Goal: Find specific page/section: Find specific page/section

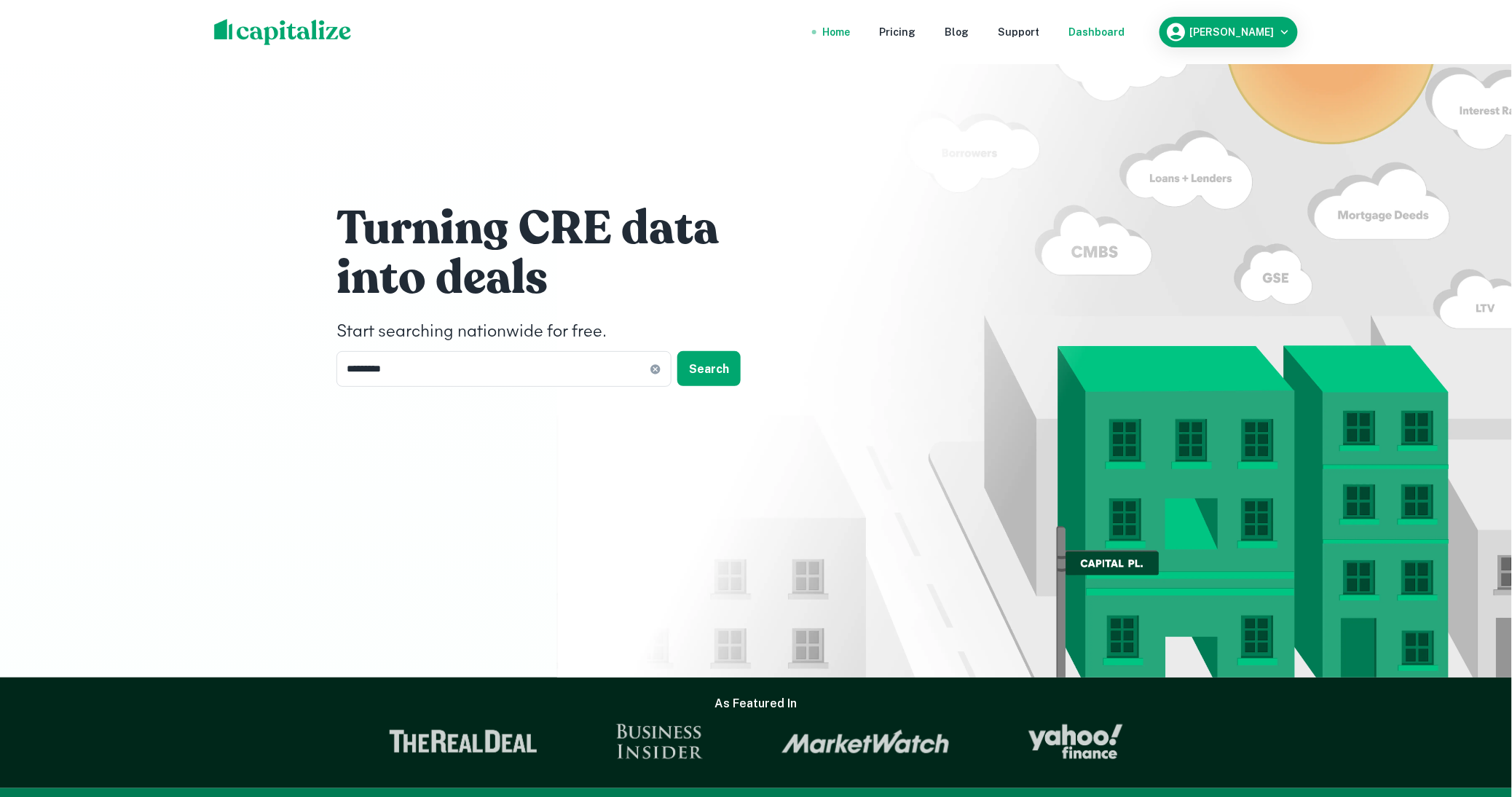
click at [1119, 32] on div "Dashboard" at bounding box center [1097, 32] width 56 height 16
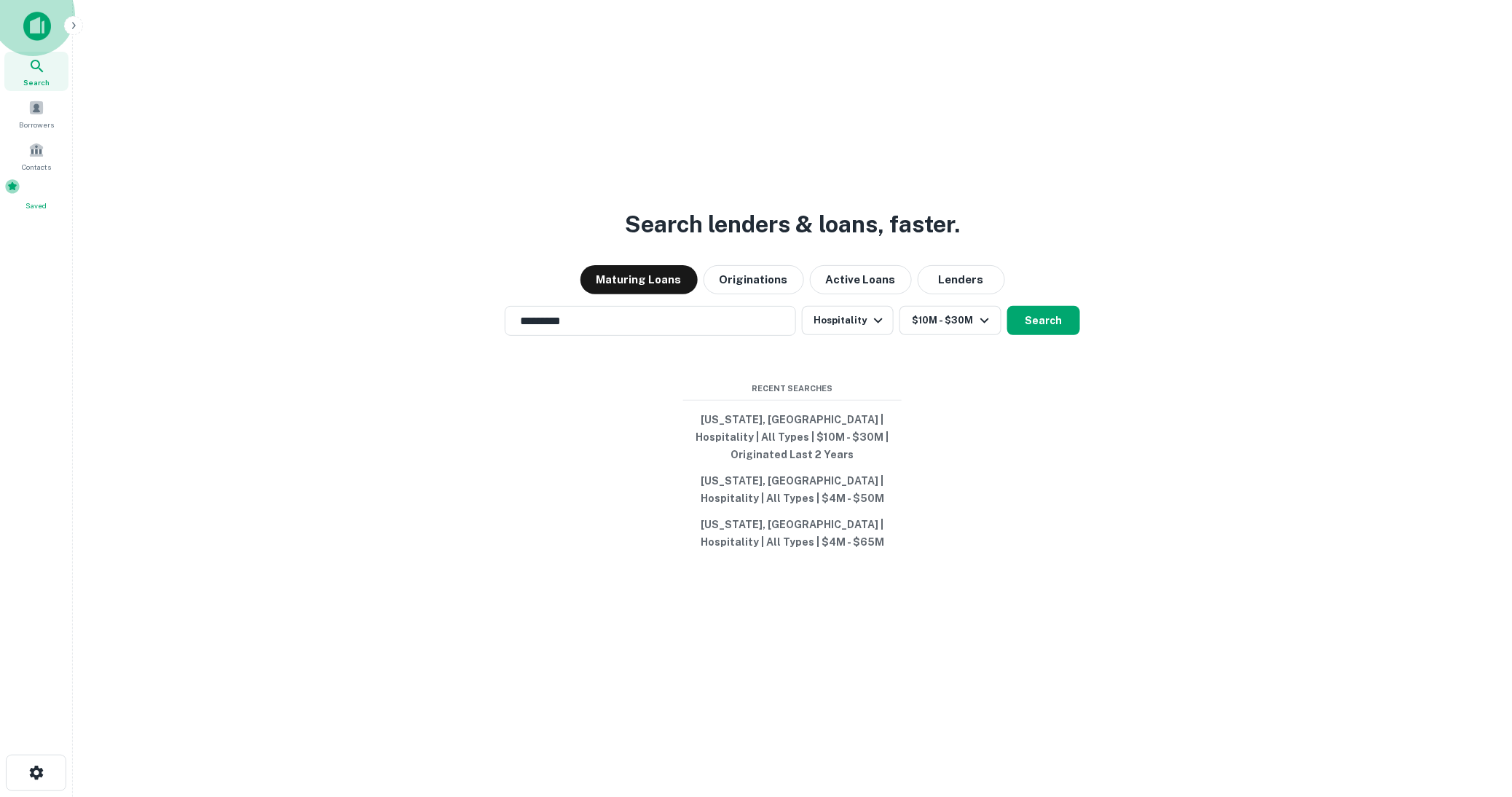
click at [21, 191] on span at bounding box center [12, 187] width 16 height 16
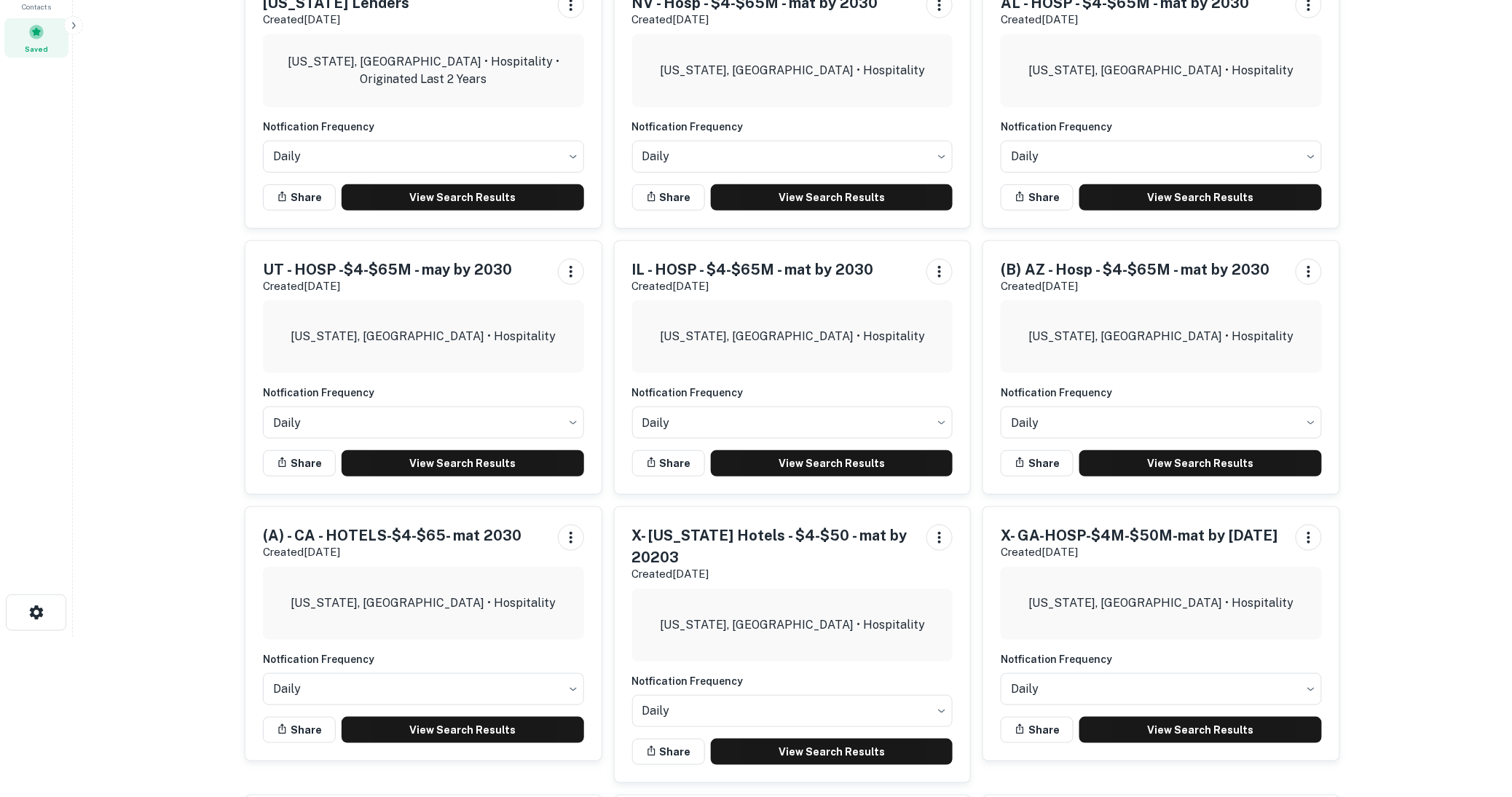
scroll to position [162, 0]
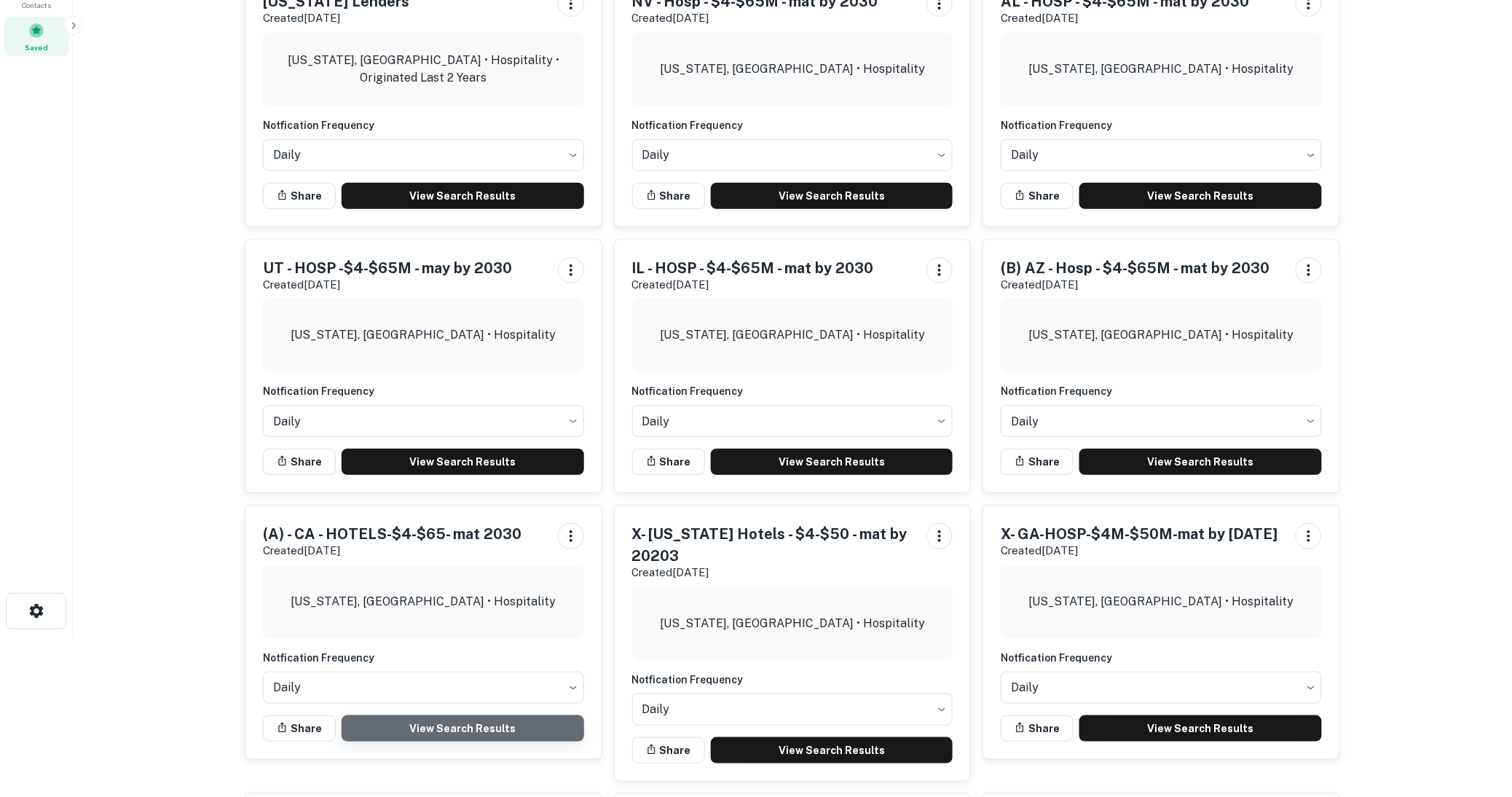
click at [453, 727] on link "View Search Results" at bounding box center [463, 728] width 242 height 26
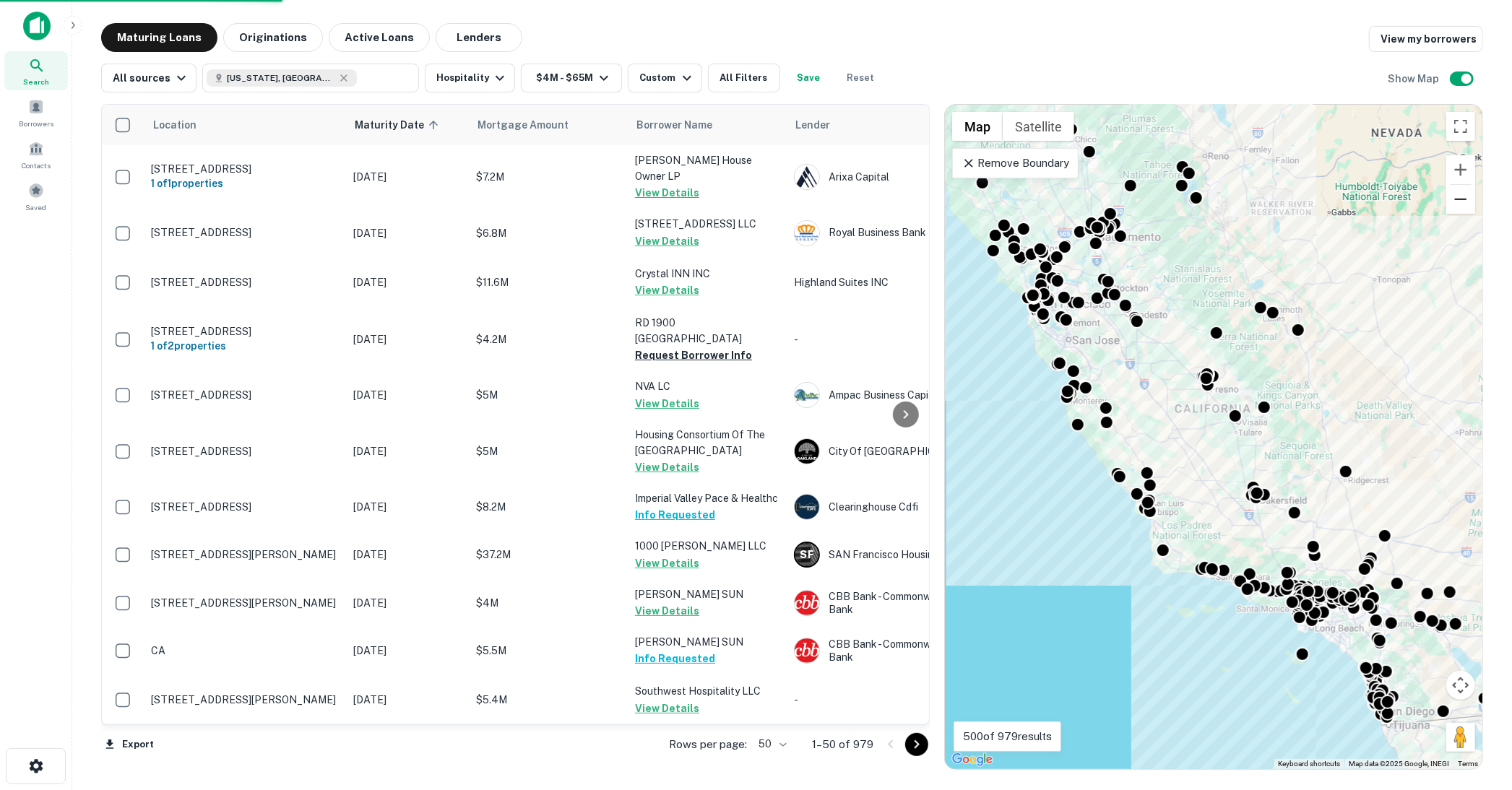
click at [1457, 206] on button "Zoom out" at bounding box center [1461, 199] width 29 height 29
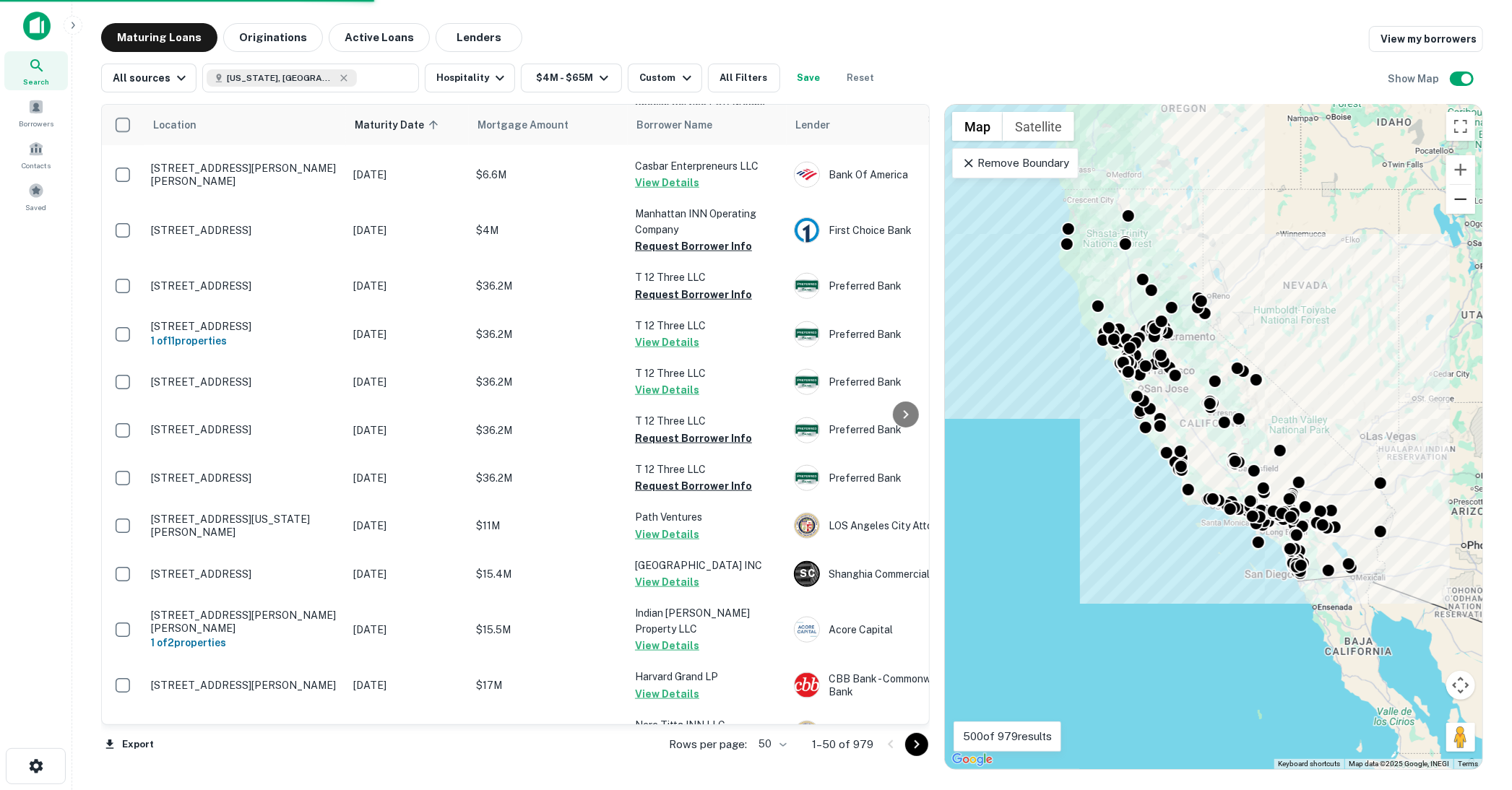
scroll to position [1605, 0]
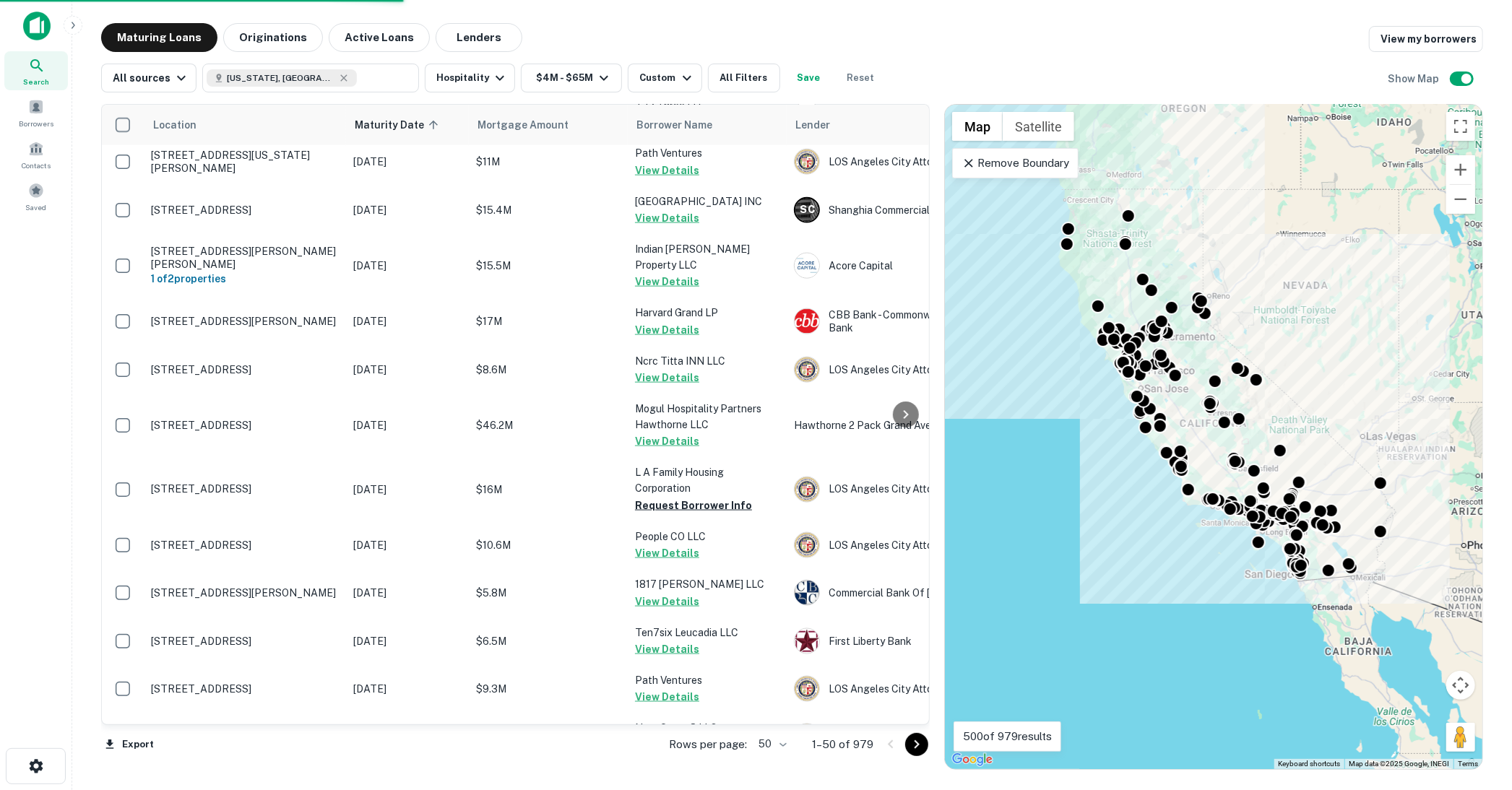
click at [783, 741] on body "Search Borrowers Contacts Saved Maturing Loans Originations Active Loans Lender…" at bounding box center [756, 395] width 1512 height 790
click at [776, 754] on li "100" at bounding box center [774, 759] width 42 height 26
click at [919, 745] on icon "Go to next page" at bounding box center [917, 744] width 5 height 9
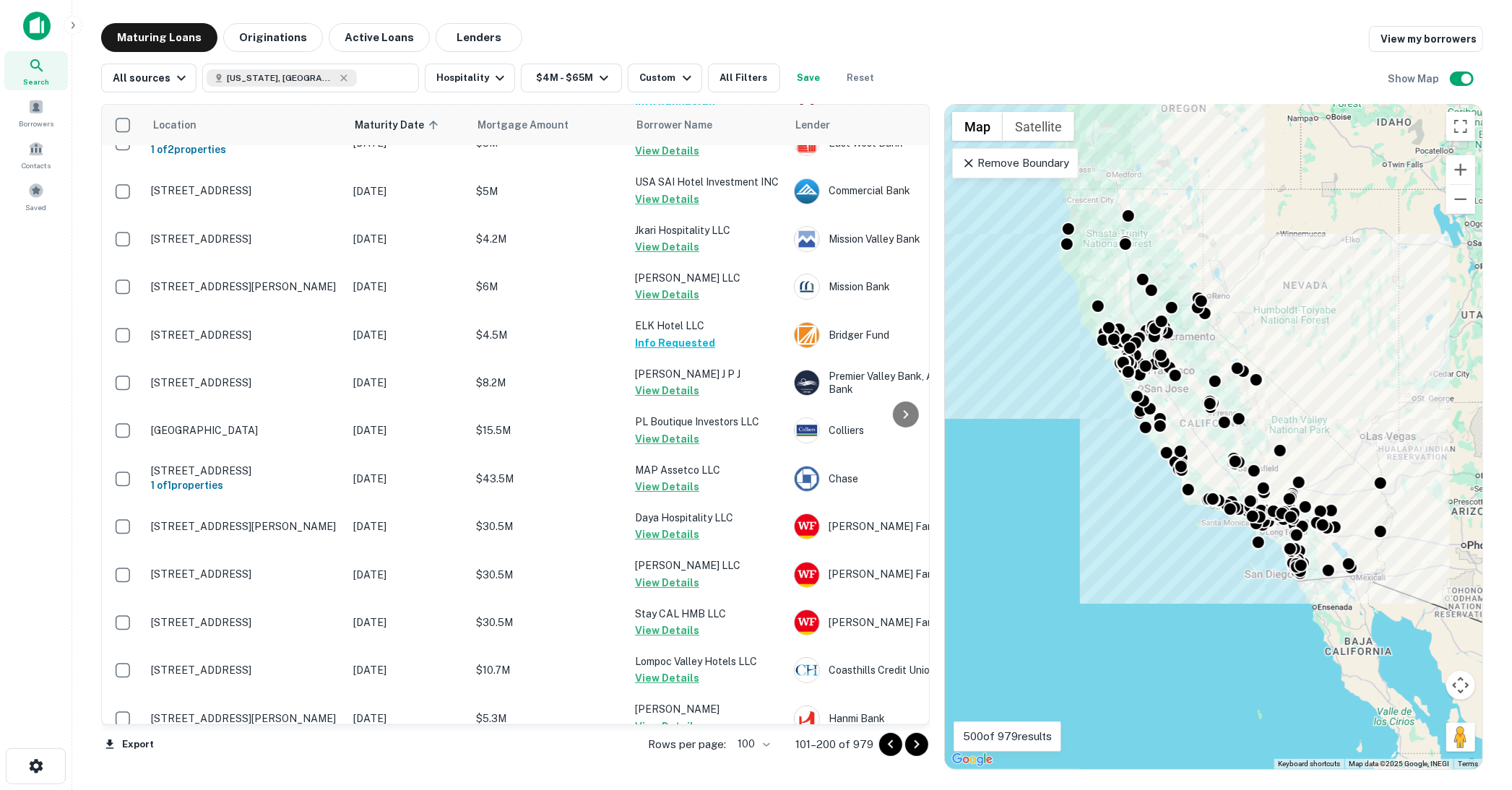
scroll to position [4511, 0]
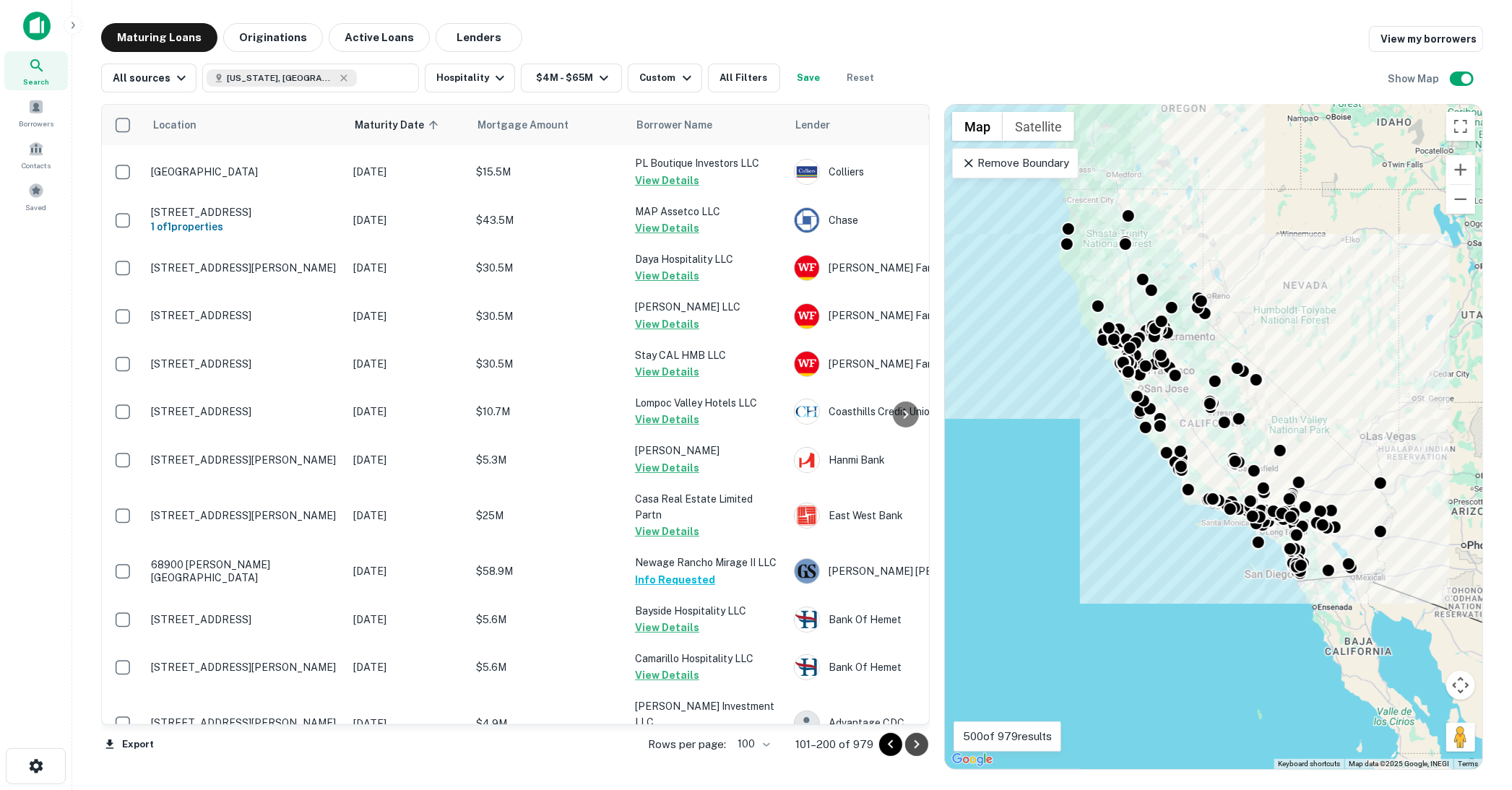
click at [919, 740] on icon "Go to next page" at bounding box center [917, 745] width 17 height 17
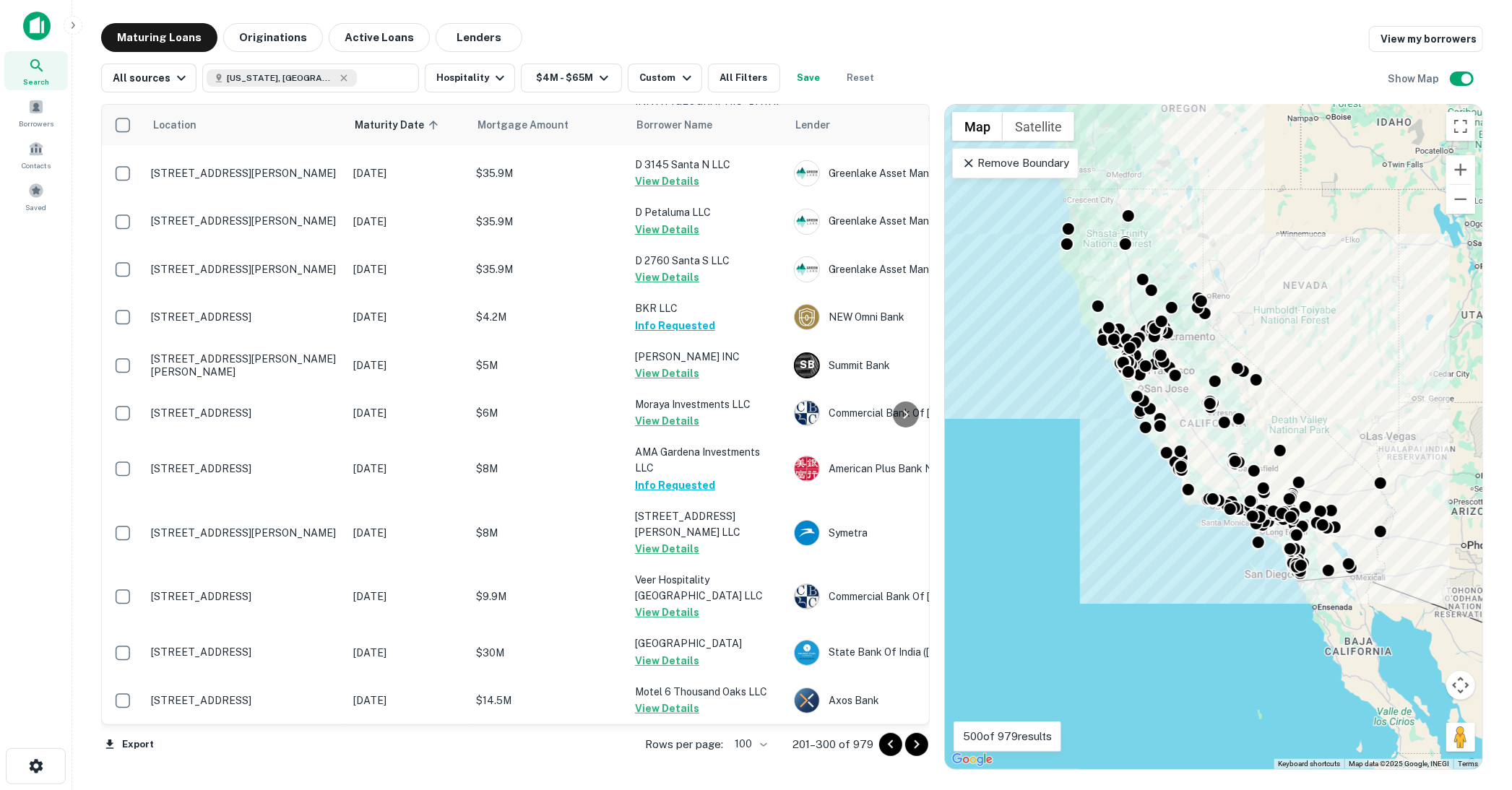
scroll to position [4417, 0]
click at [918, 743] on icon "Go to next page" at bounding box center [917, 744] width 5 height 9
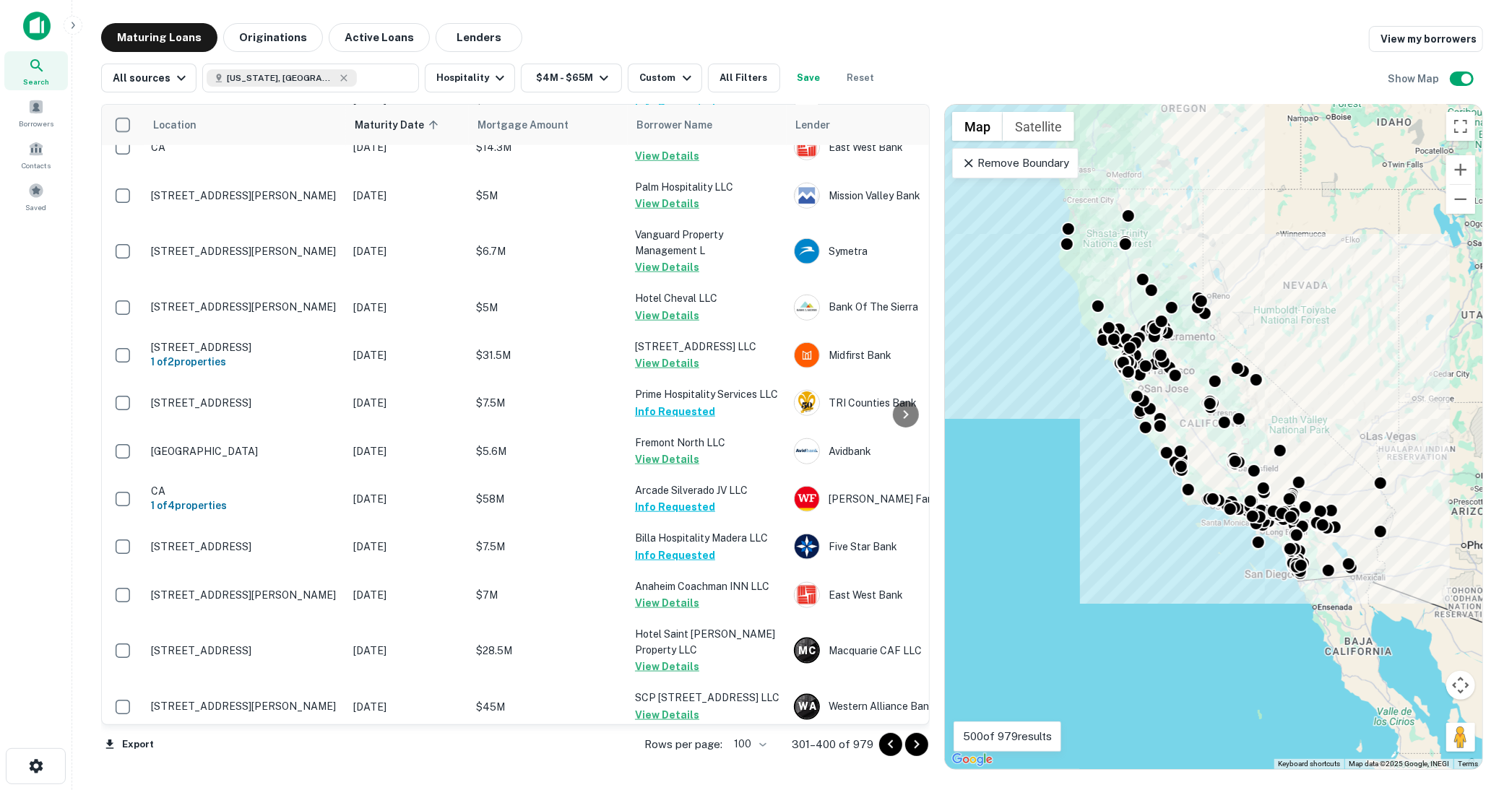
scroll to position [2247, 0]
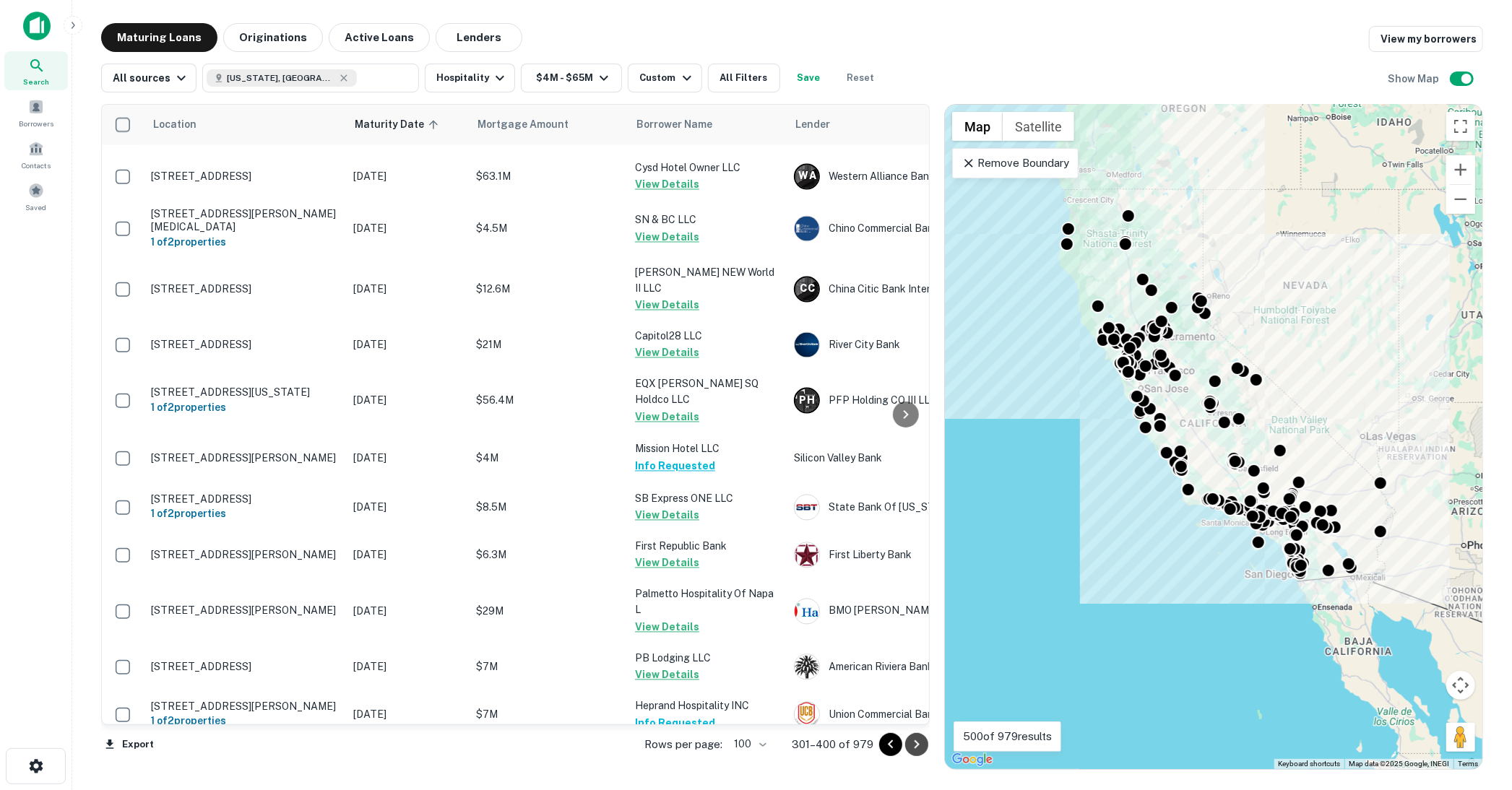
click at [919, 742] on icon "Go to next page" at bounding box center [917, 745] width 17 height 17
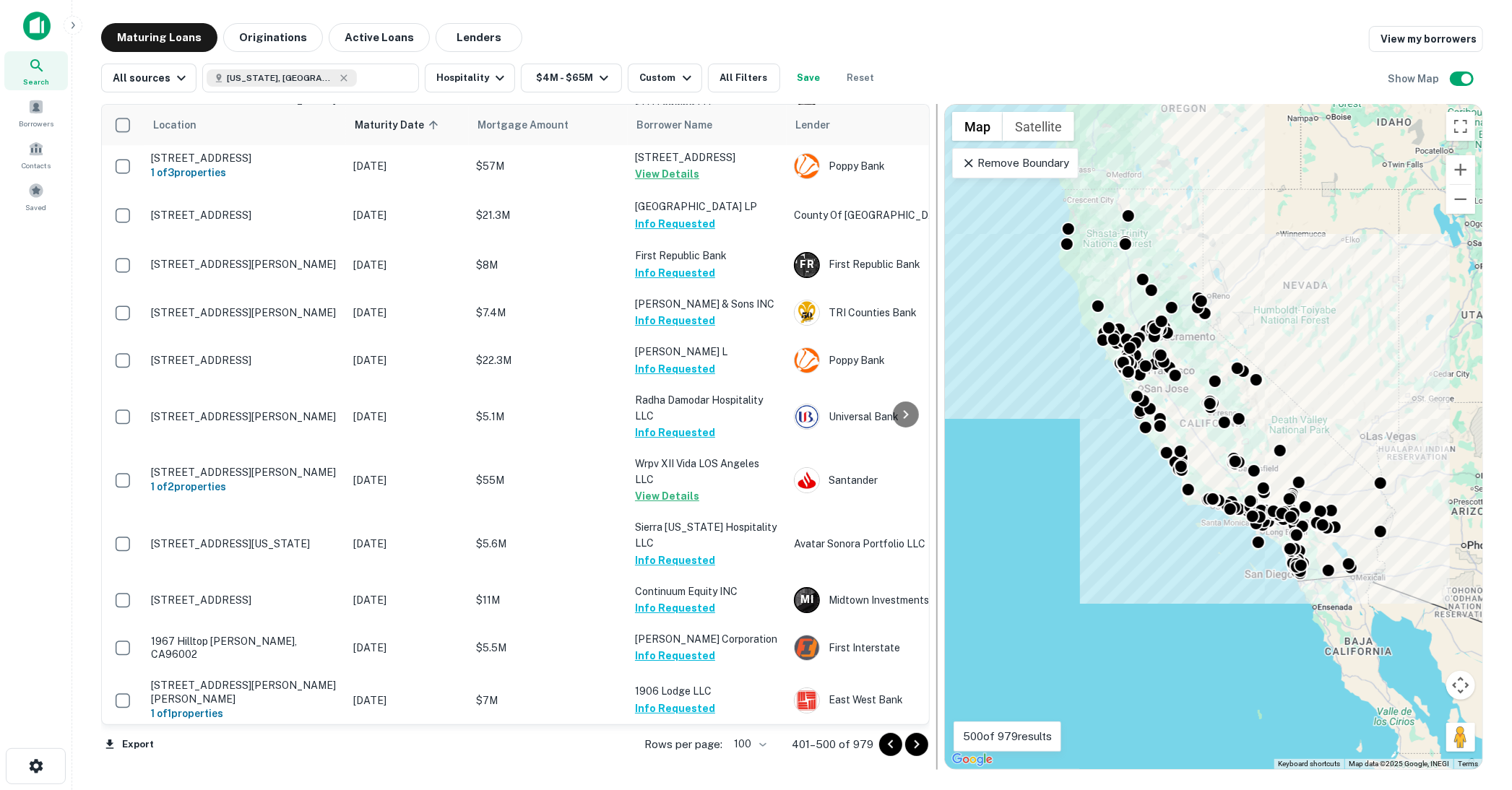
scroll to position [4432, 0]
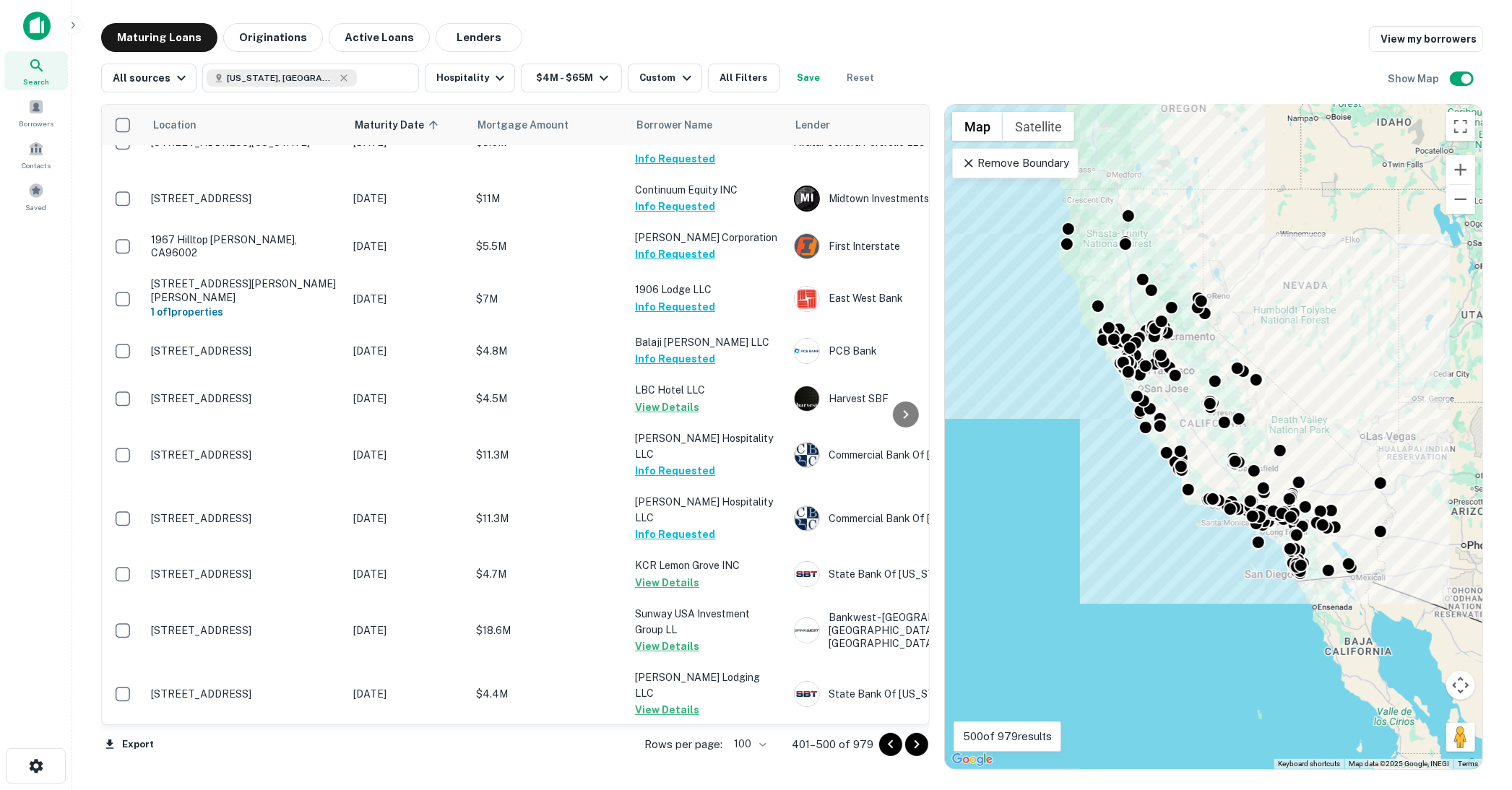
click at [919, 745] on icon "Go to next page" at bounding box center [917, 744] width 5 height 9
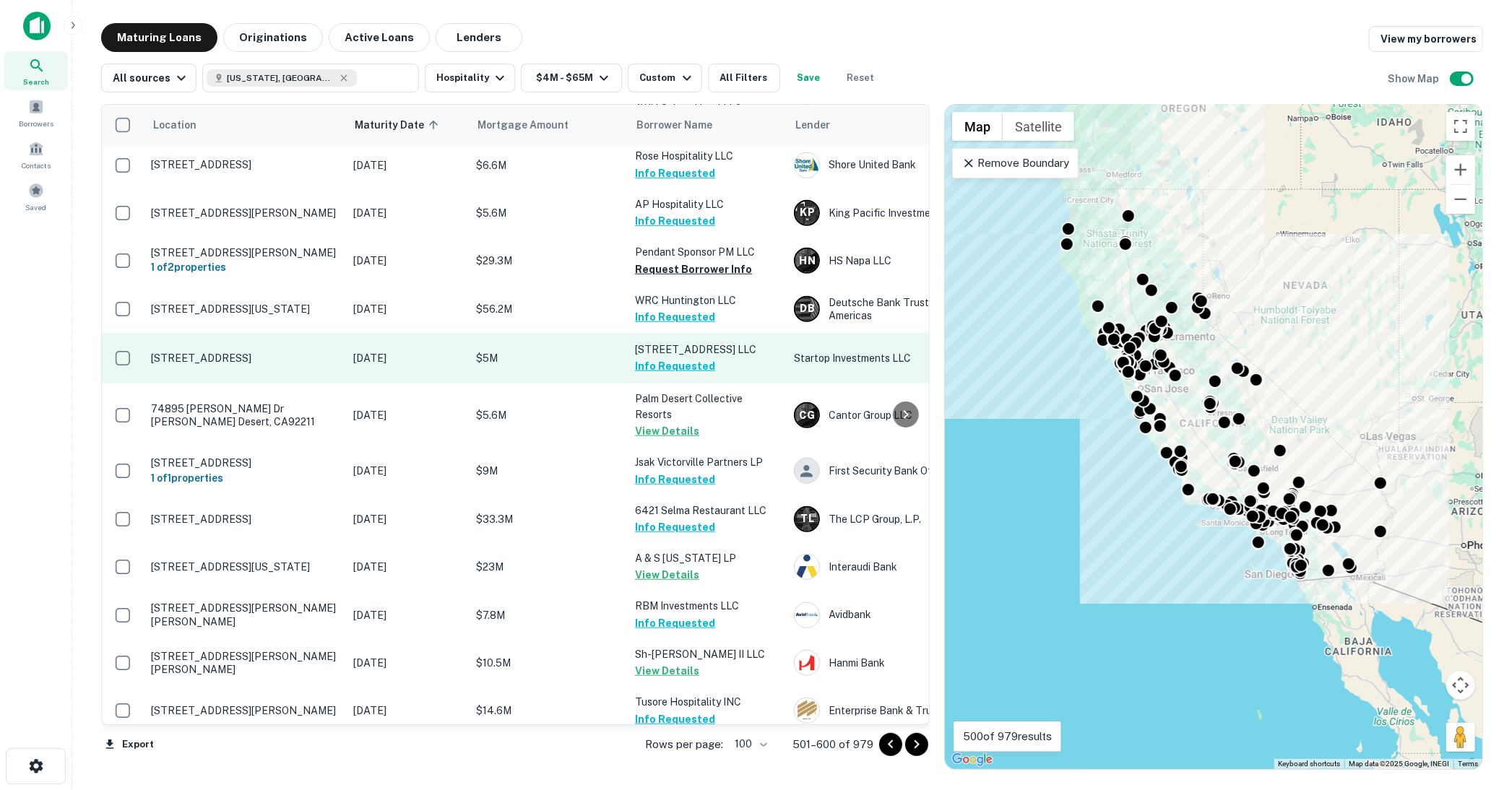
scroll to position [803, 0]
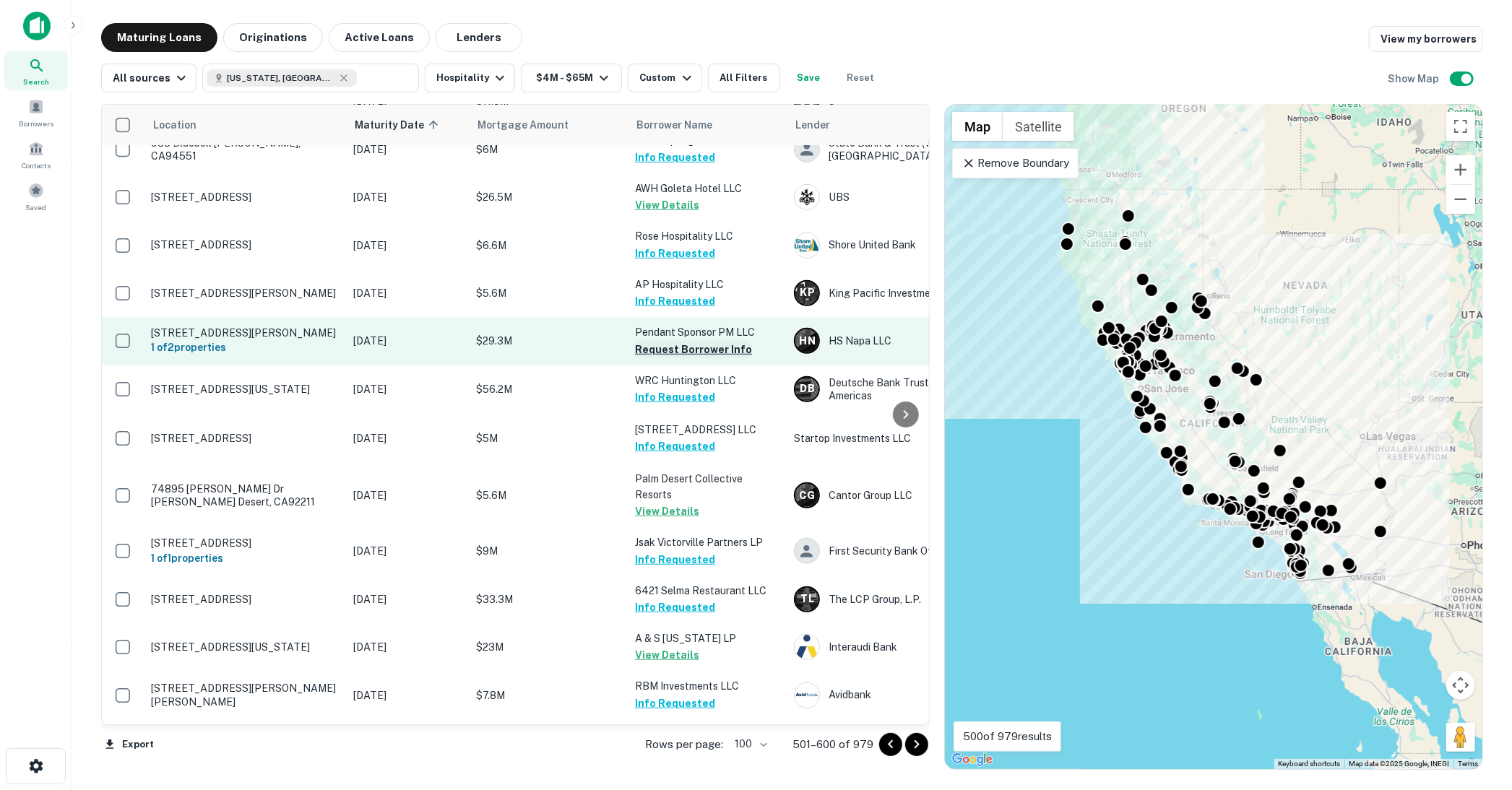
click at [673, 341] on button "Request Borrower Info" at bounding box center [694, 350] width 117 height 17
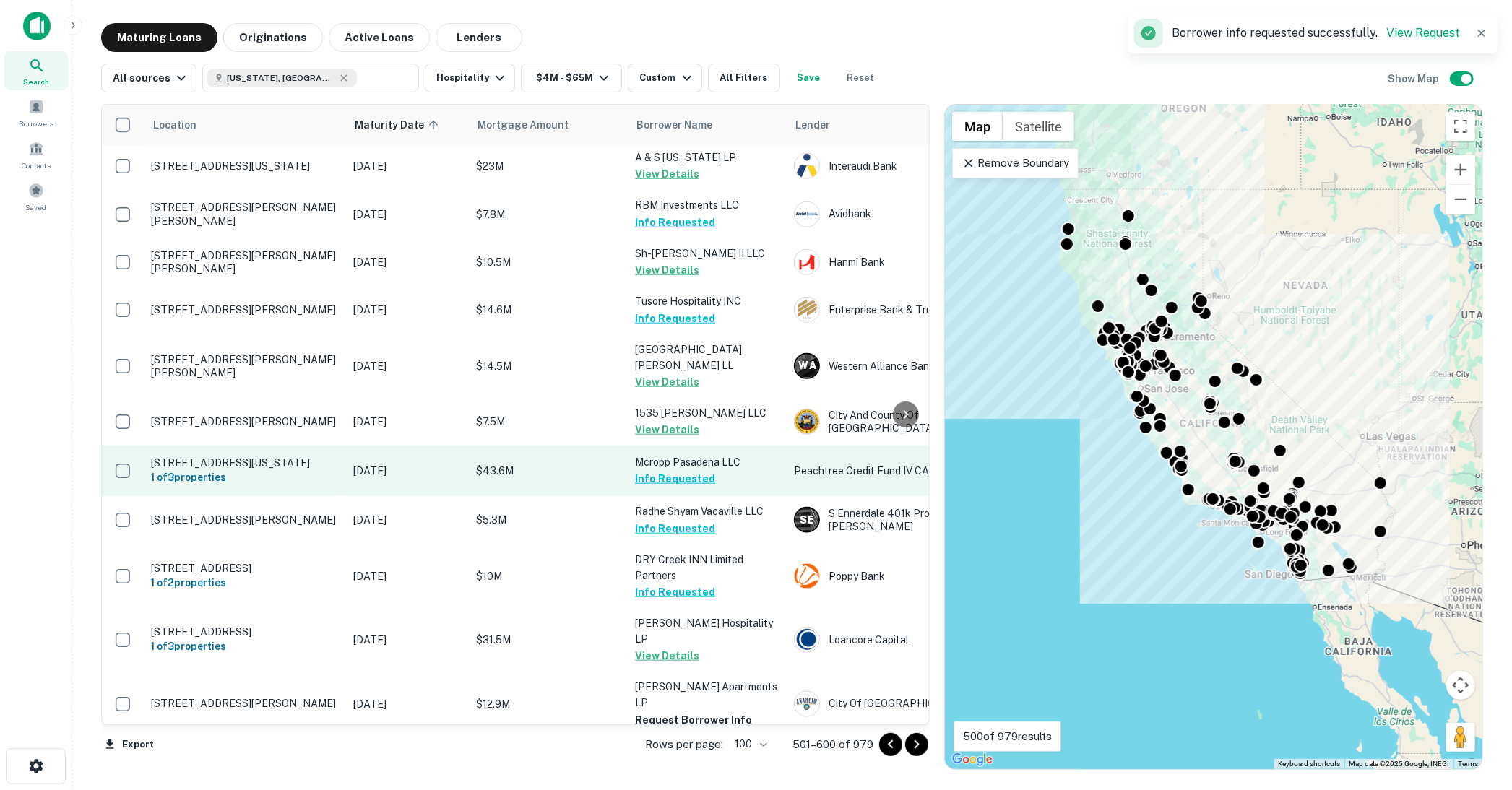
scroll to position [1525, 0]
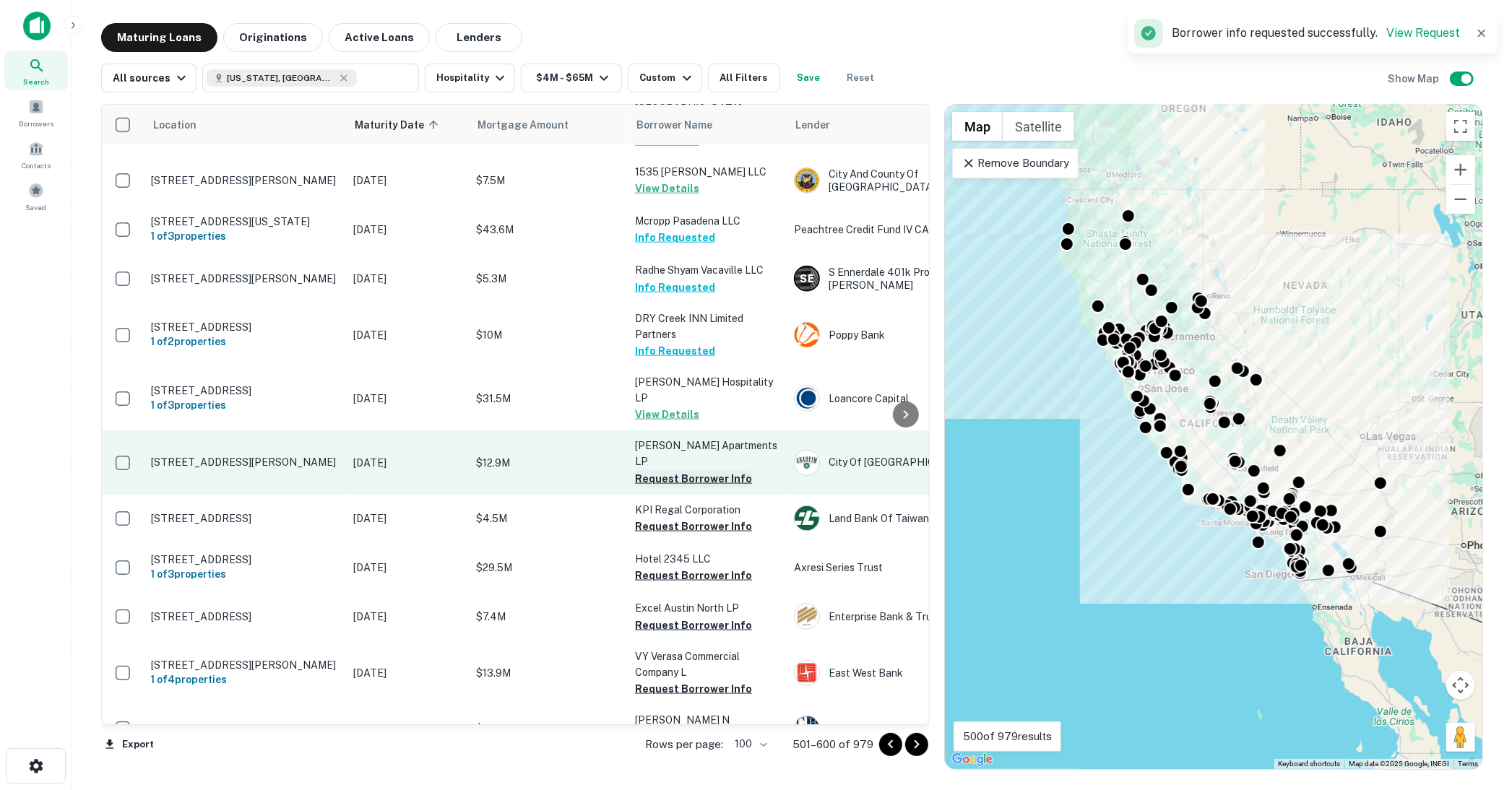
click at [668, 471] on button "Request Borrower Info" at bounding box center [694, 479] width 117 height 17
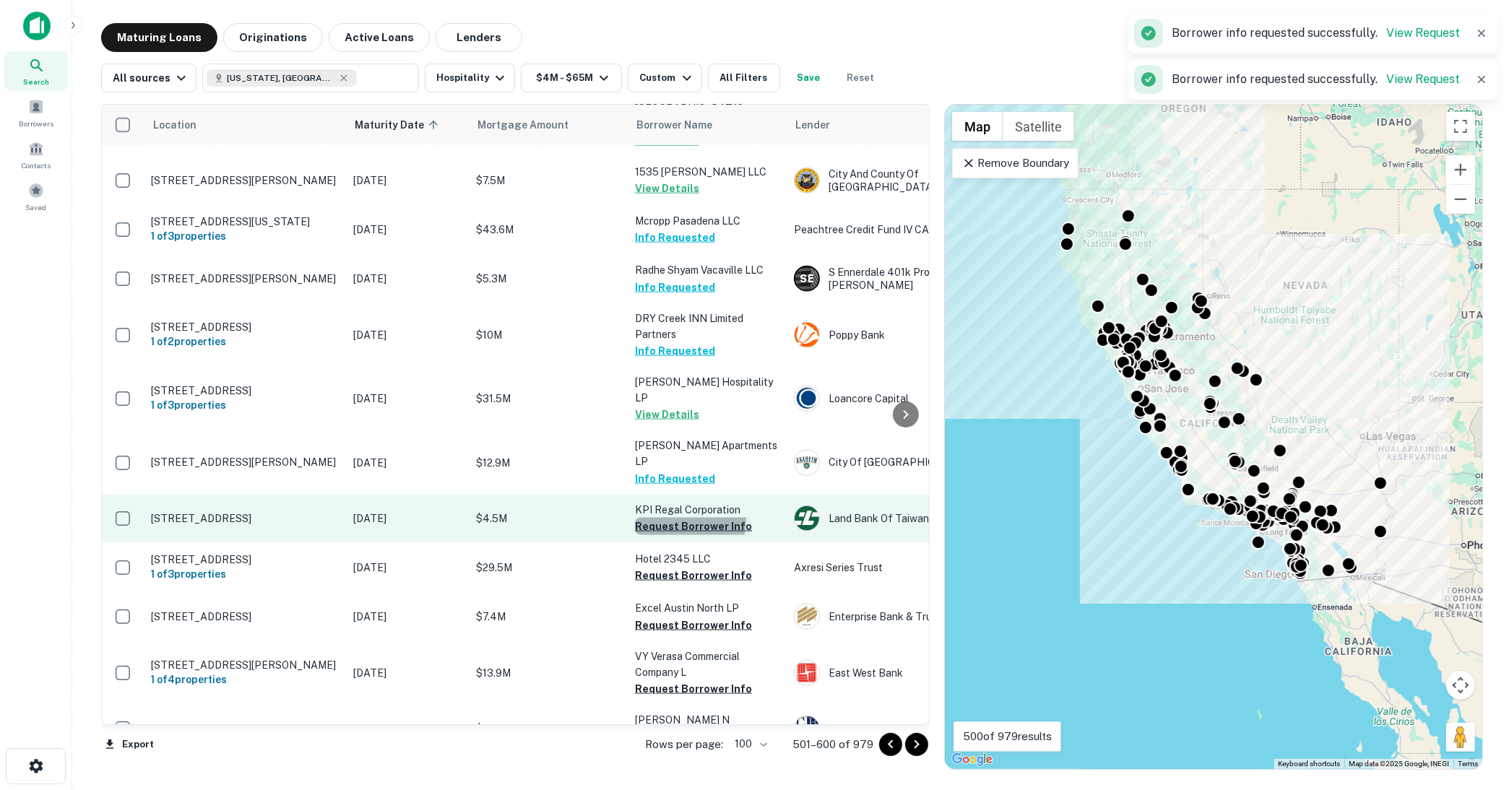
click at [678, 518] on button "Request Borrower Info" at bounding box center [694, 527] width 117 height 17
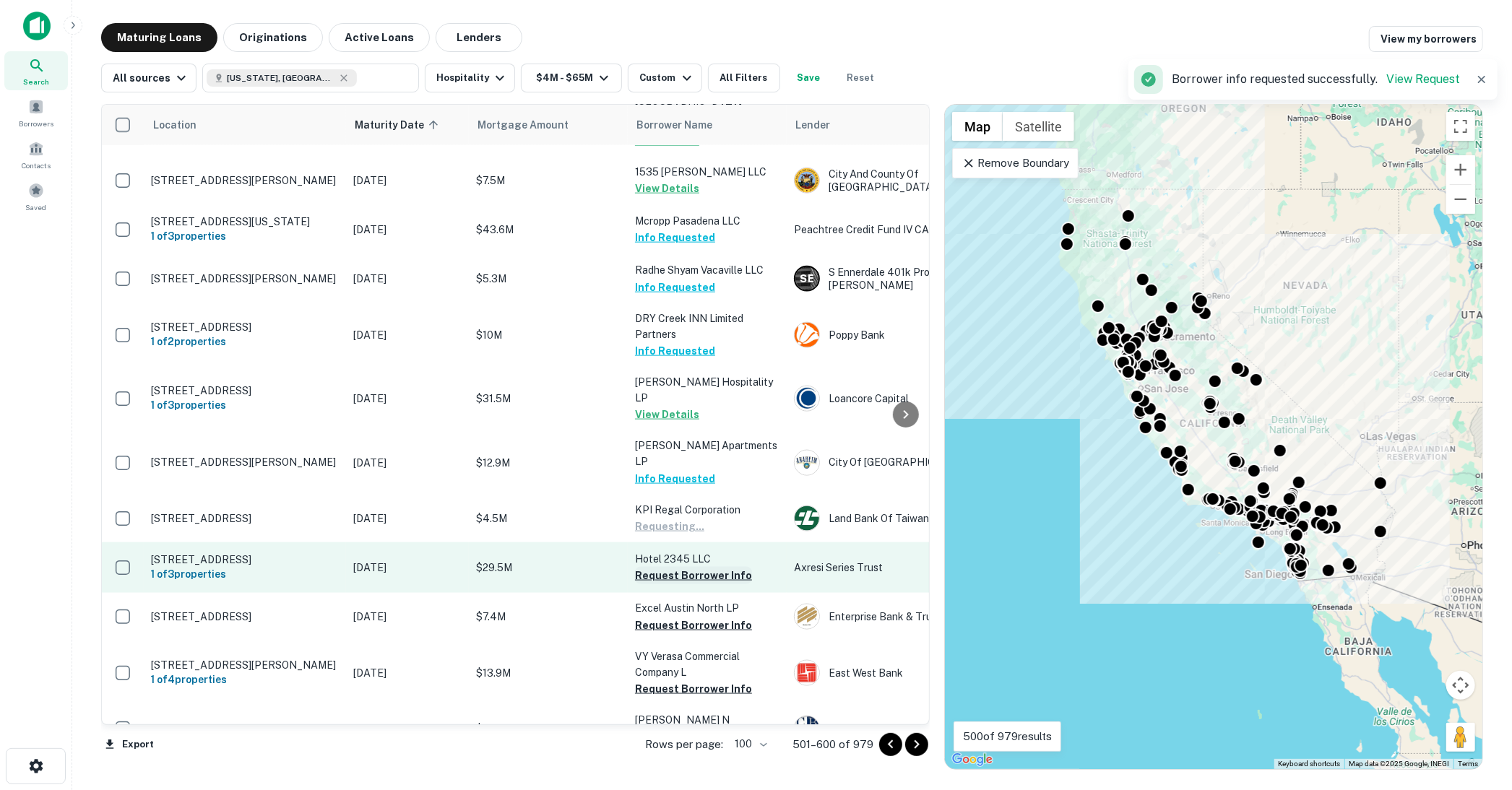
click at [689, 567] on button "Request Borrower Info" at bounding box center [694, 576] width 117 height 17
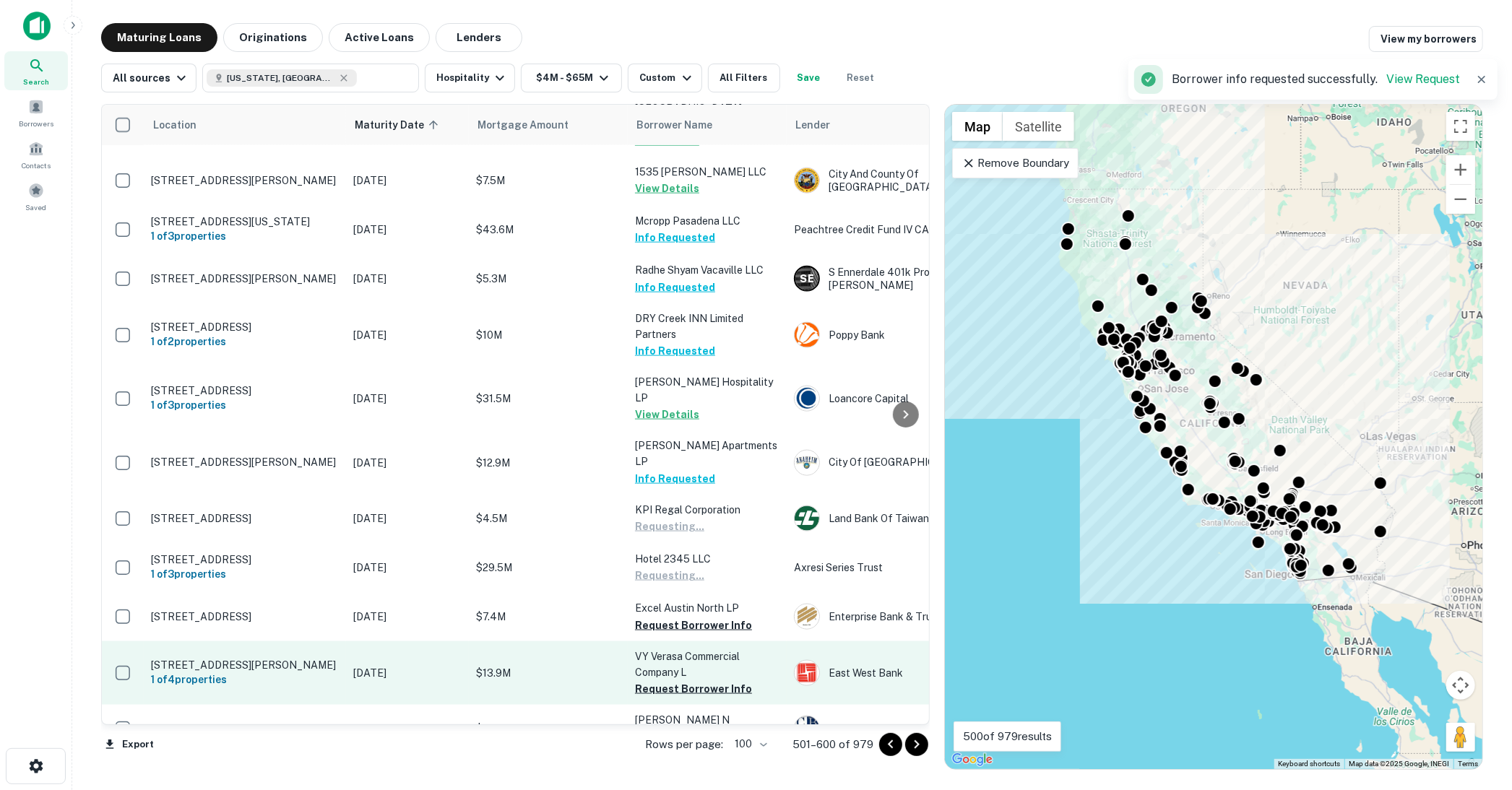
drag, startPoint x: 704, startPoint y: 529, endPoint x: 704, endPoint y: 556, distance: 27.0
click at [704, 617] on button "Request Borrower Info" at bounding box center [694, 626] width 117 height 17
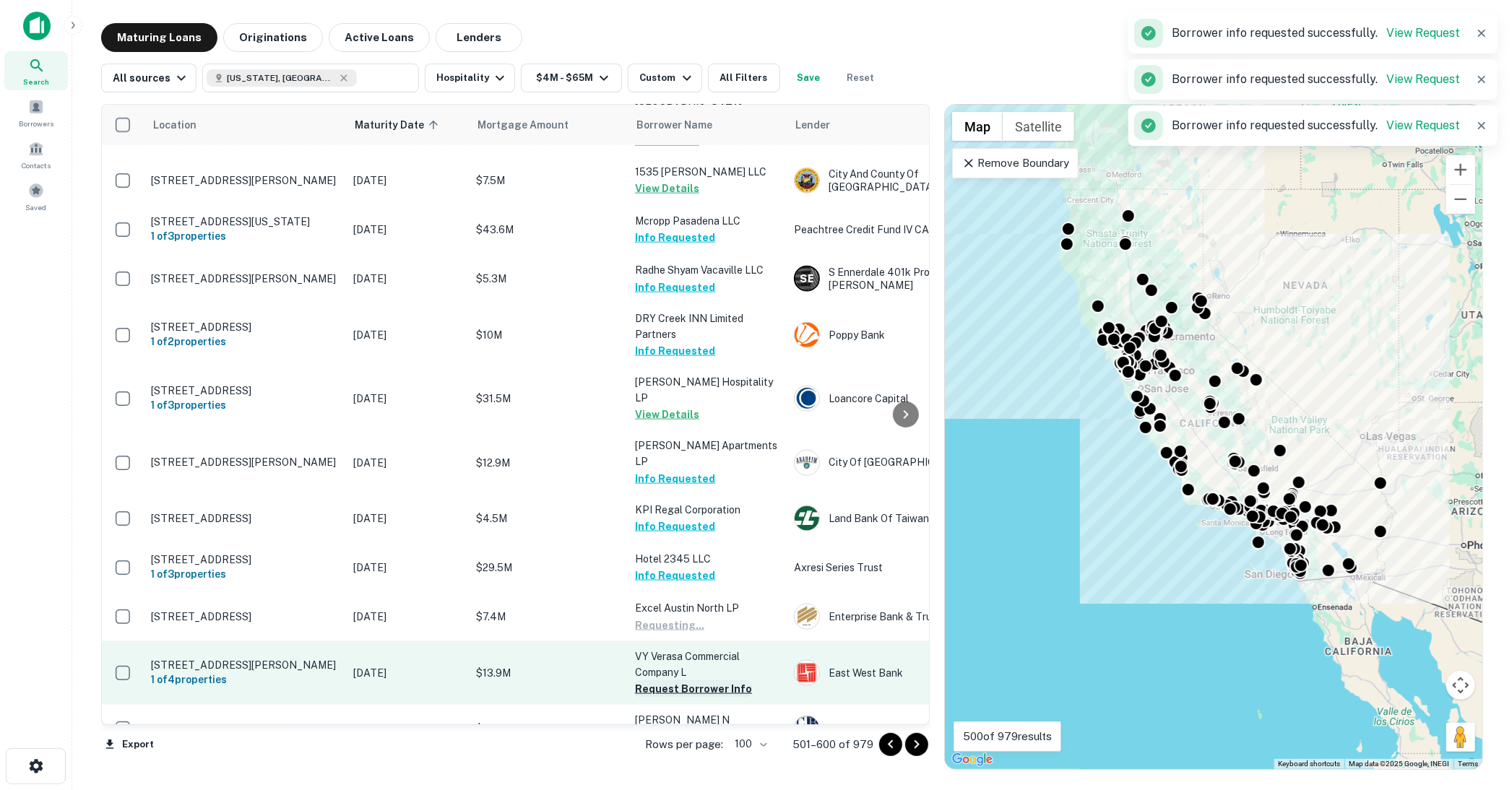
click at [702, 680] on button "Request Borrower Info" at bounding box center [694, 689] width 117 height 17
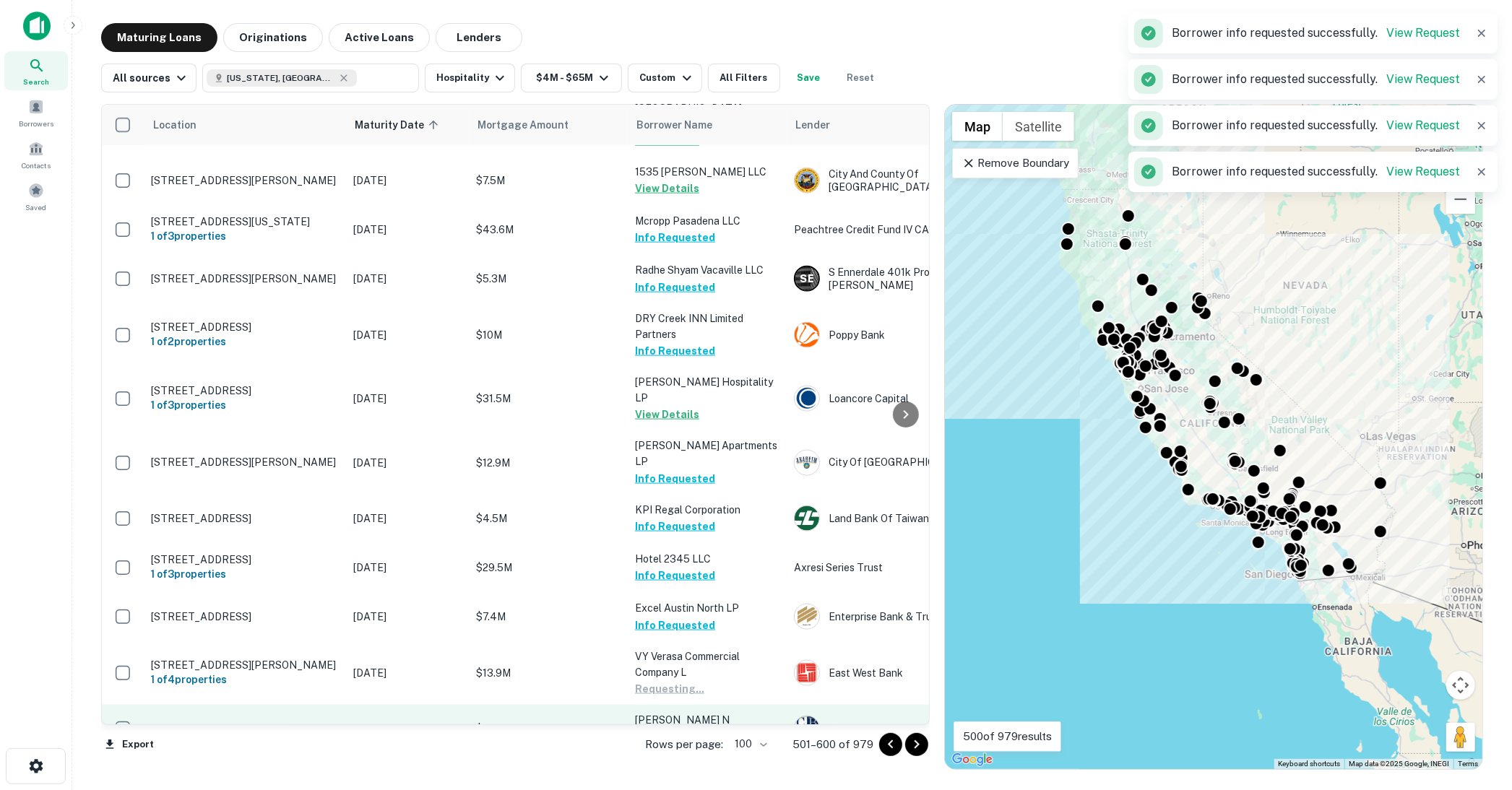
click at [695, 728] on button "Request Borrower Info" at bounding box center [694, 737] width 117 height 17
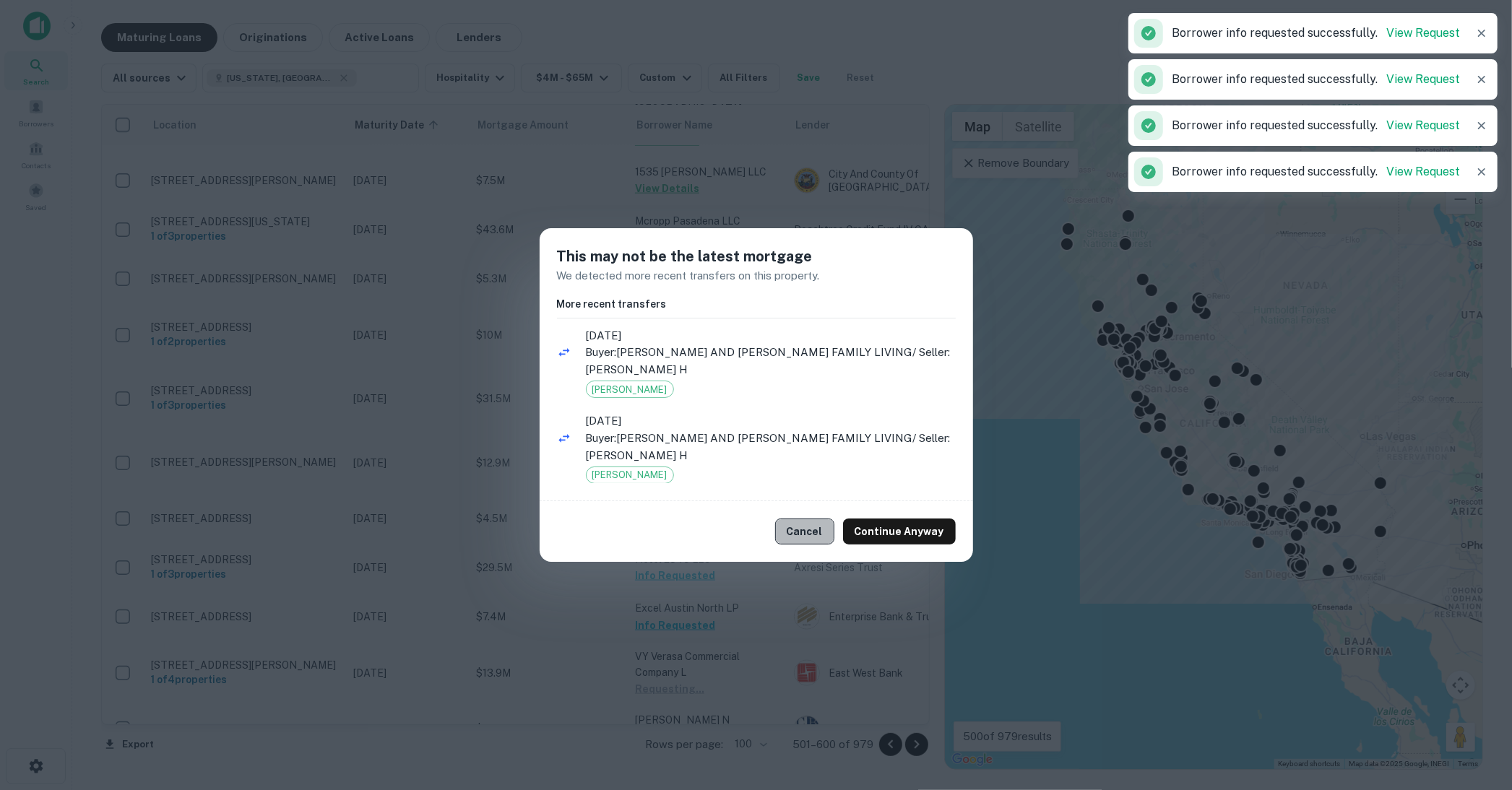
click at [800, 539] on button "Cancel" at bounding box center [805, 531] width 59 height 26
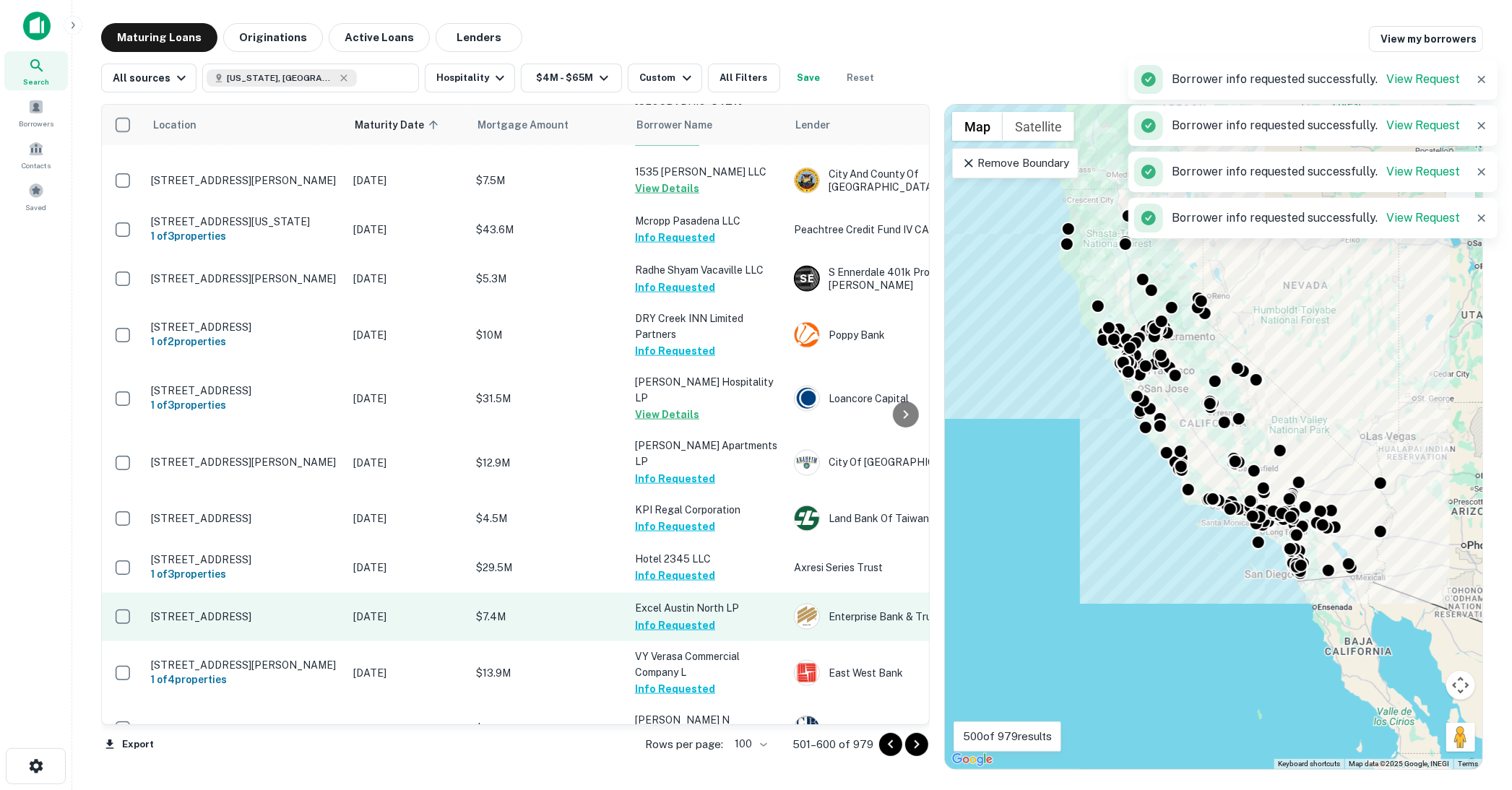
click at [698, 777] on button "Request Borrower Info" at bounding box center [694, 786] width 117 height 17
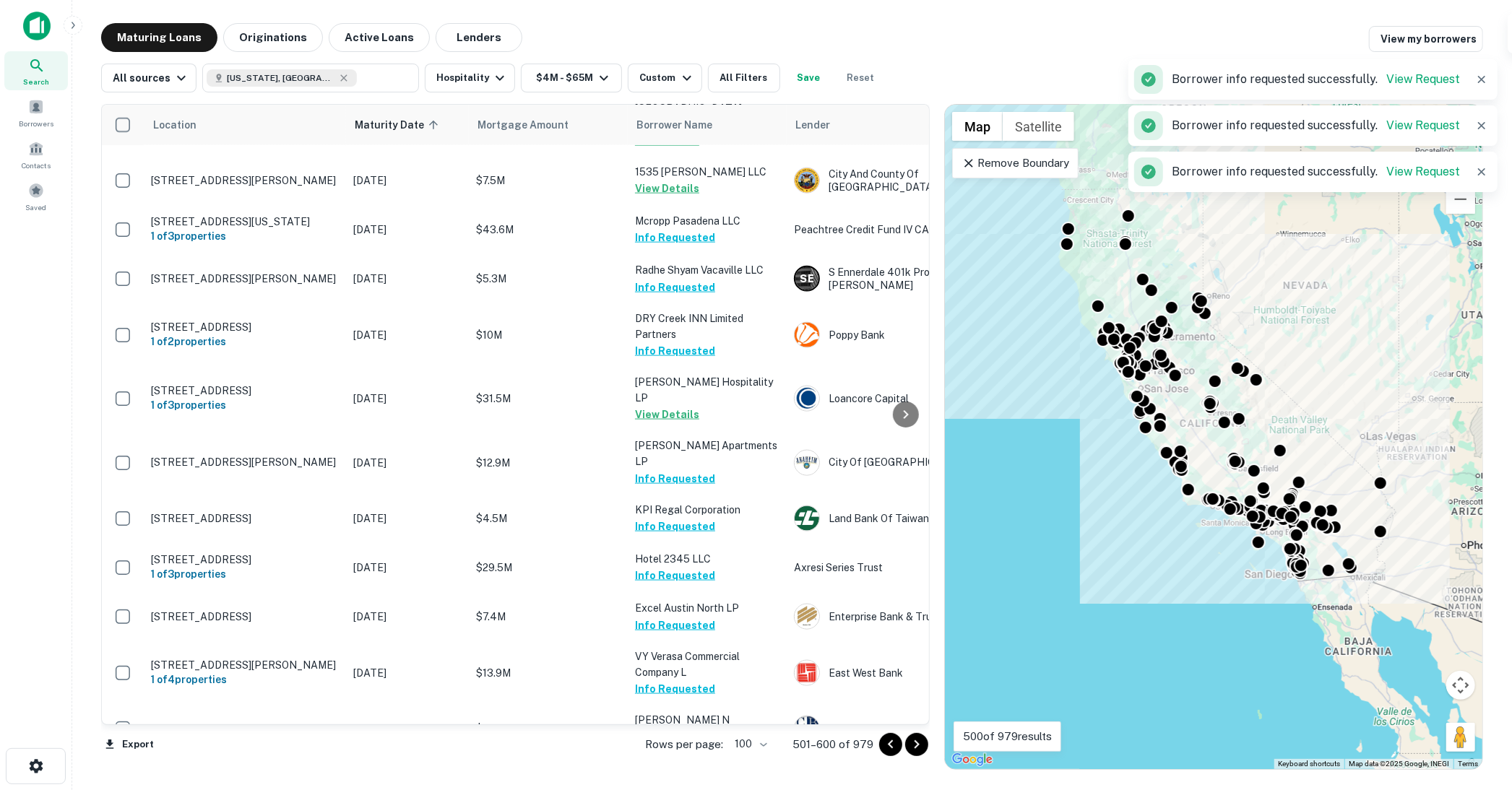
scroll to position [1765, 0]
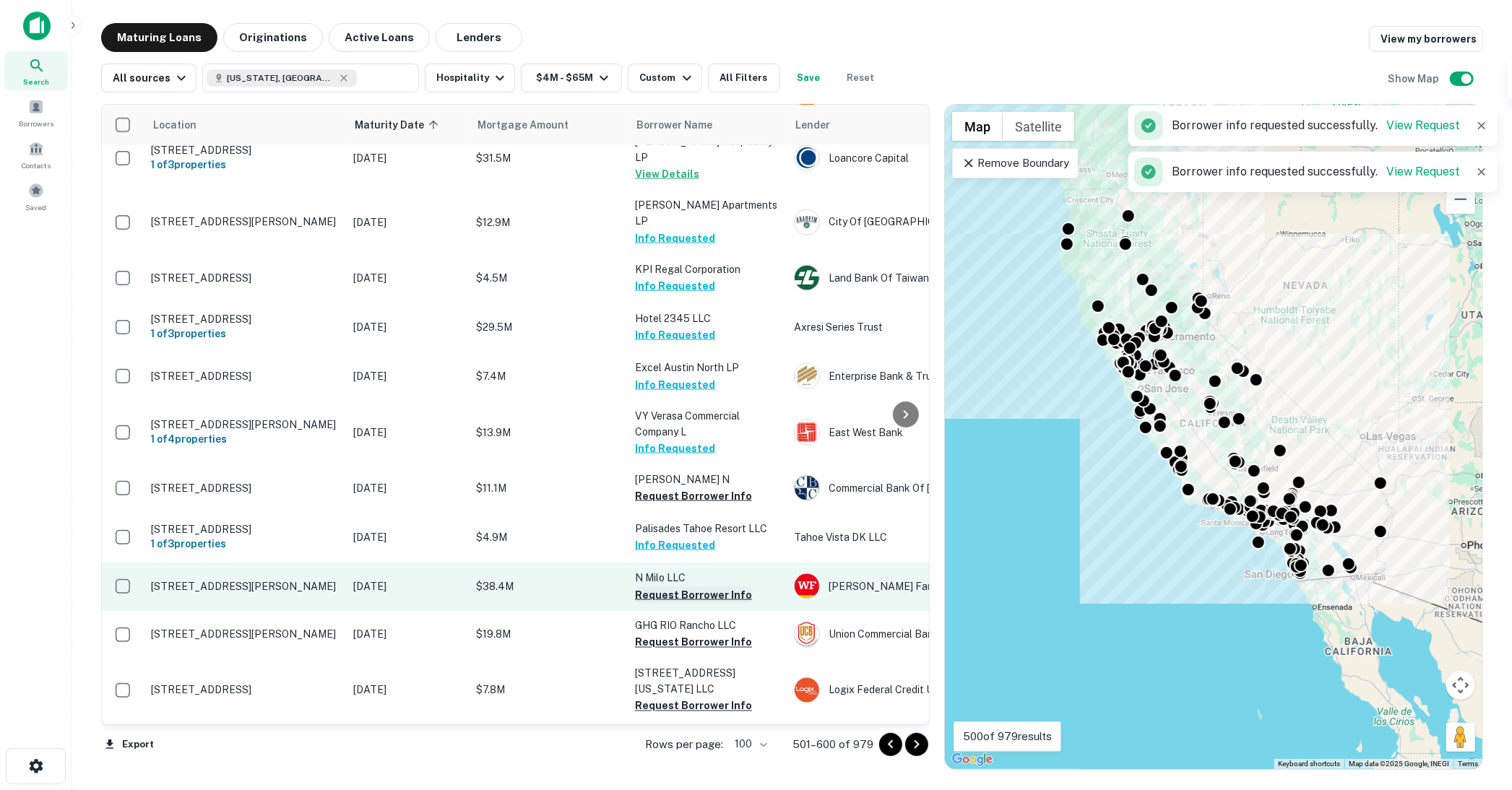
click at [683, 587] on button "Request Borrower Info" at bounding box center [694, 595] width 117 height 17
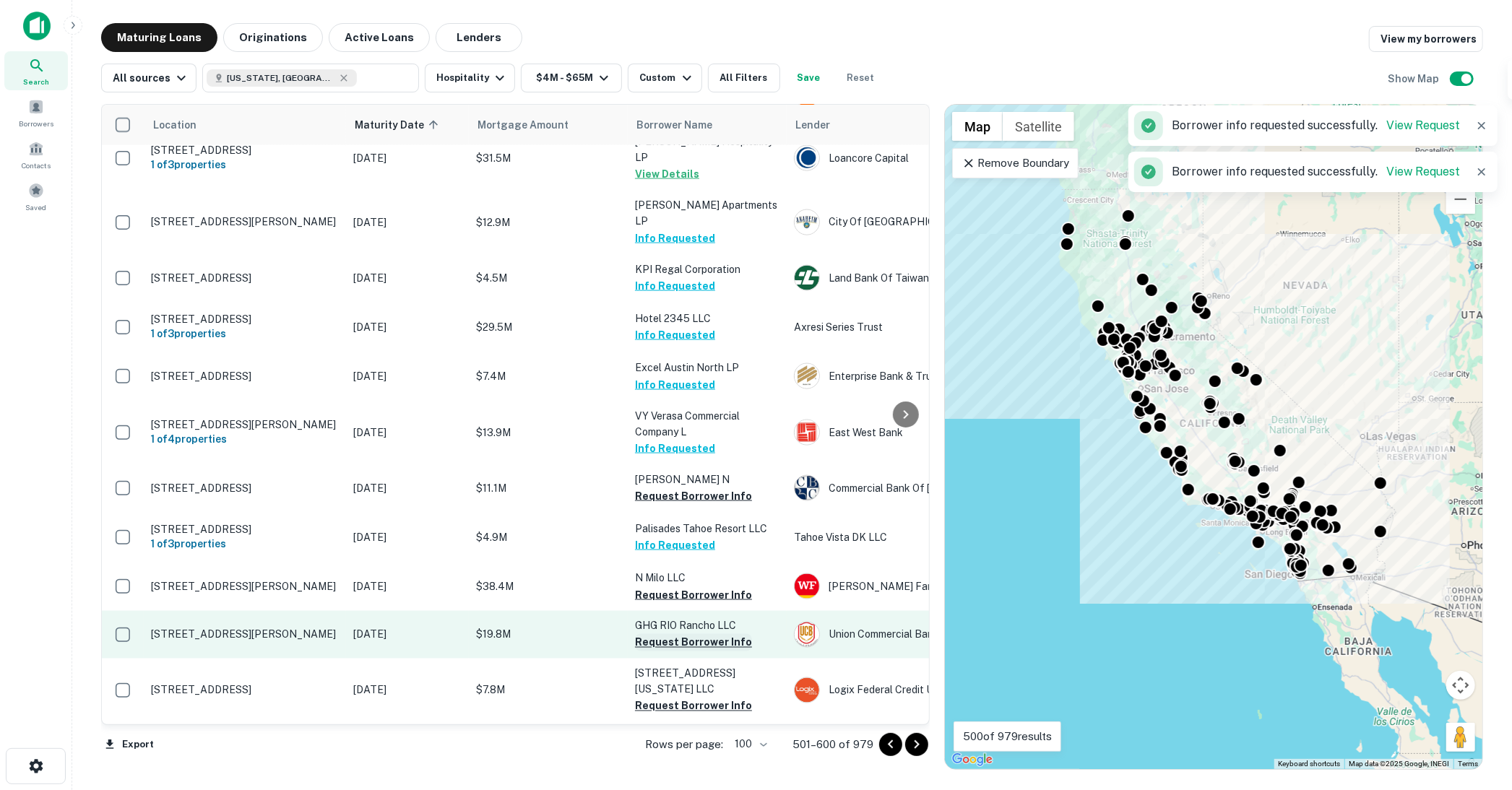
click at [684, 634] on button "Request Borrower Info" at bounding box center [694, 643] width 117 height 17
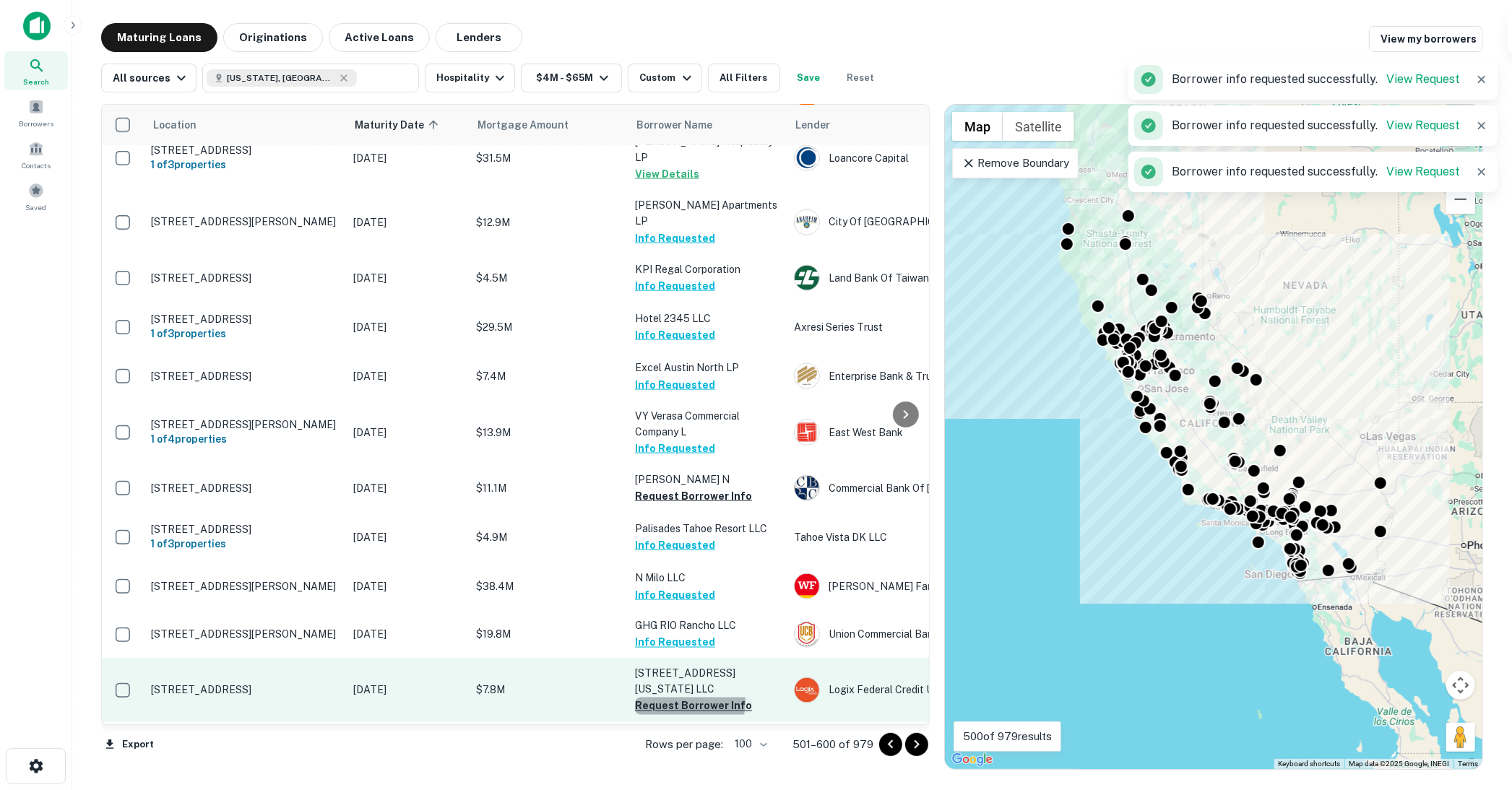
click at [689, 697] on button "Request Borrower Info" at bounding box center [694, 706] width 117 height 17
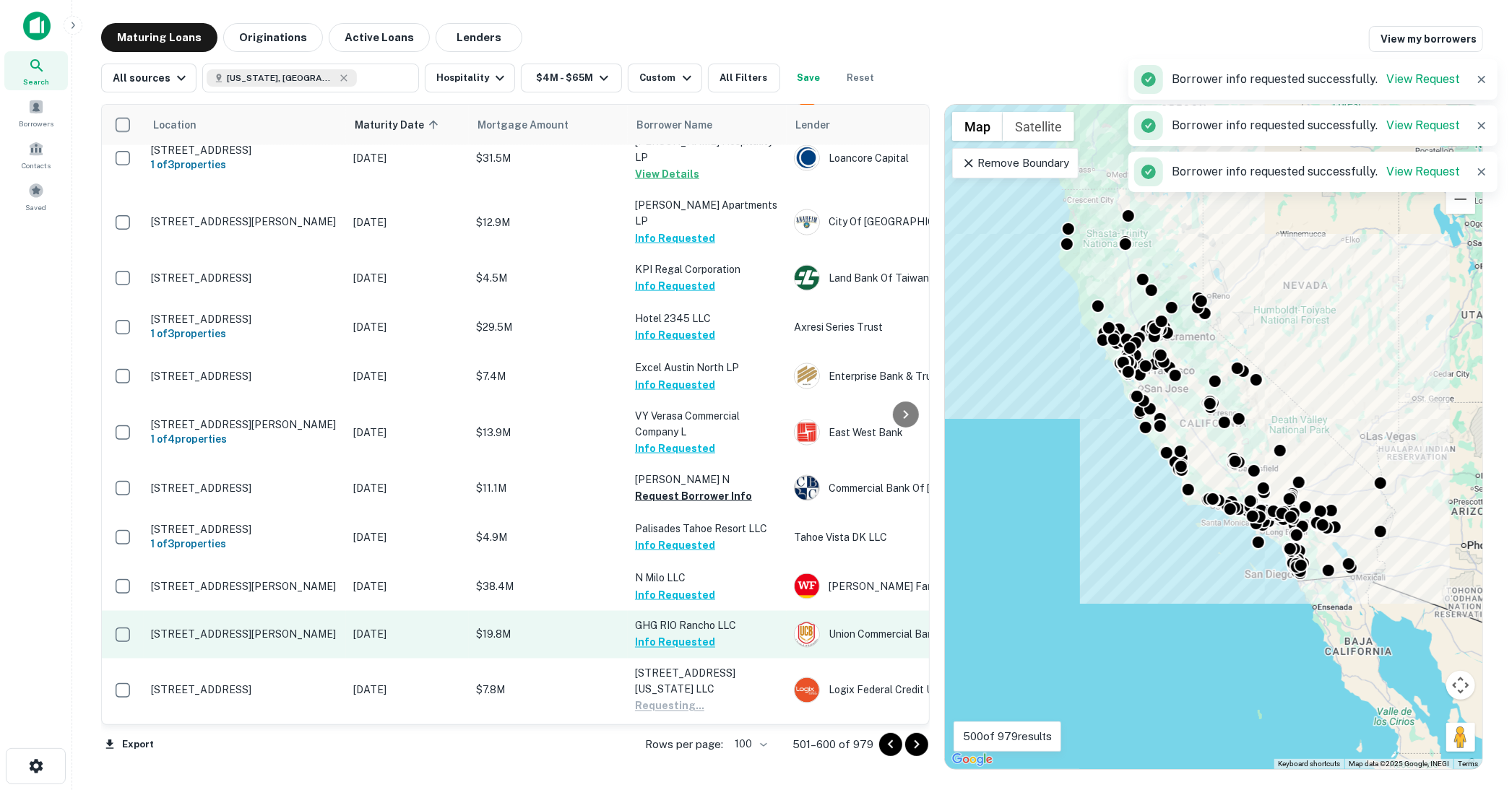
click at [679, 746] on button "Request Borrower Info" at bounding box center [694, 754] width 117 height 17
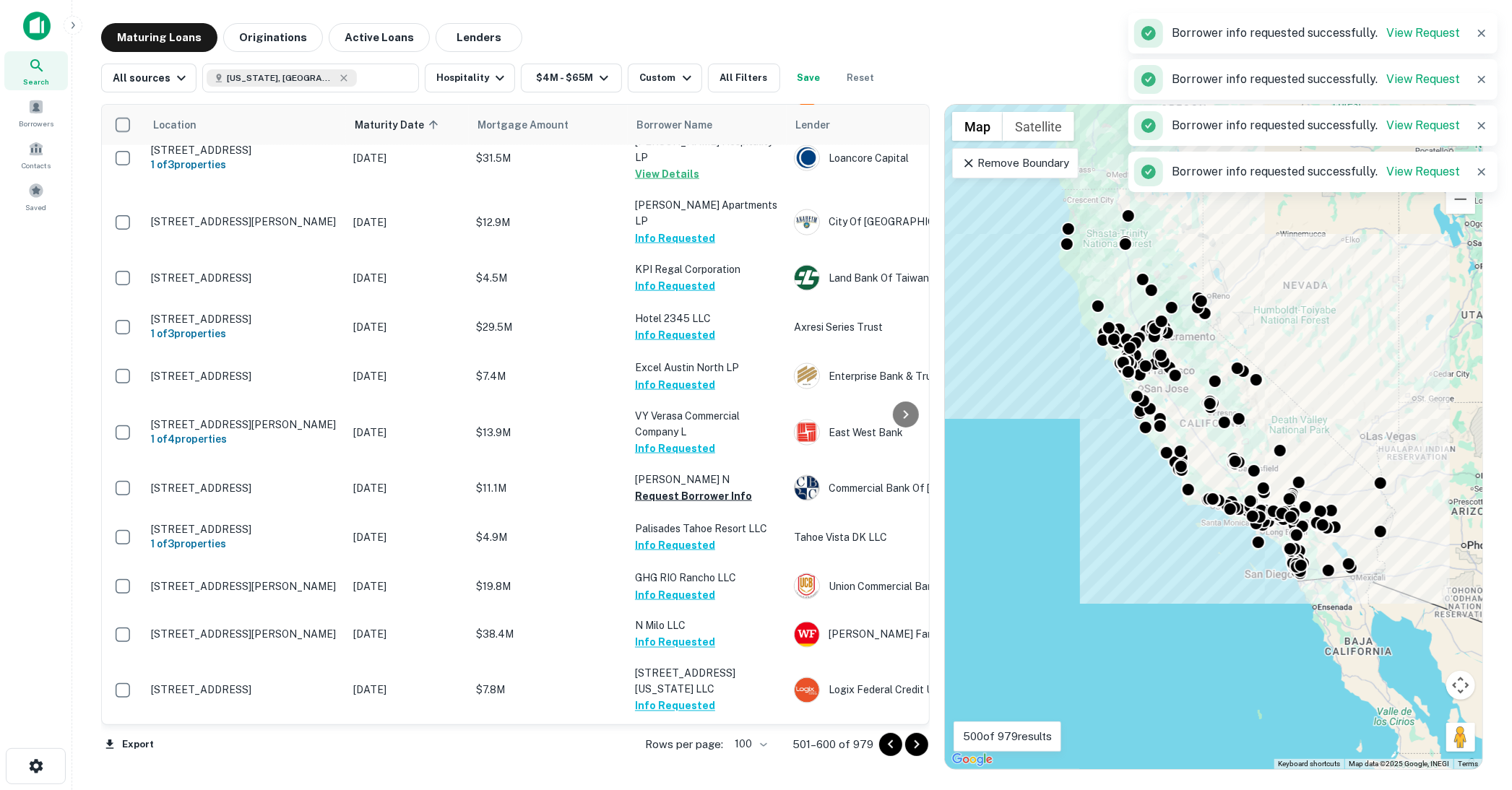
scroll to position [2085, 0]
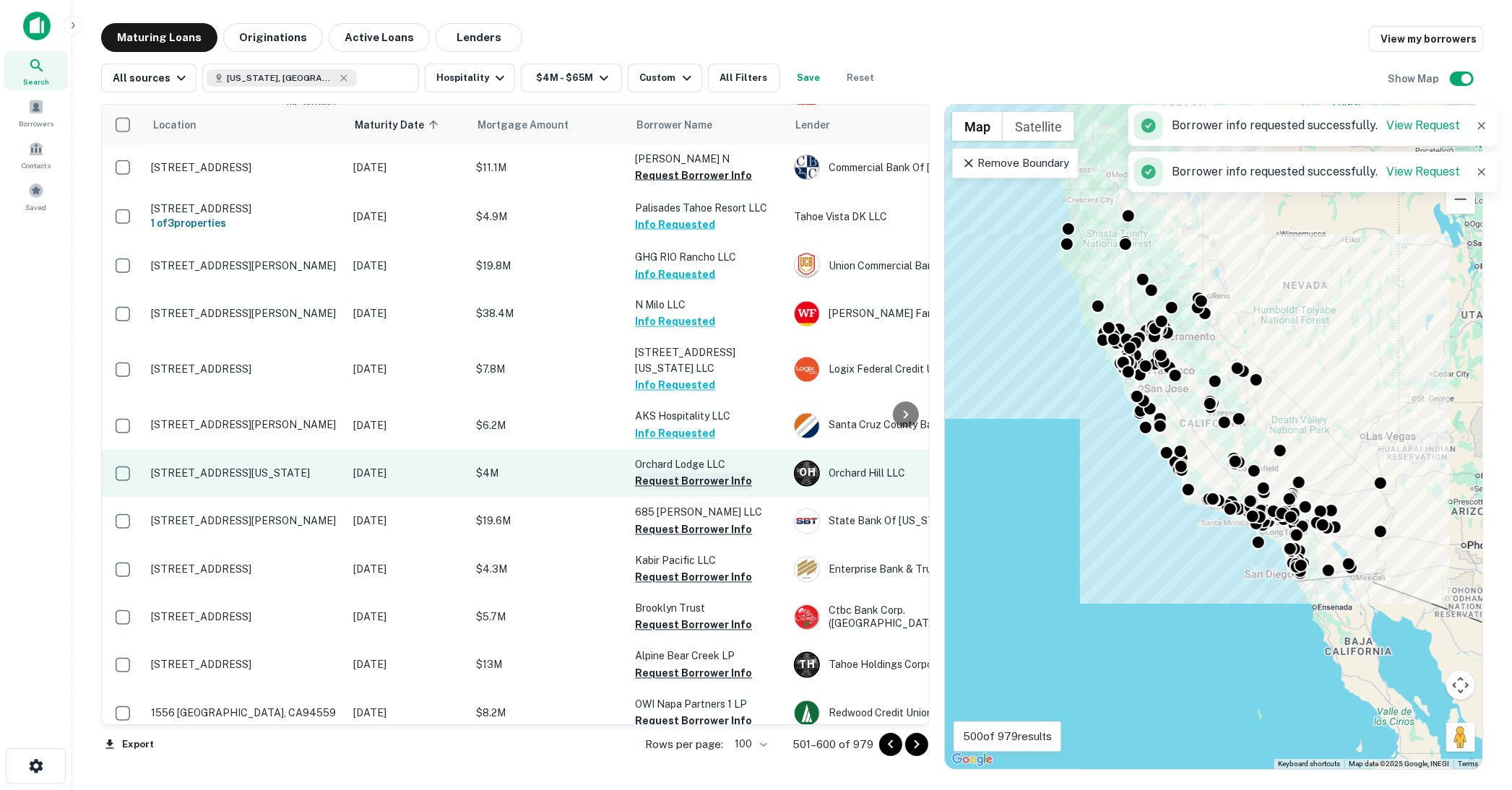
click at [676, 473] on button "Request Borrower Info" at bounding box center [694, 482] width 117 height 17
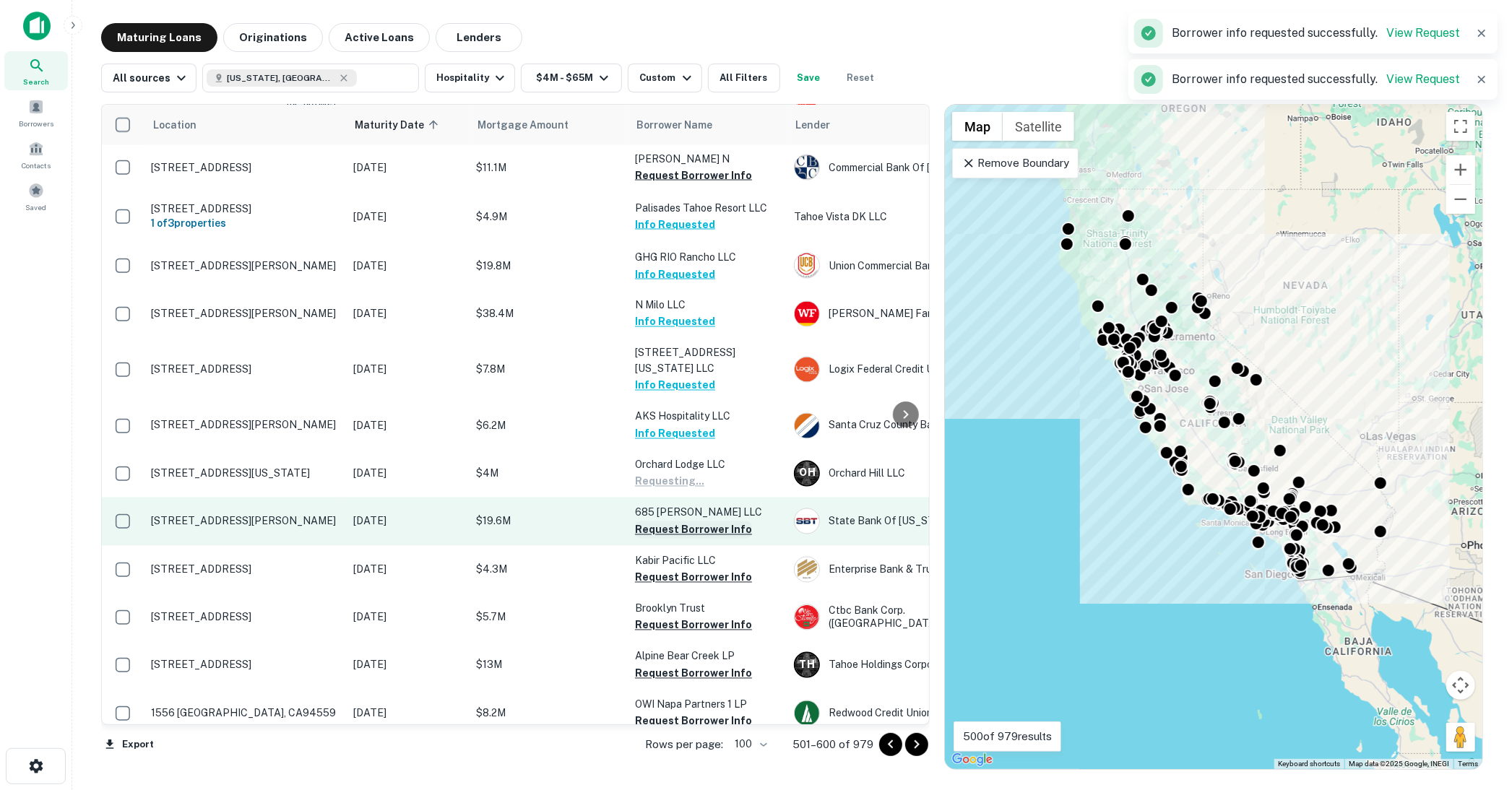
click at [677, 521] on button "Request Borrower Info" at bounding box center [694, 530] width 117 height 17
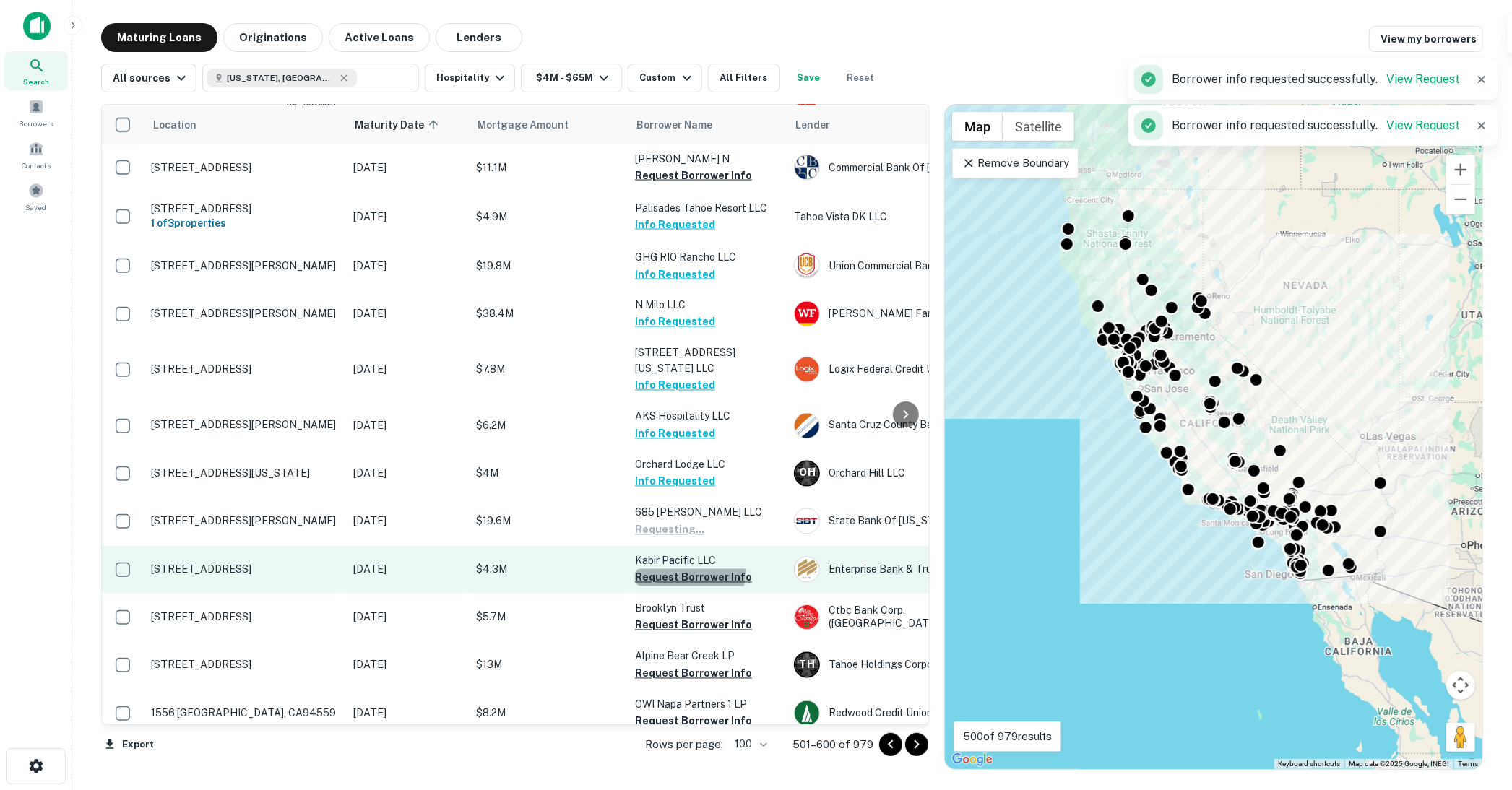
click at [680, 569] on button "Request Borrower Info" at bounding box center [694, 578] width 117 height 17
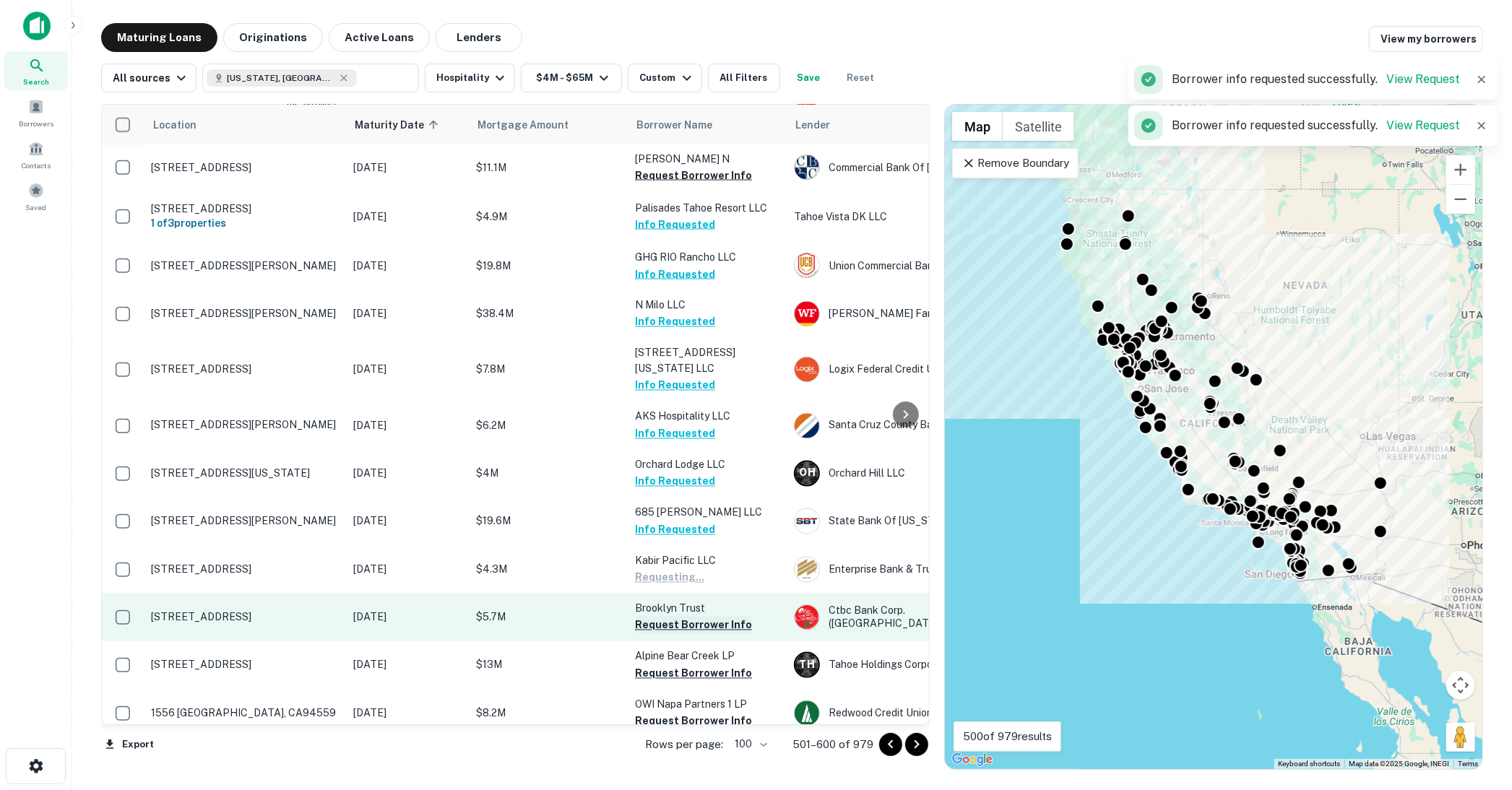
click at [682, 617] on button "Request Borrower Info" at bounding box center [694, 626] width 117 height 17
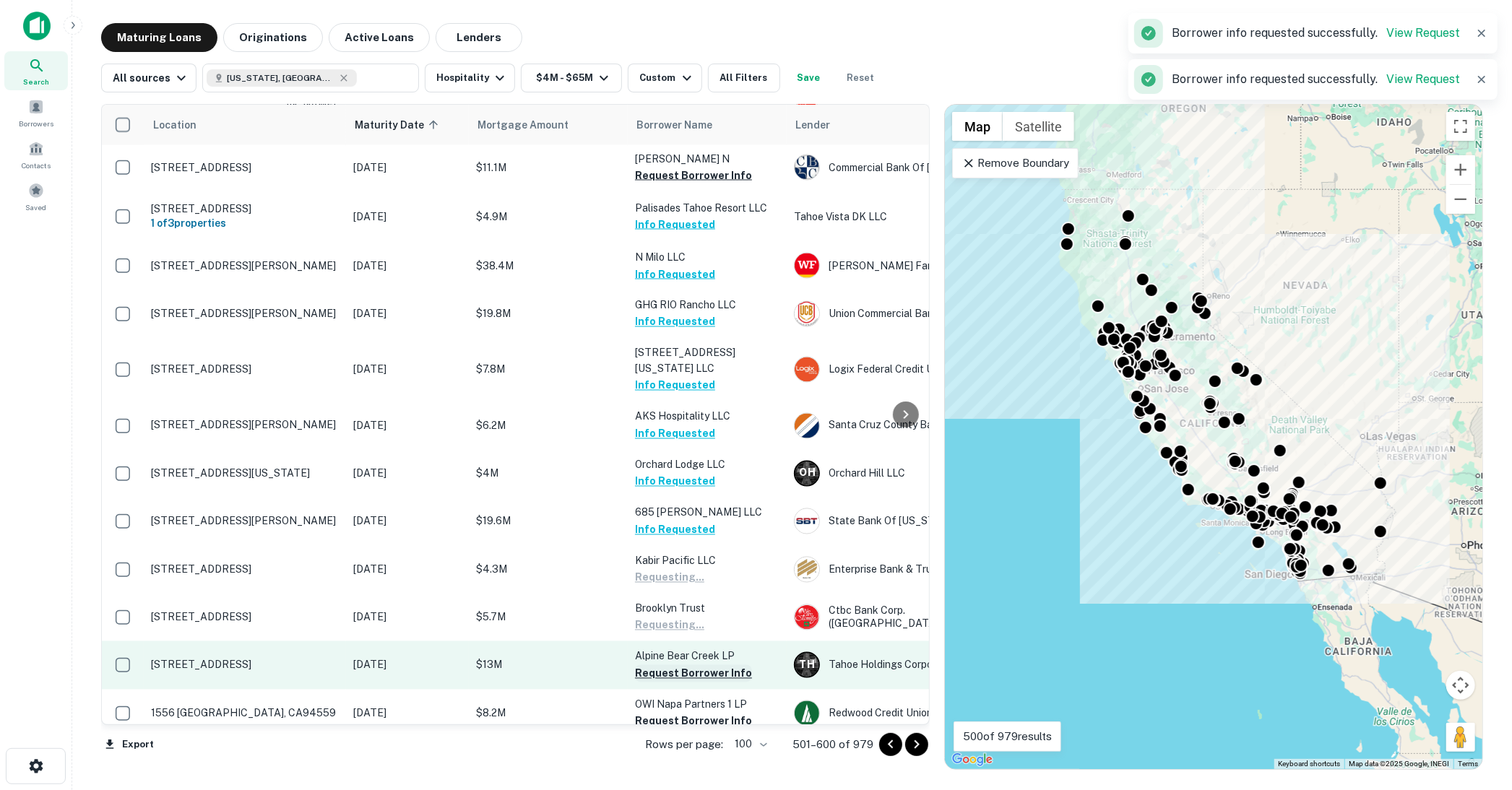
click at [683, 665] on button "Request Borrower Info" at bounding box center [694, 674] width 117 height 17
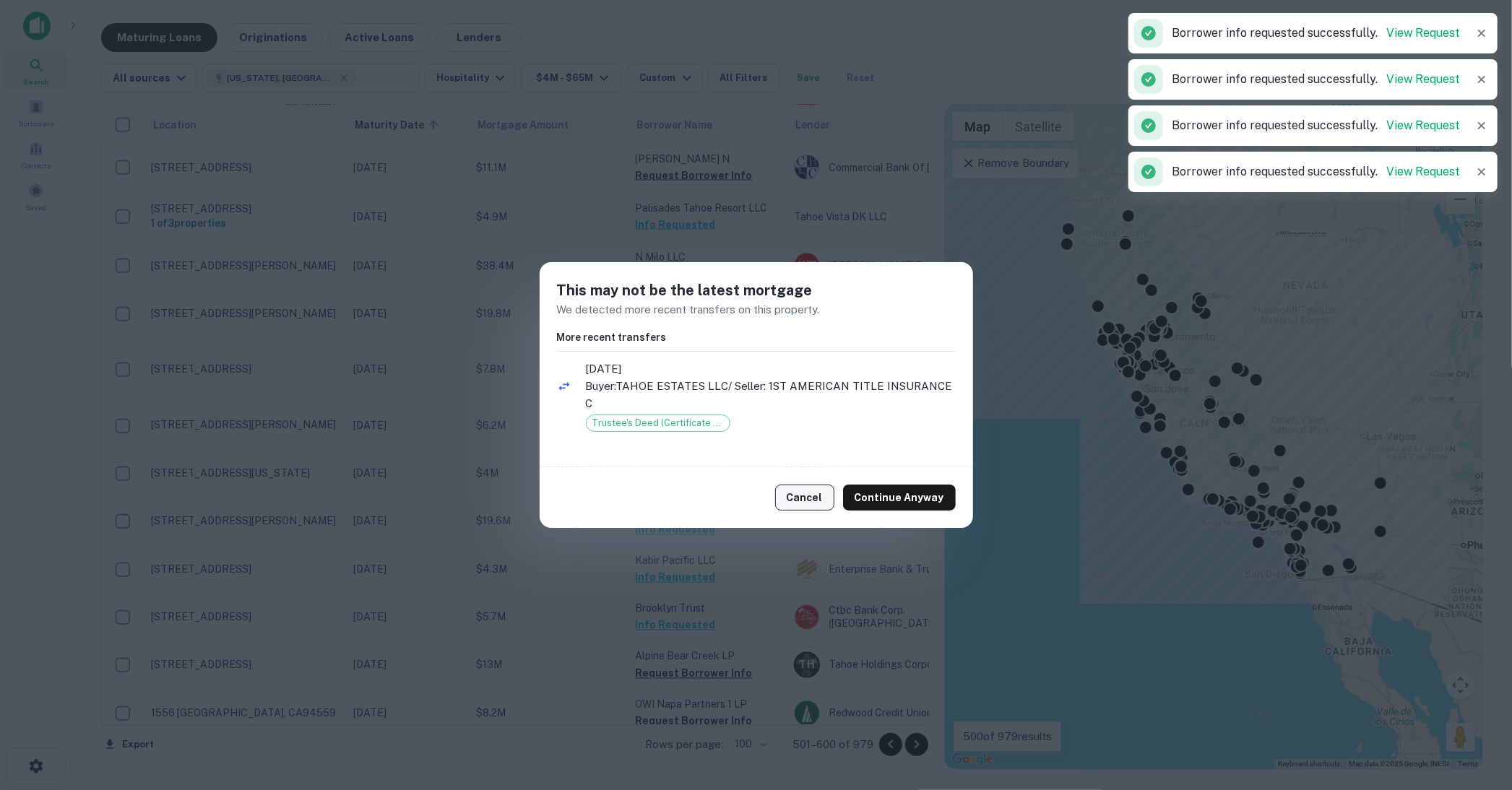
click at [812, 495] on button "Cancel" at bounding box center [805, 497] width 59 height 26
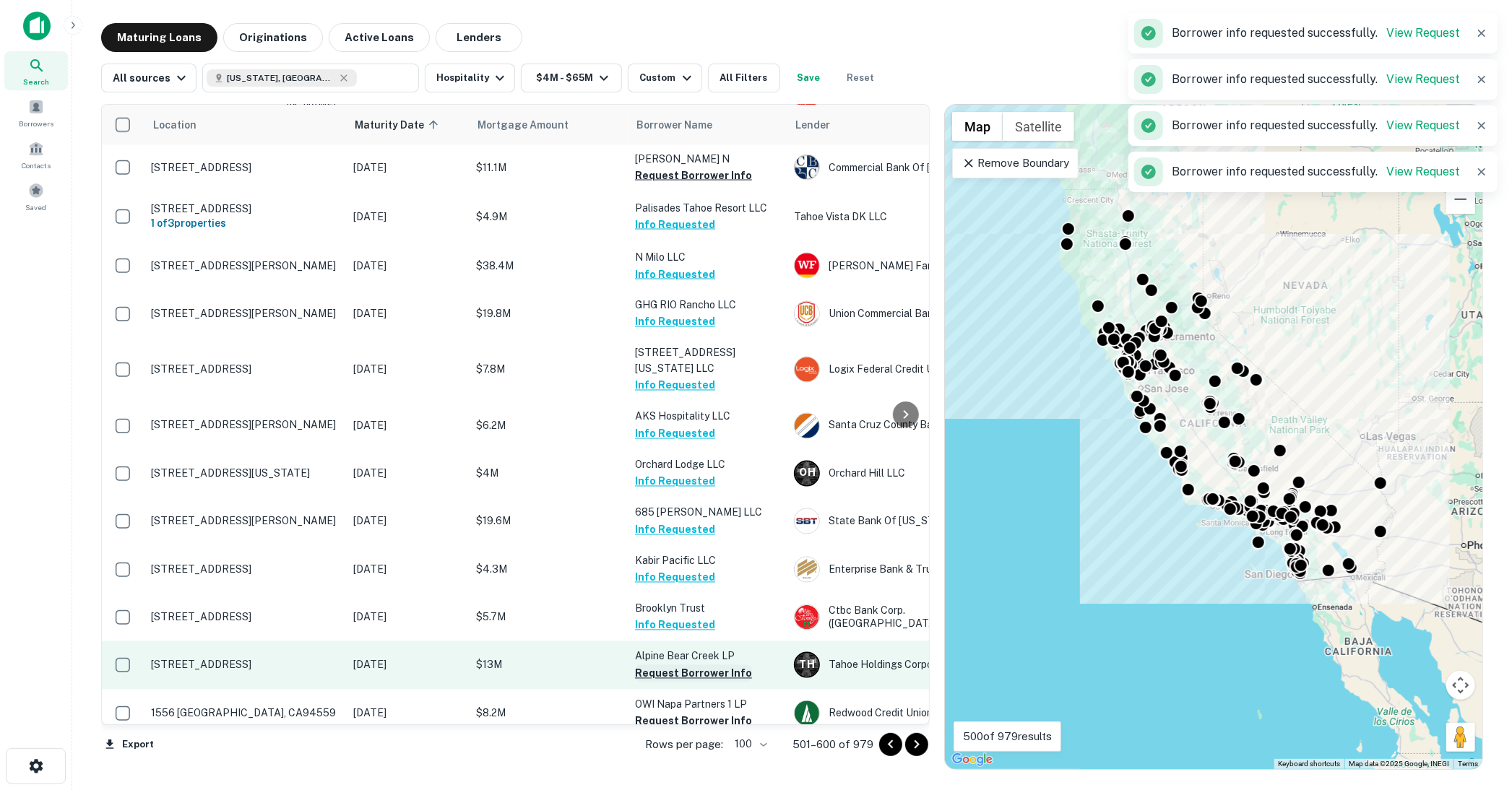
click at [688, 568] on div "This may not be the latest mortgage We detected more recent transfers on this p…" at bounding box center [756, 395] width 1512 height 790
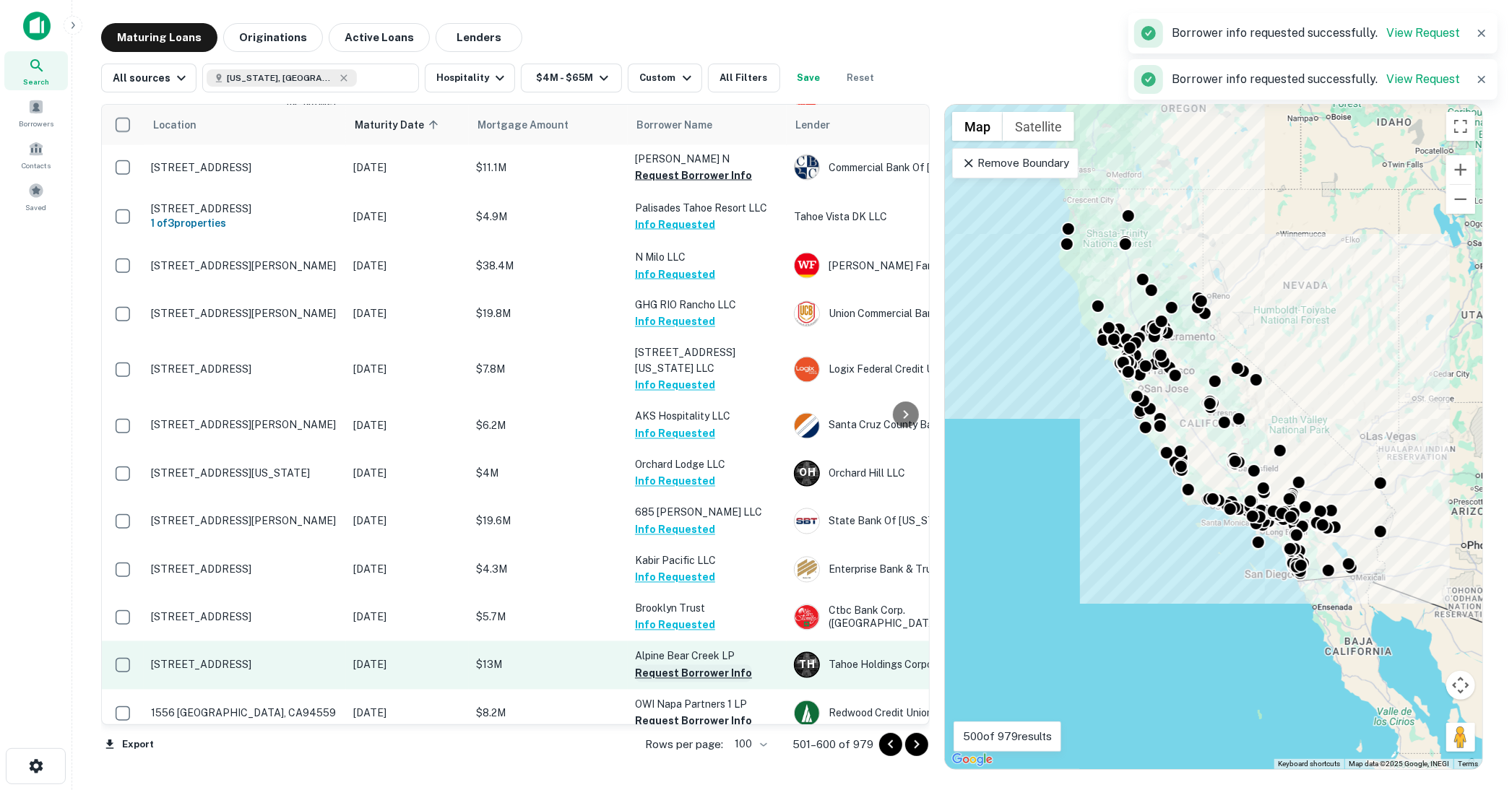
click at [687, 665] on button "Request Borrower Info" at bounding box center [694, 674] width 117 height 17
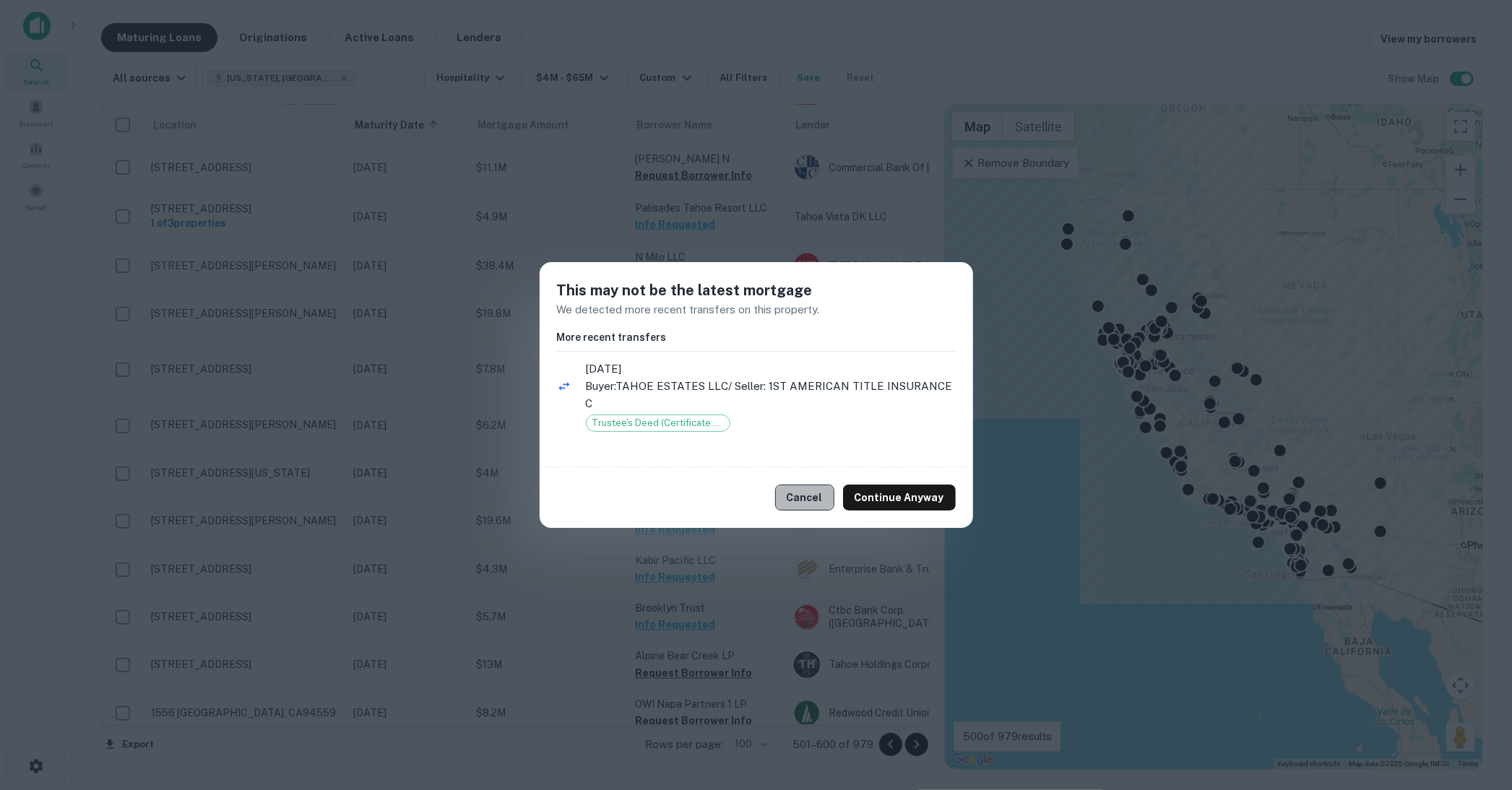
click at [805, 504] on button "Cancel" at bounding box center [805, 497] width 59 height 26
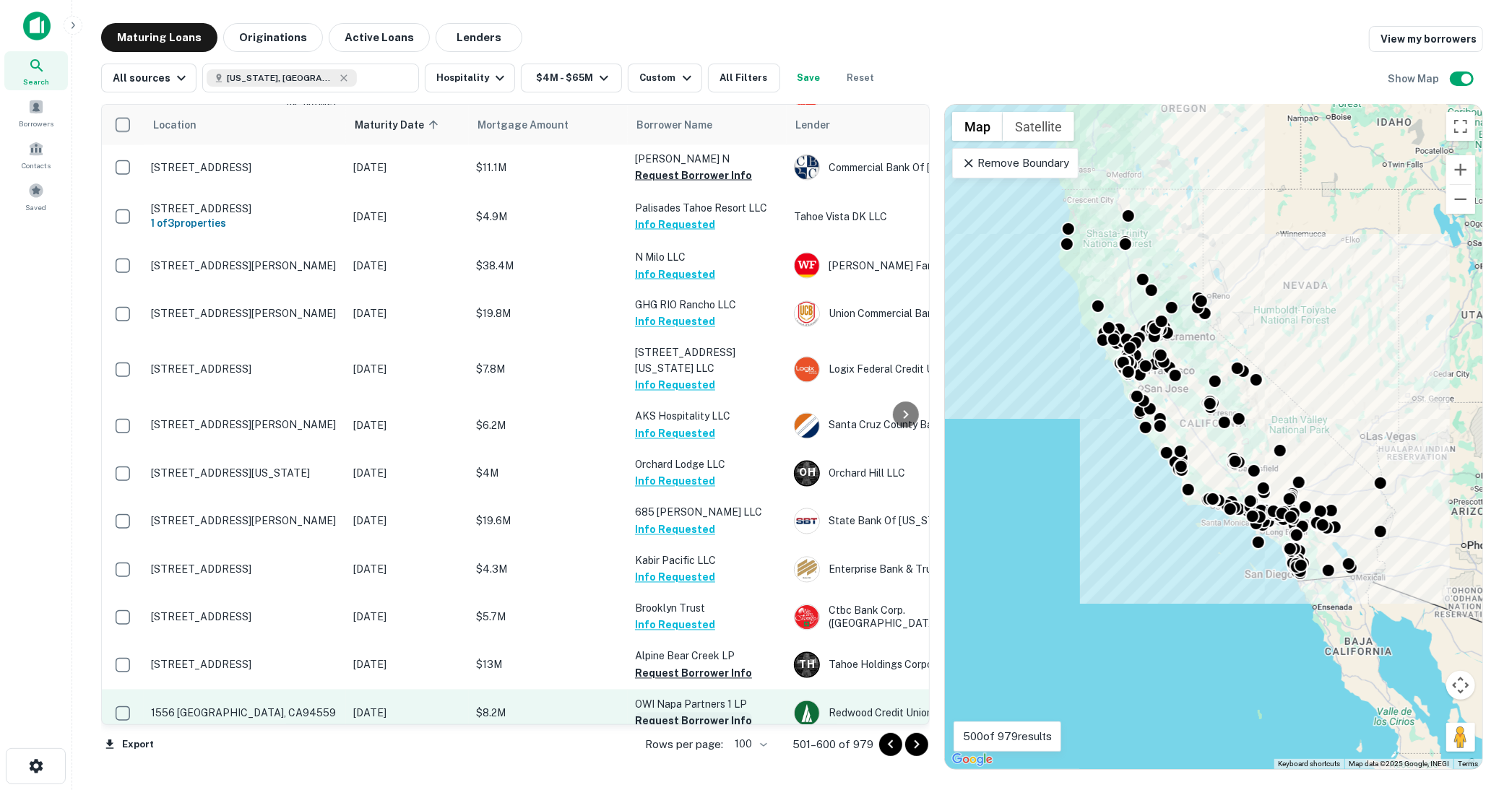
click at [690, 713] on button "Request Borrower Info" at bounding box center [694, 721] width 117 height 17
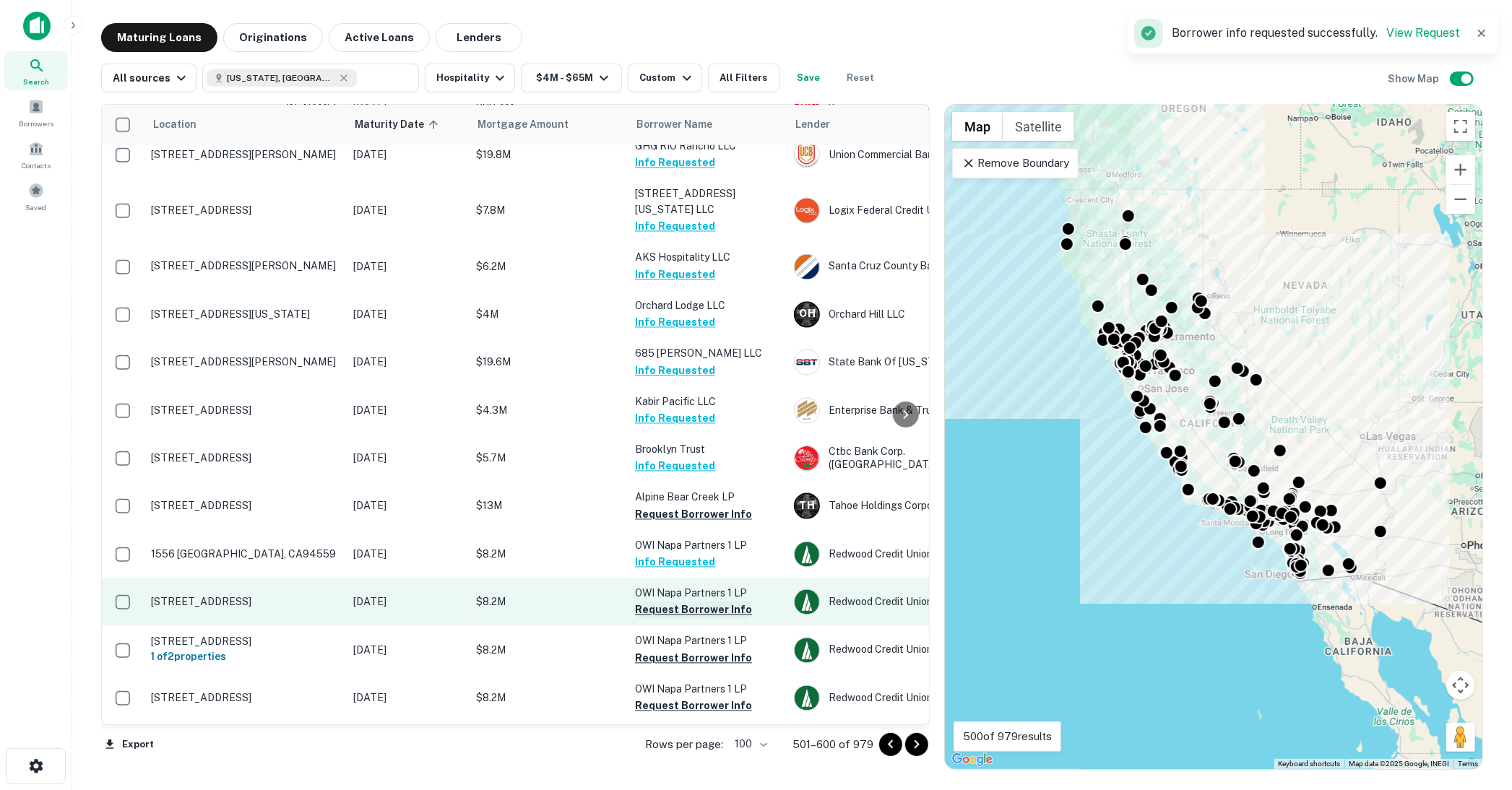
scroll to position [2247, 0]
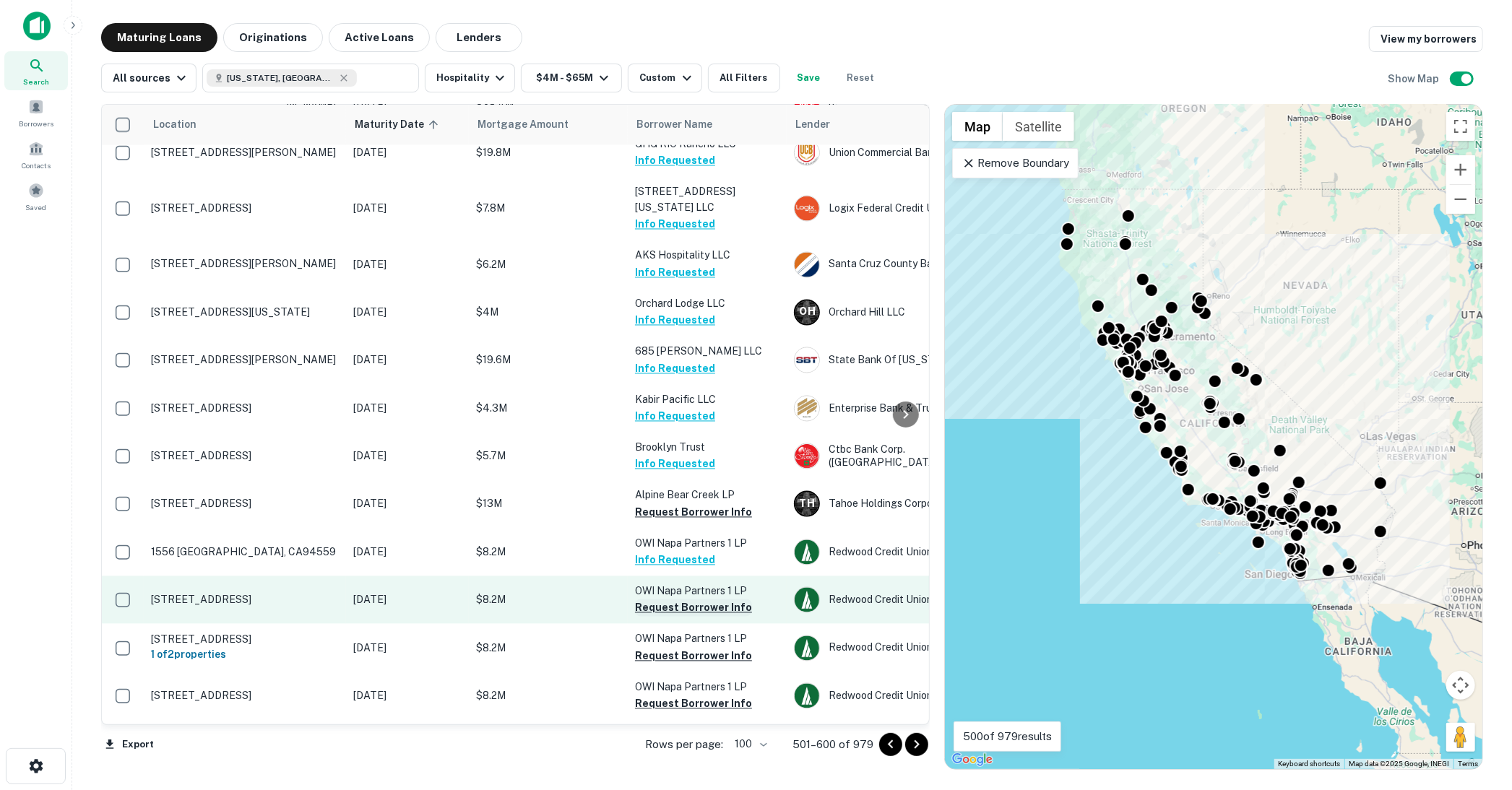
click at [676, 599] on button "Request Borrower Info" at bounding box center [694, 608] width 117 height 17
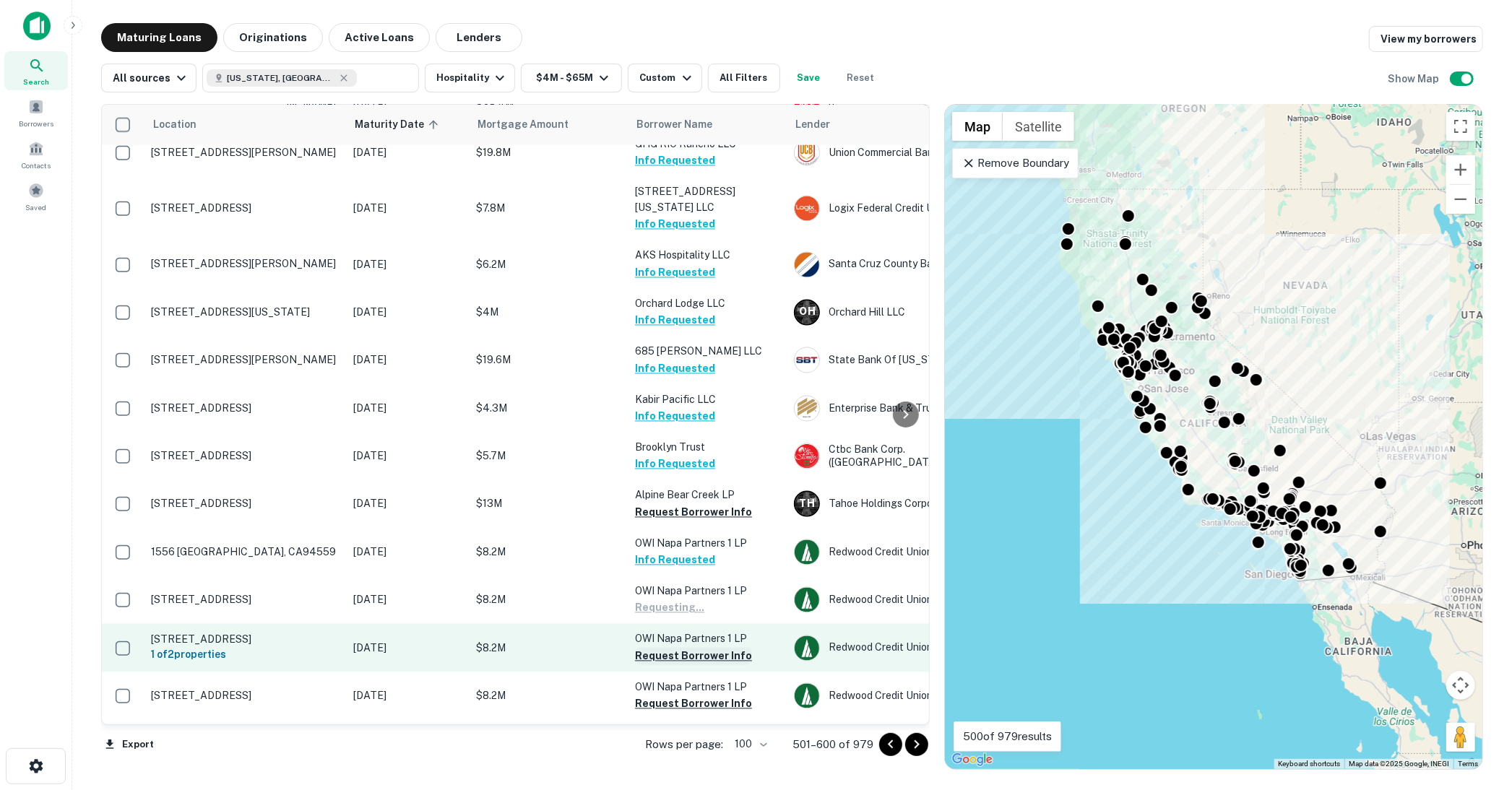
click at [682, 648] on button "Request Borrower Info" at bounding box center [694, 656] width 117 height 17
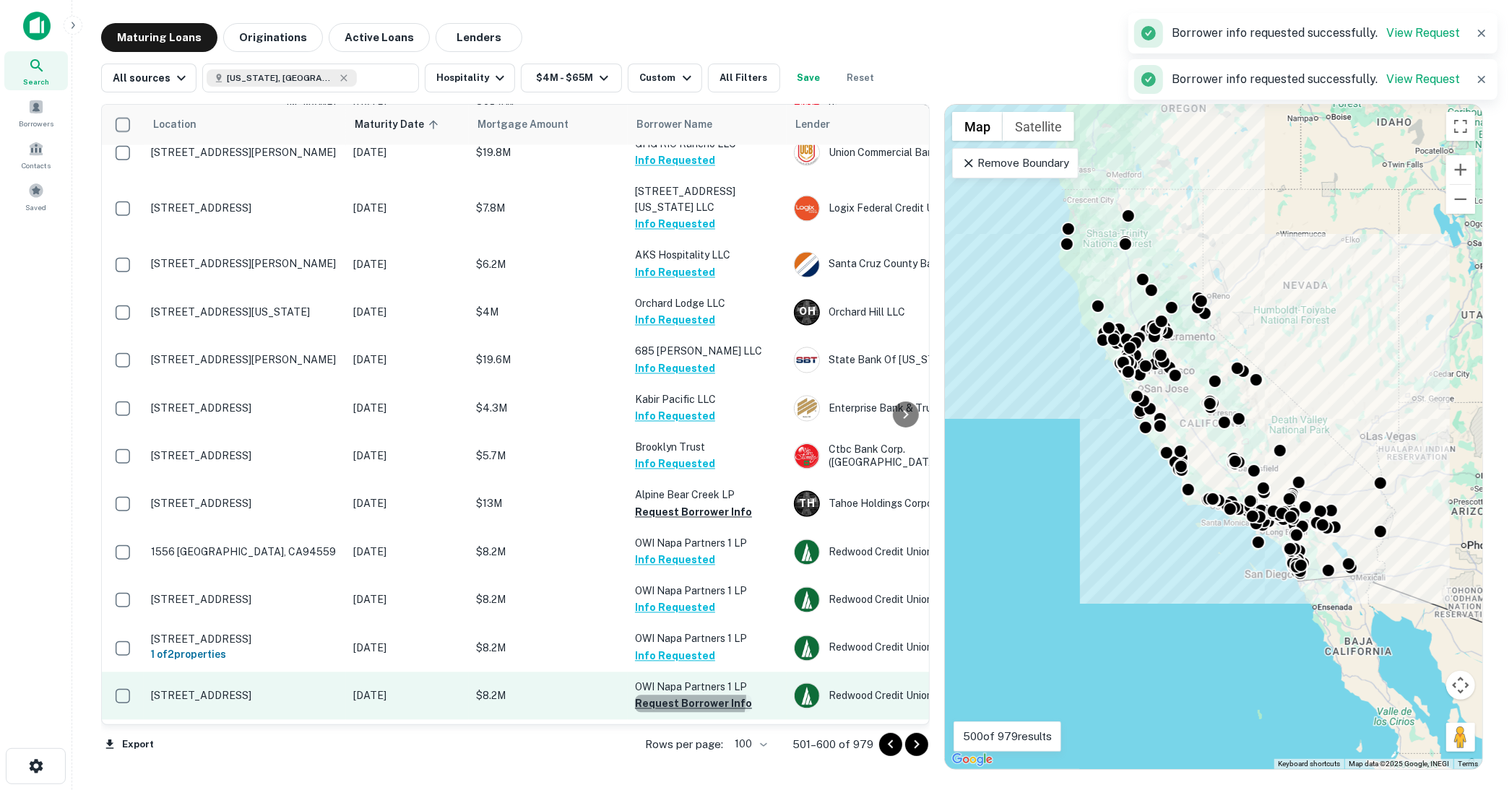
click at [684, 695] on button "Request Borrower Info" at bounding box center [694, 704] width 117 height 17
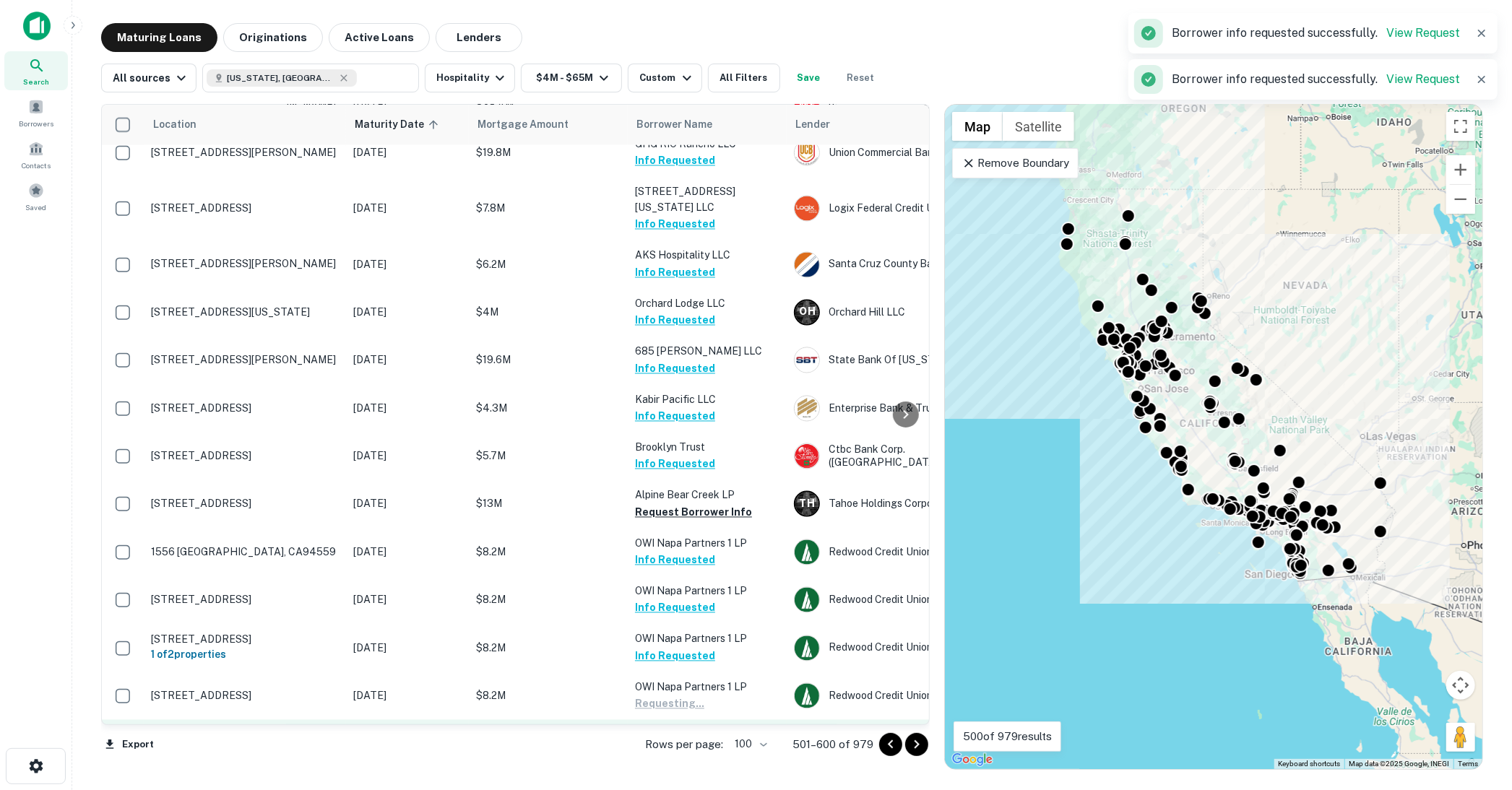
click at [688, 744] on button "Request Borrower Info" at bounding box center [694, 753] width 117 height 17
click at [692, 789] on button "Request Borrower Info" at bounding box center [694, 800] width 117 height 17
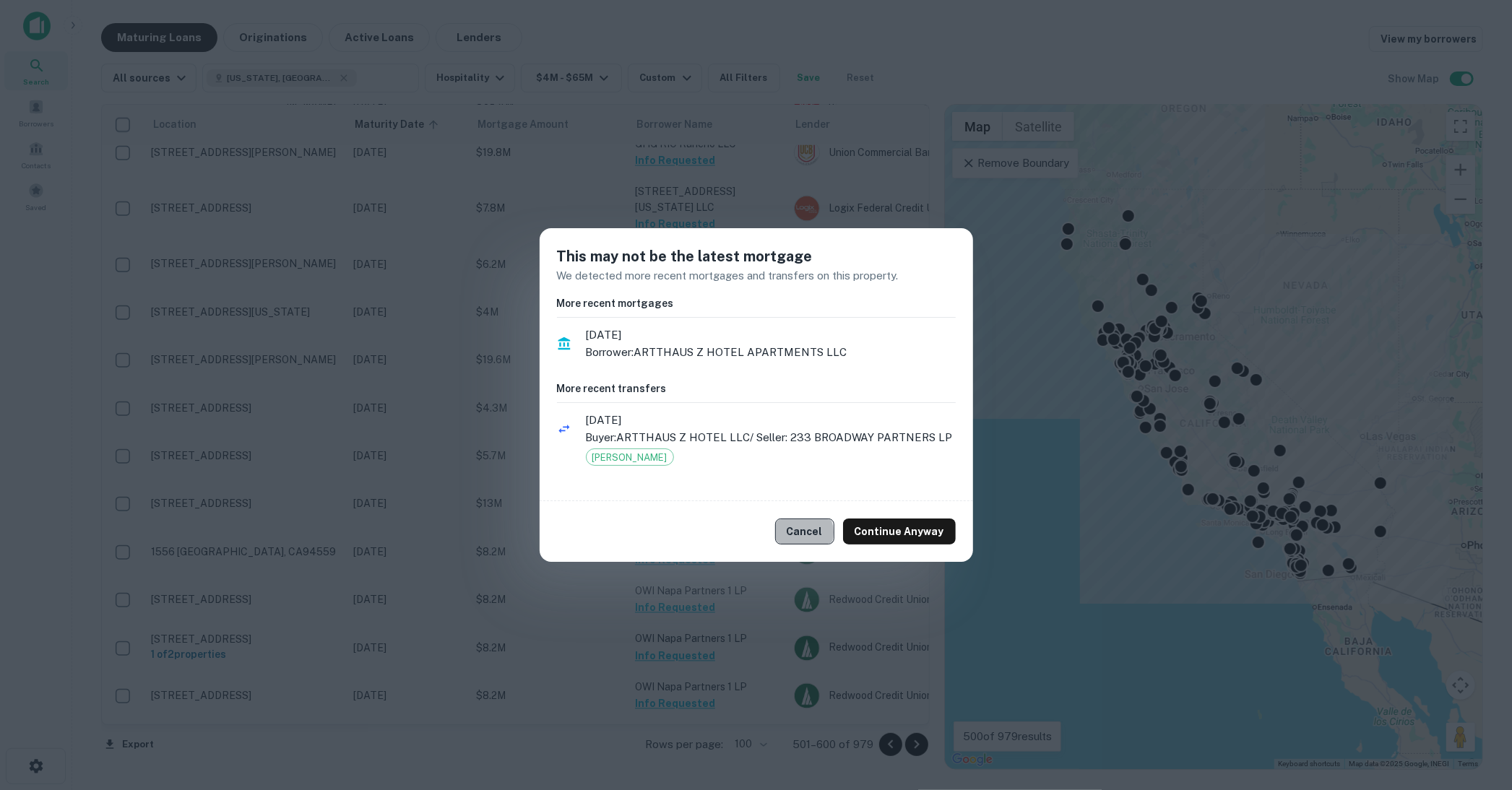
click at [808, 533] on button "Cancel" at bounding box center [805, 531] width 59 height 26
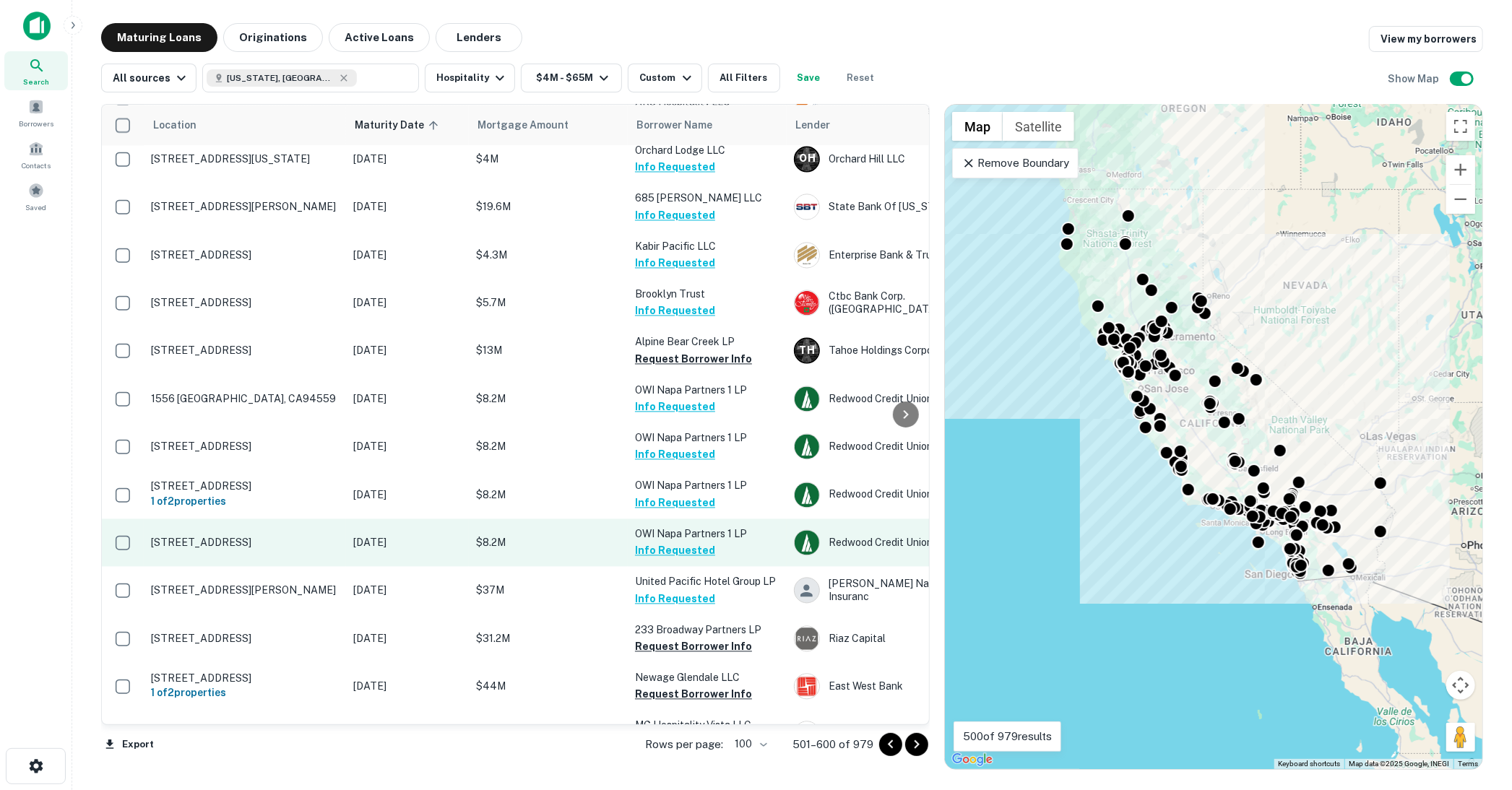
scroll to position [2407, 0]
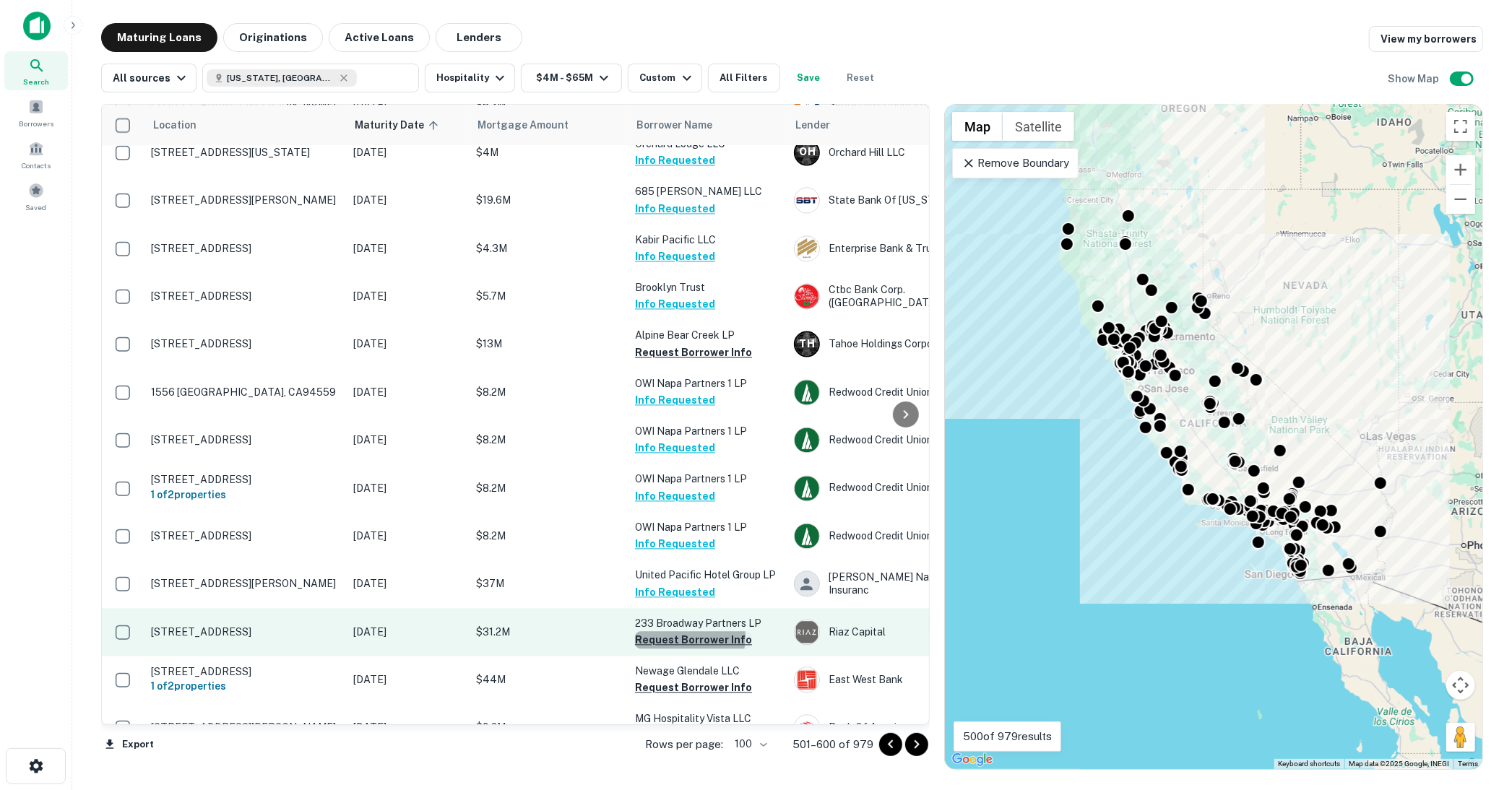
click at [683, 631] on button "Request Borrower Info" at bounding box center [694, 640] width 117 height 17
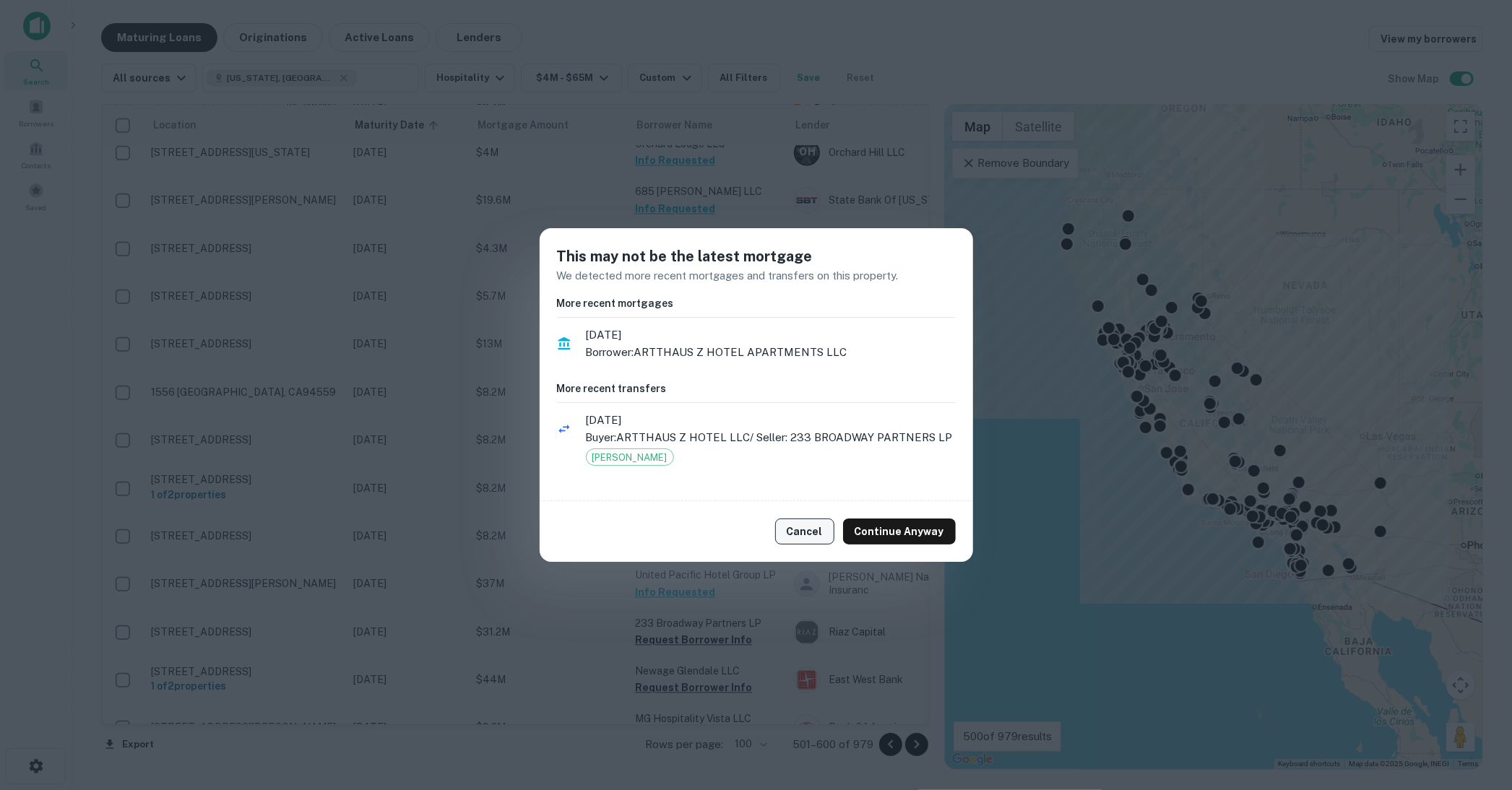
click at [802, 535] on button "Cancel" at bounding box center [805, 531] width 59 height 26
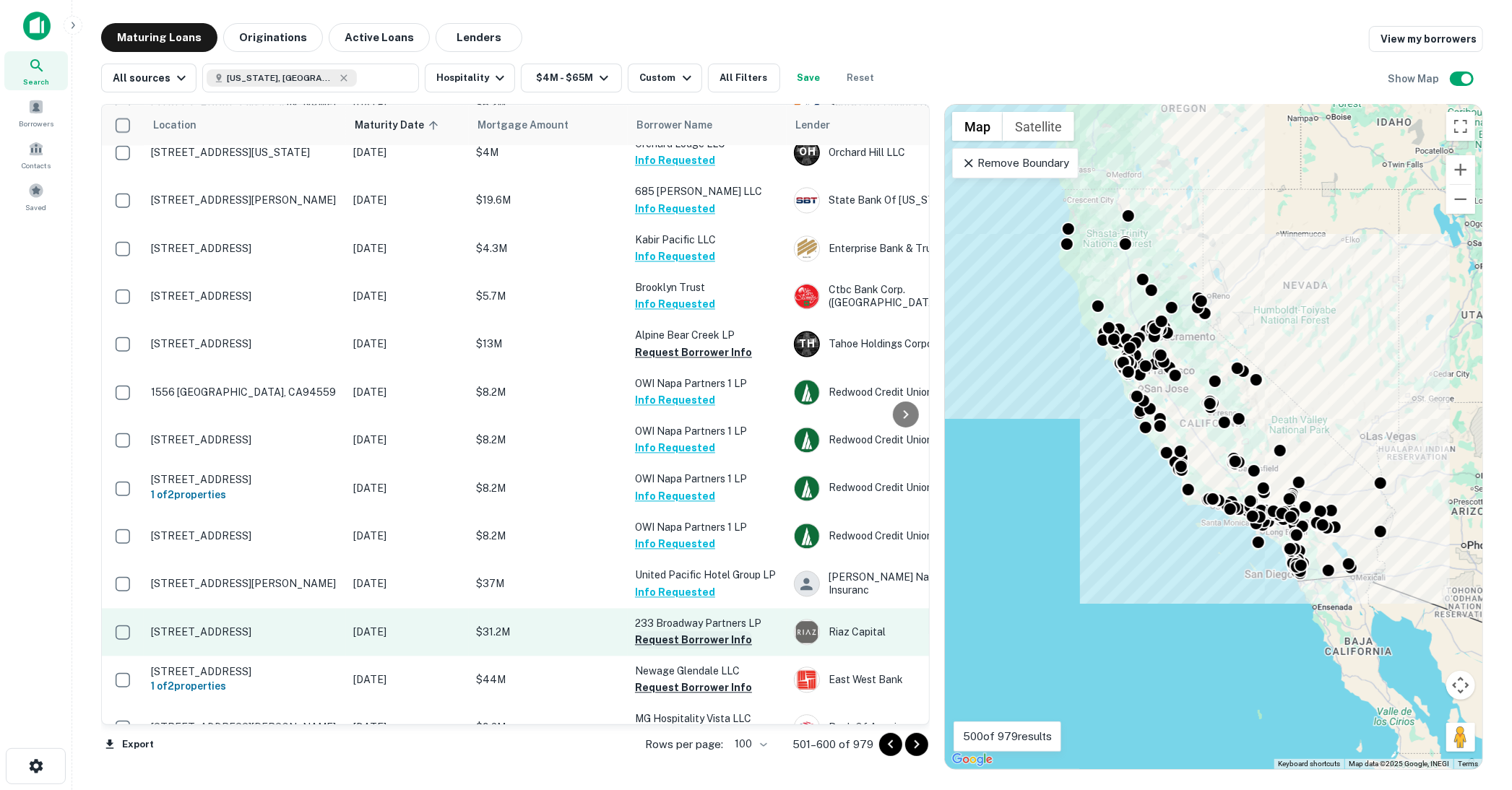
click at [684, 631] on button "Request Borrower Info" at bounding box center [694, 640] width 117 height 17
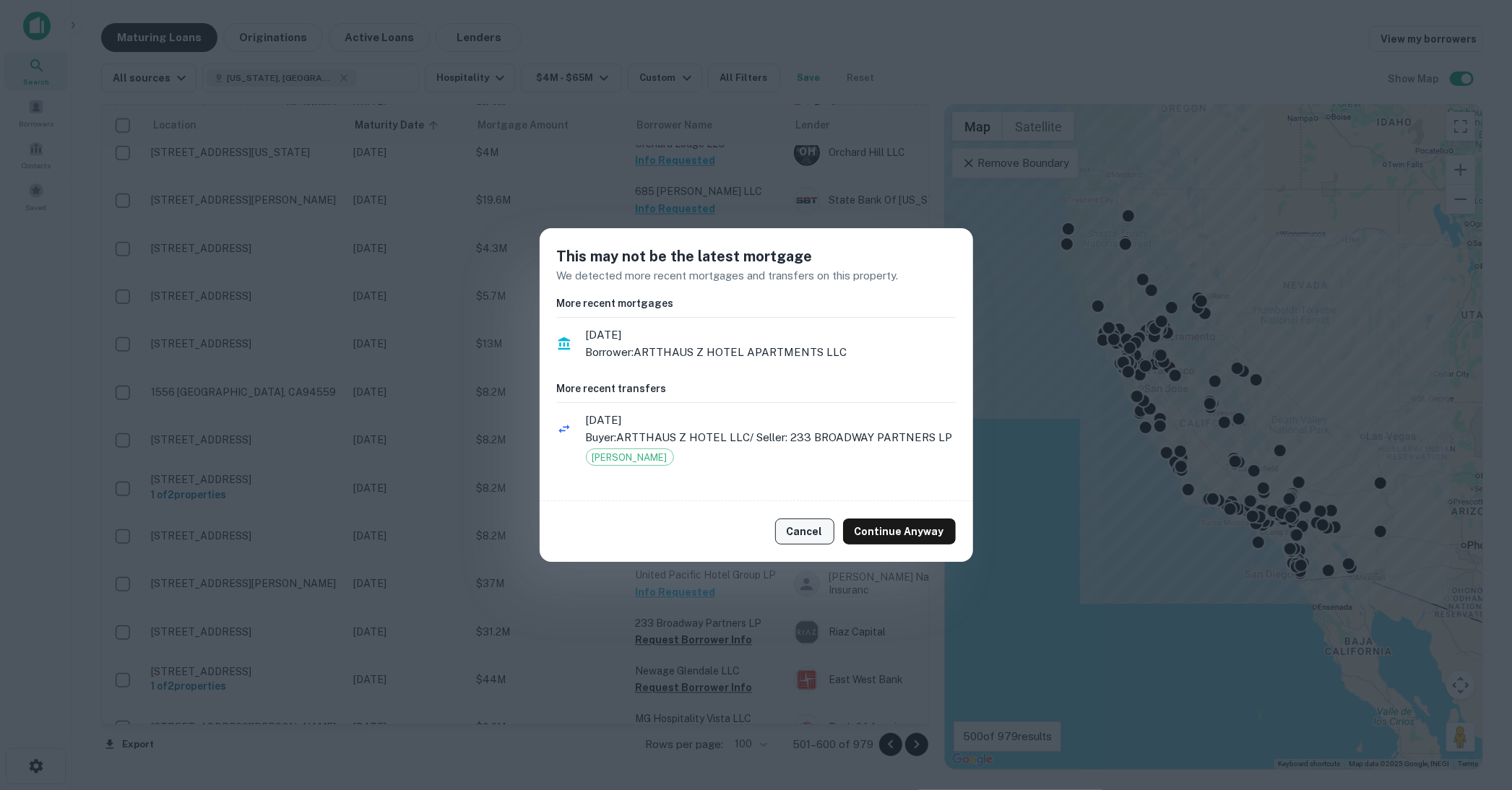
click at [808, 535] on button "Cancel" at bounding box center [805, 531] width 59 height 26
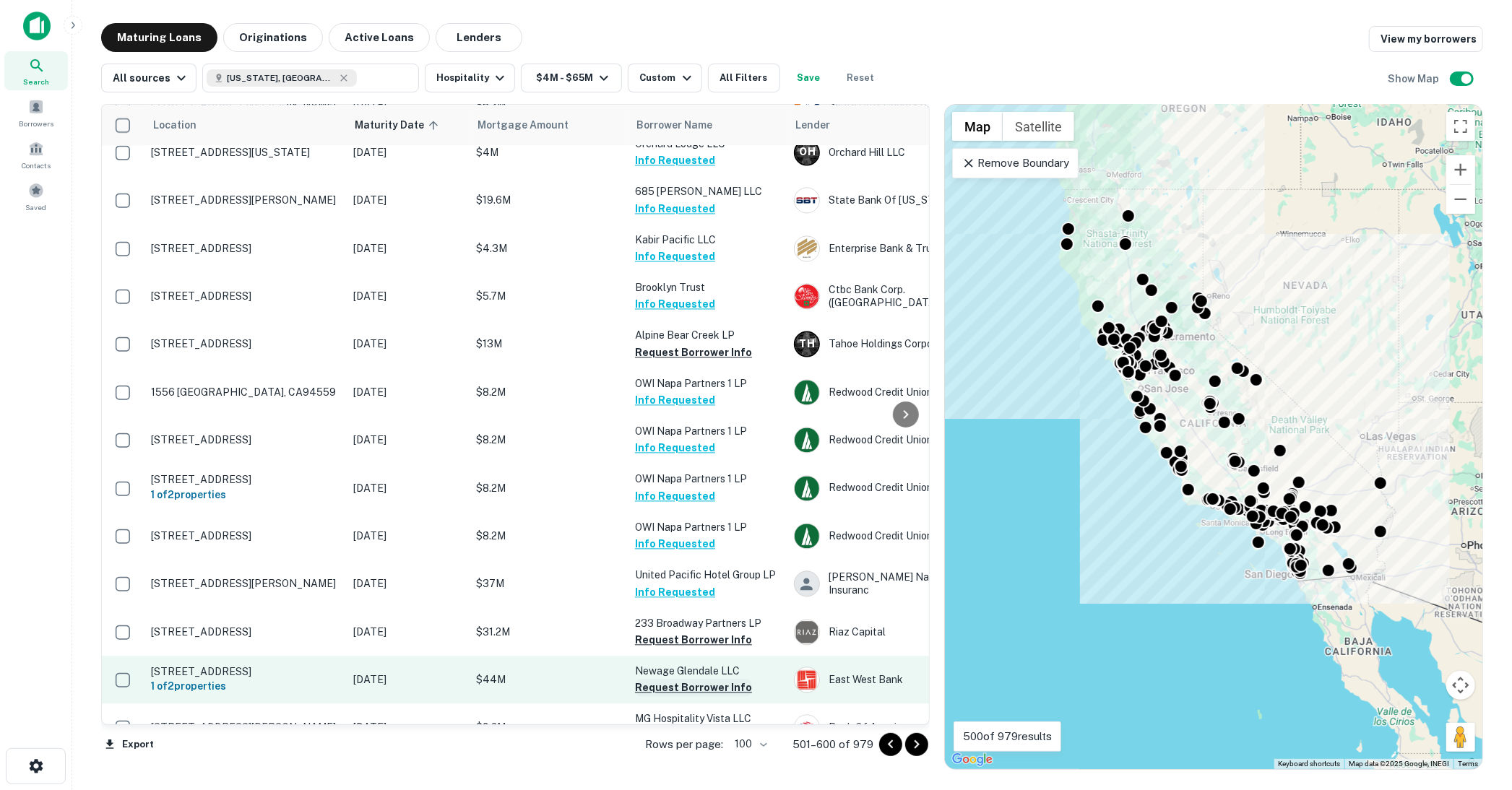
click at [688, 678] on button "Request Borrower Info" at bounding box center [694, 687] width 117 height 17
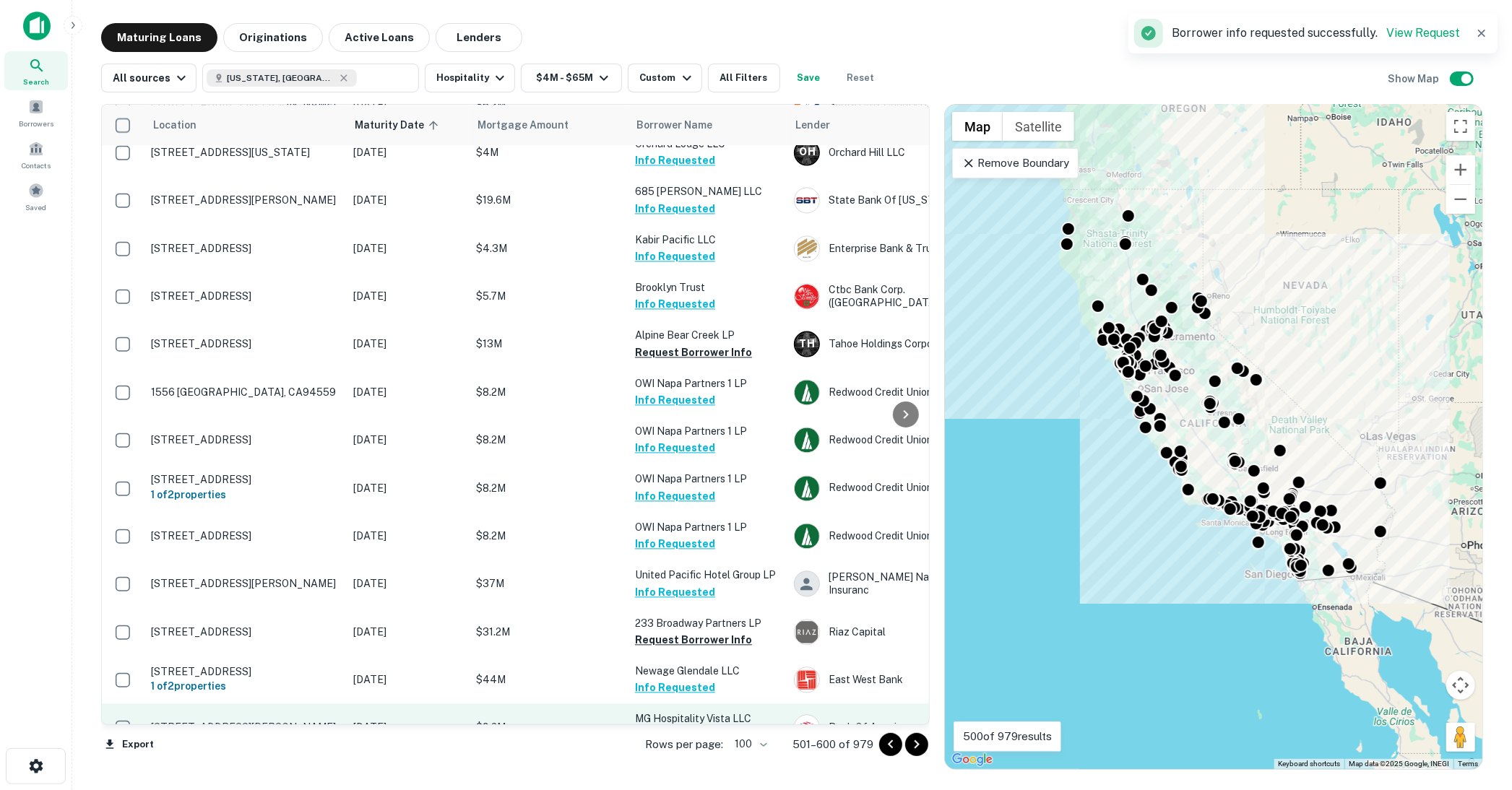
click at [688, 728] on button "Request Borrower Info" at bounding box center [694, 736] width 117 height 17
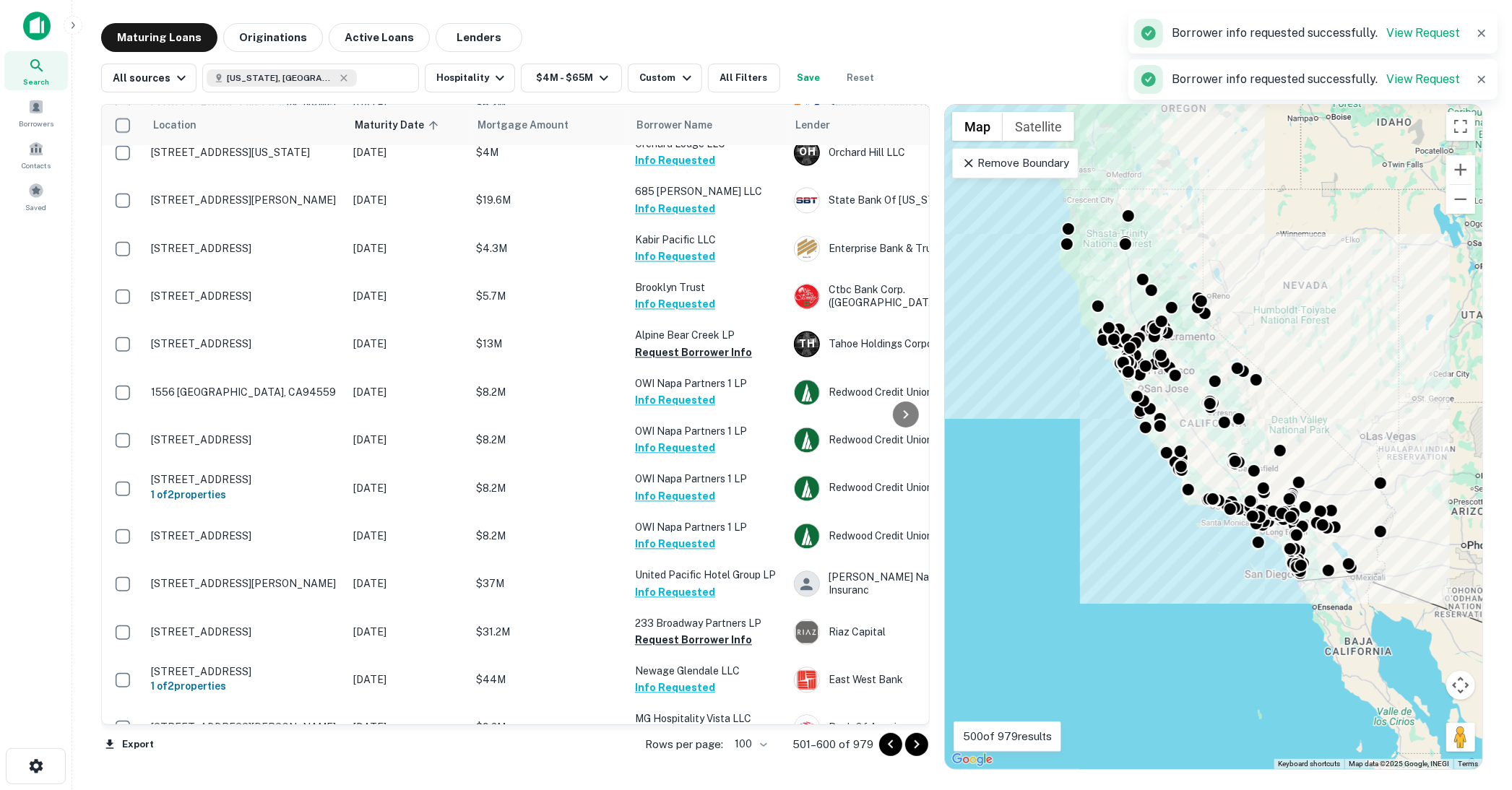
scroll to position [2487, 0]
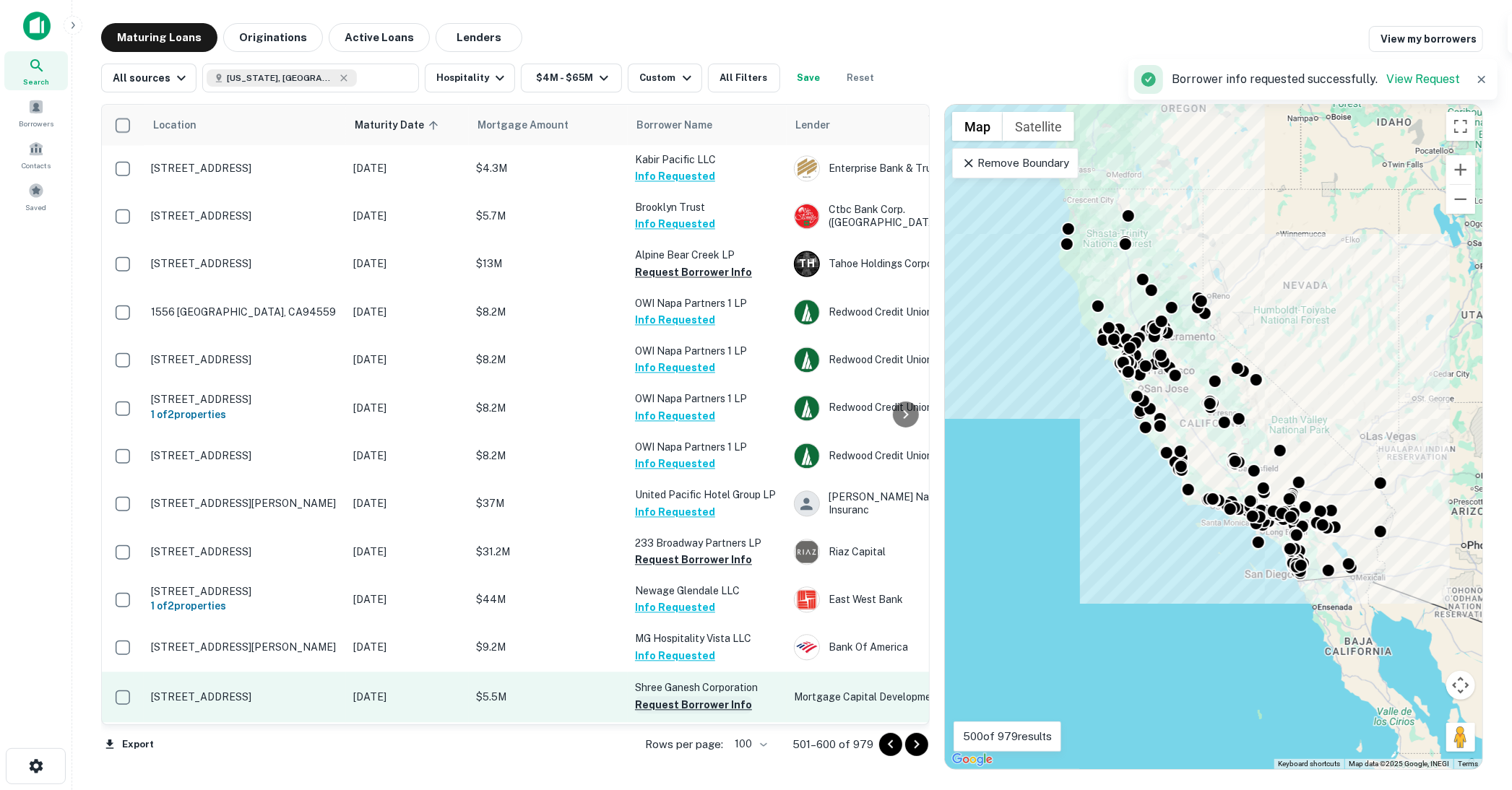
click at [679, 696] on button "Request Borrower Info" at bounding box center [694, 705] width 117 height 17
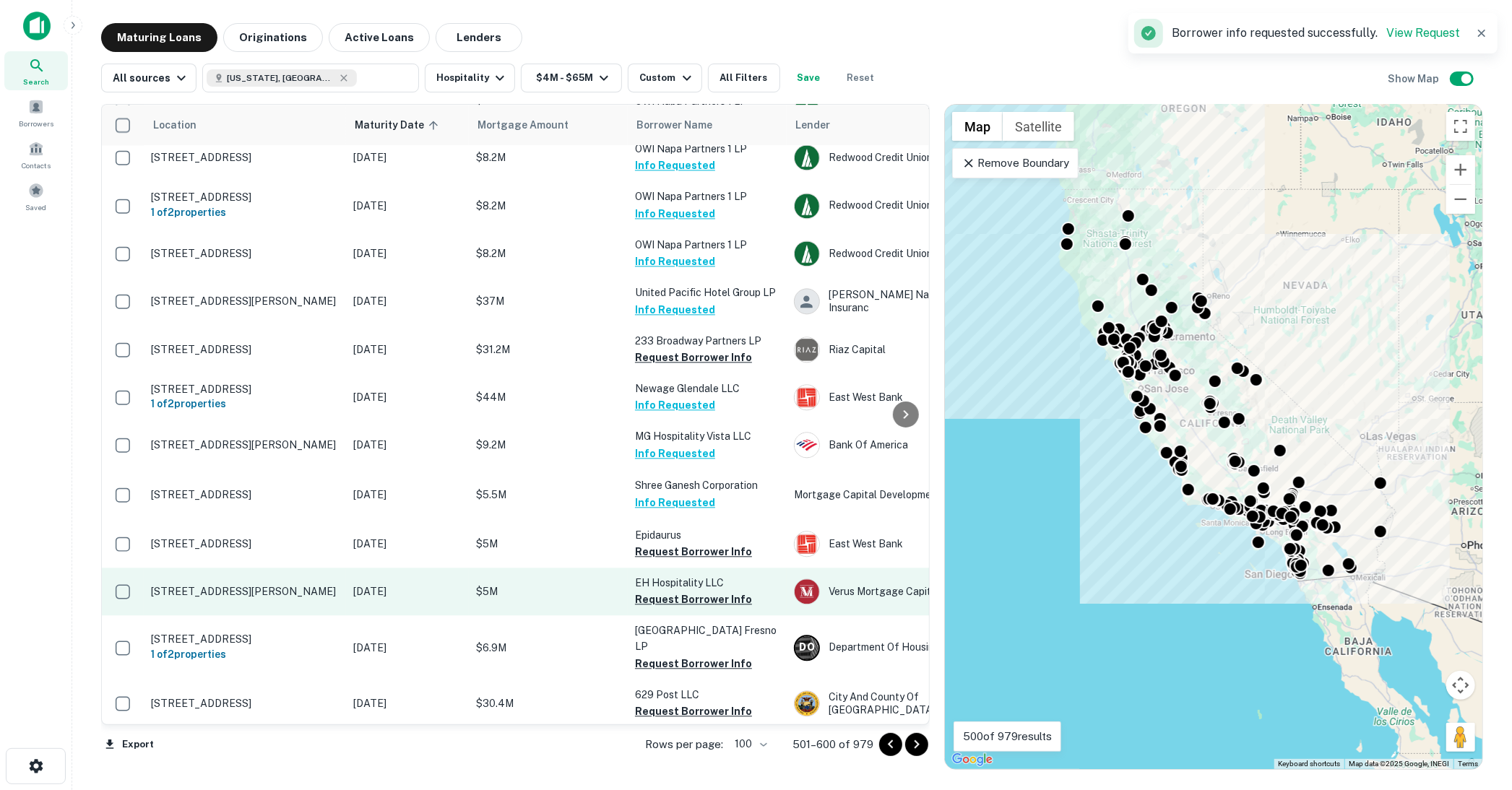
scroll to position [2727, 0]
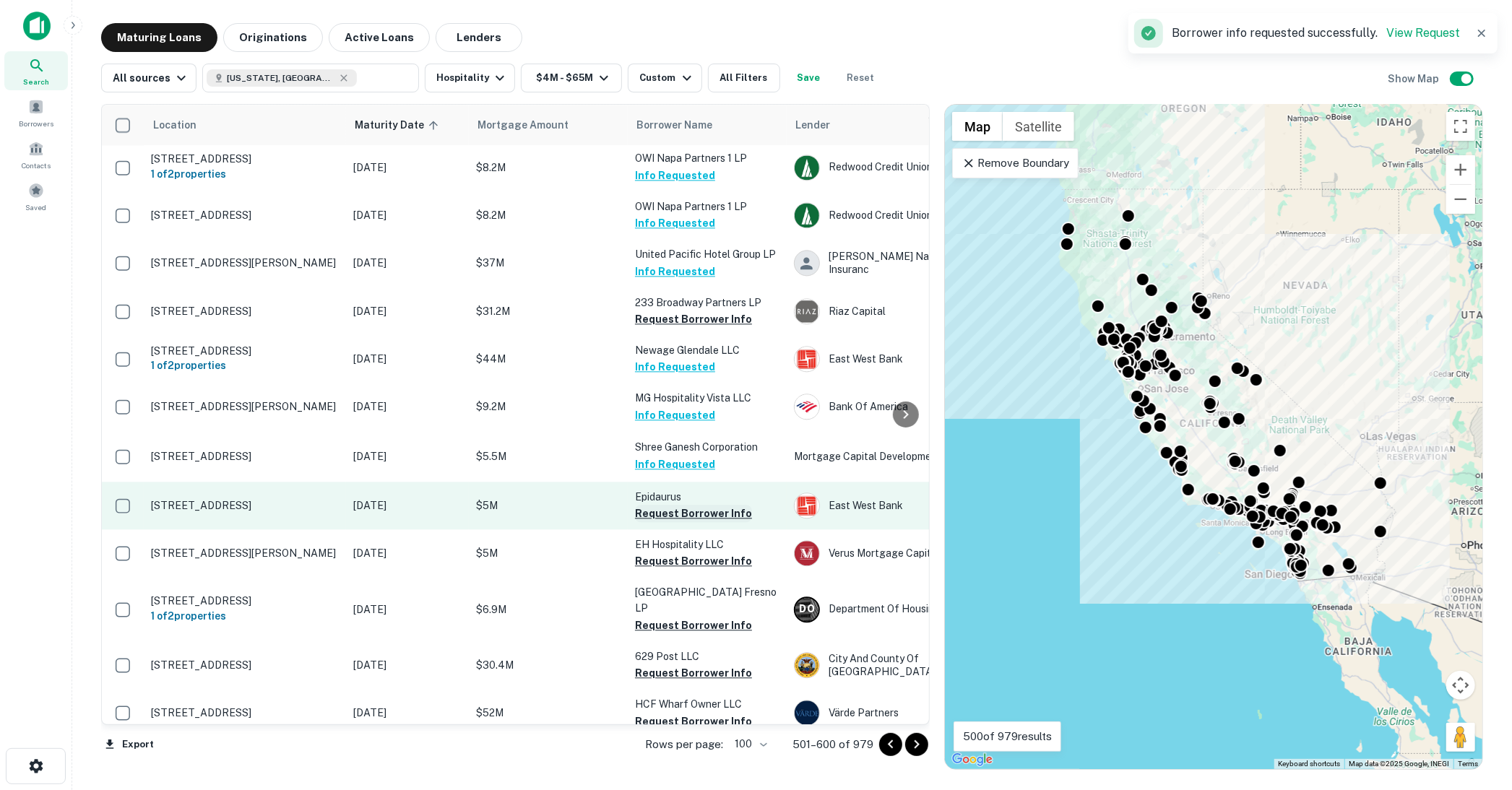
click at [680, 505] on button "Request Borrower Info" at bounding box center [694, 513] width 117 height 17
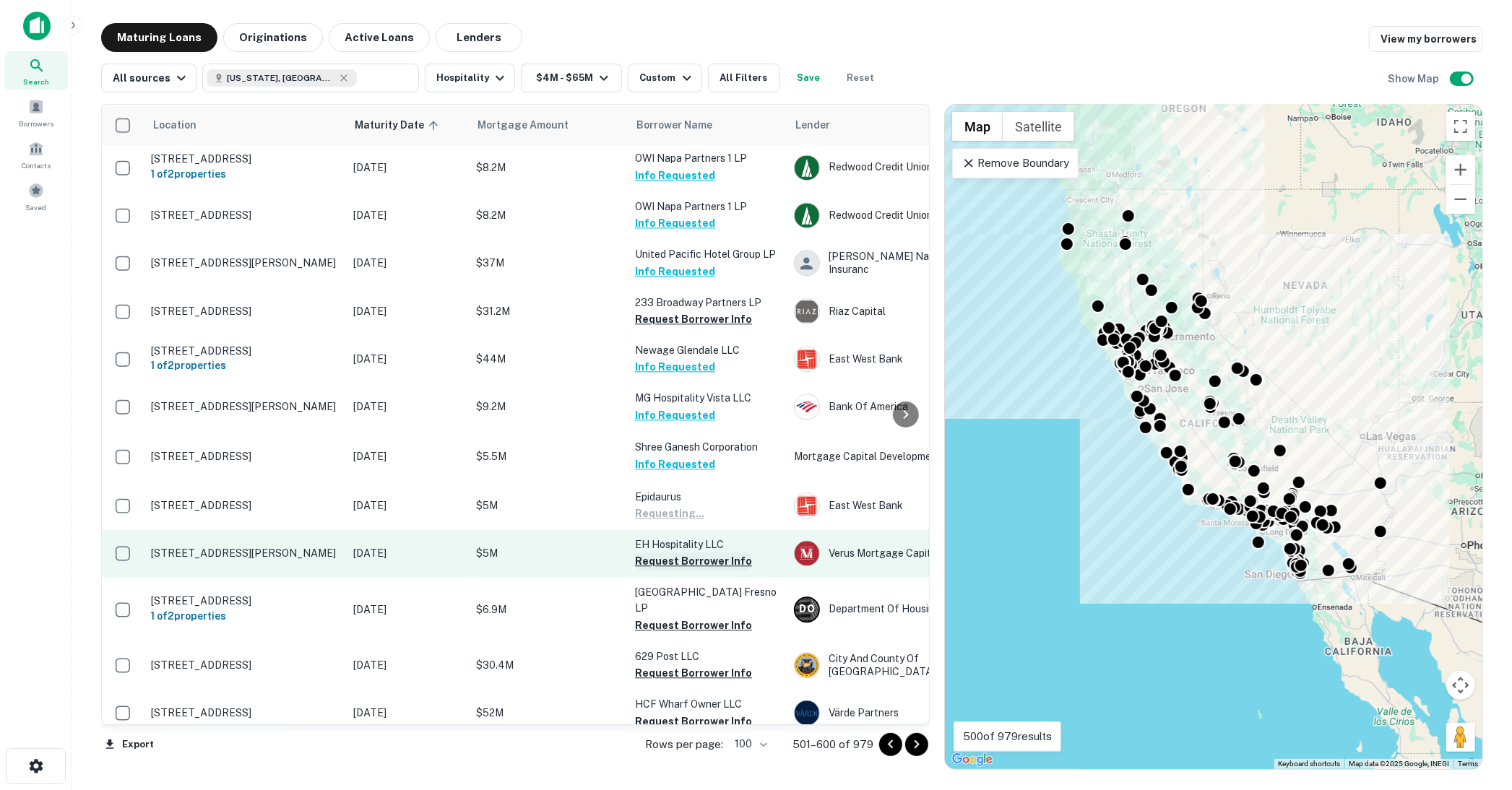
click at [683, 553] on button "Request Borrower Info" at bounding box center [694, 561] width 117 height 17
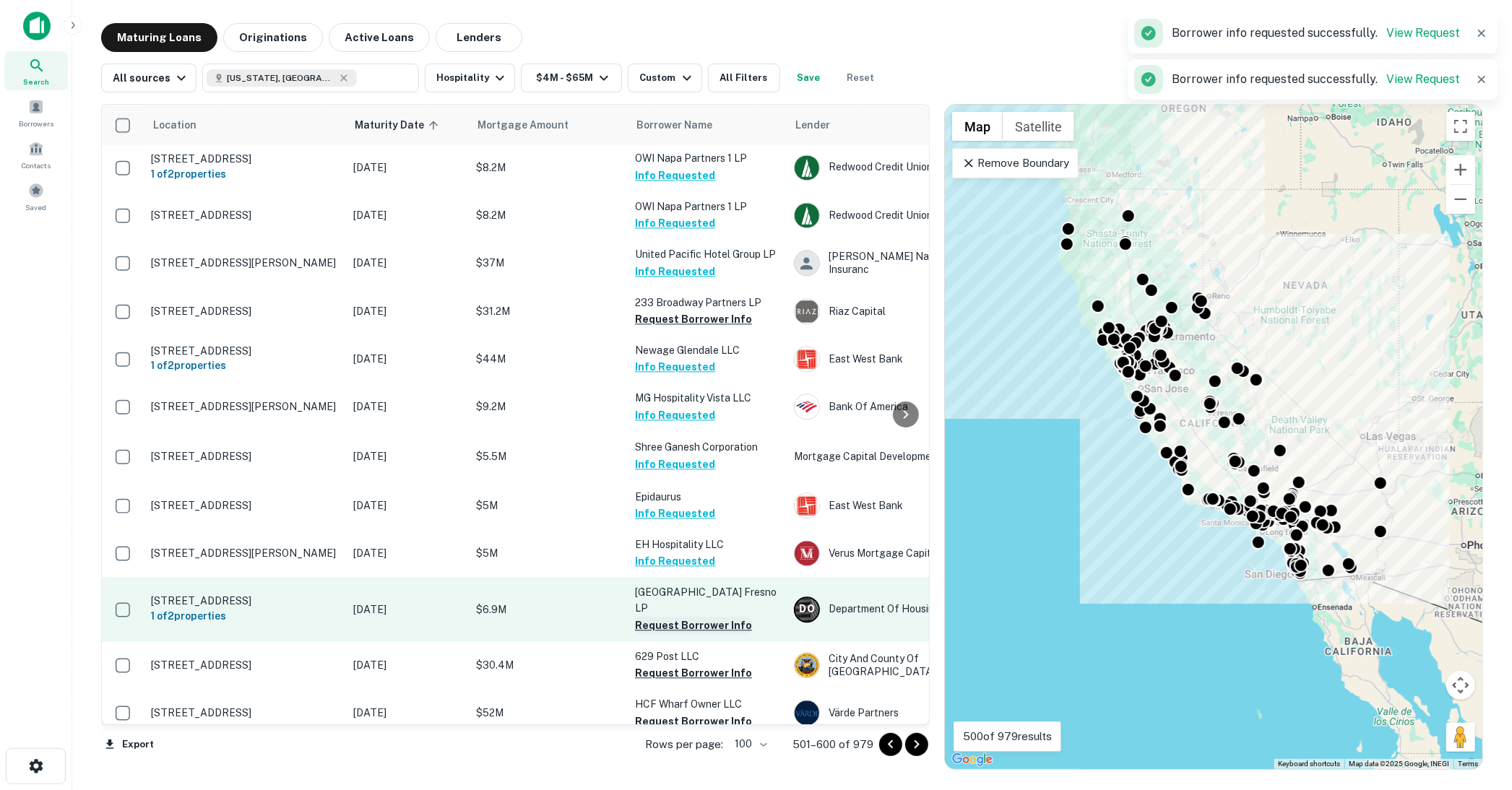
click at [690, 617] on button "Request Borrower Info" at bounding box center [694, 626] width 117 height 17
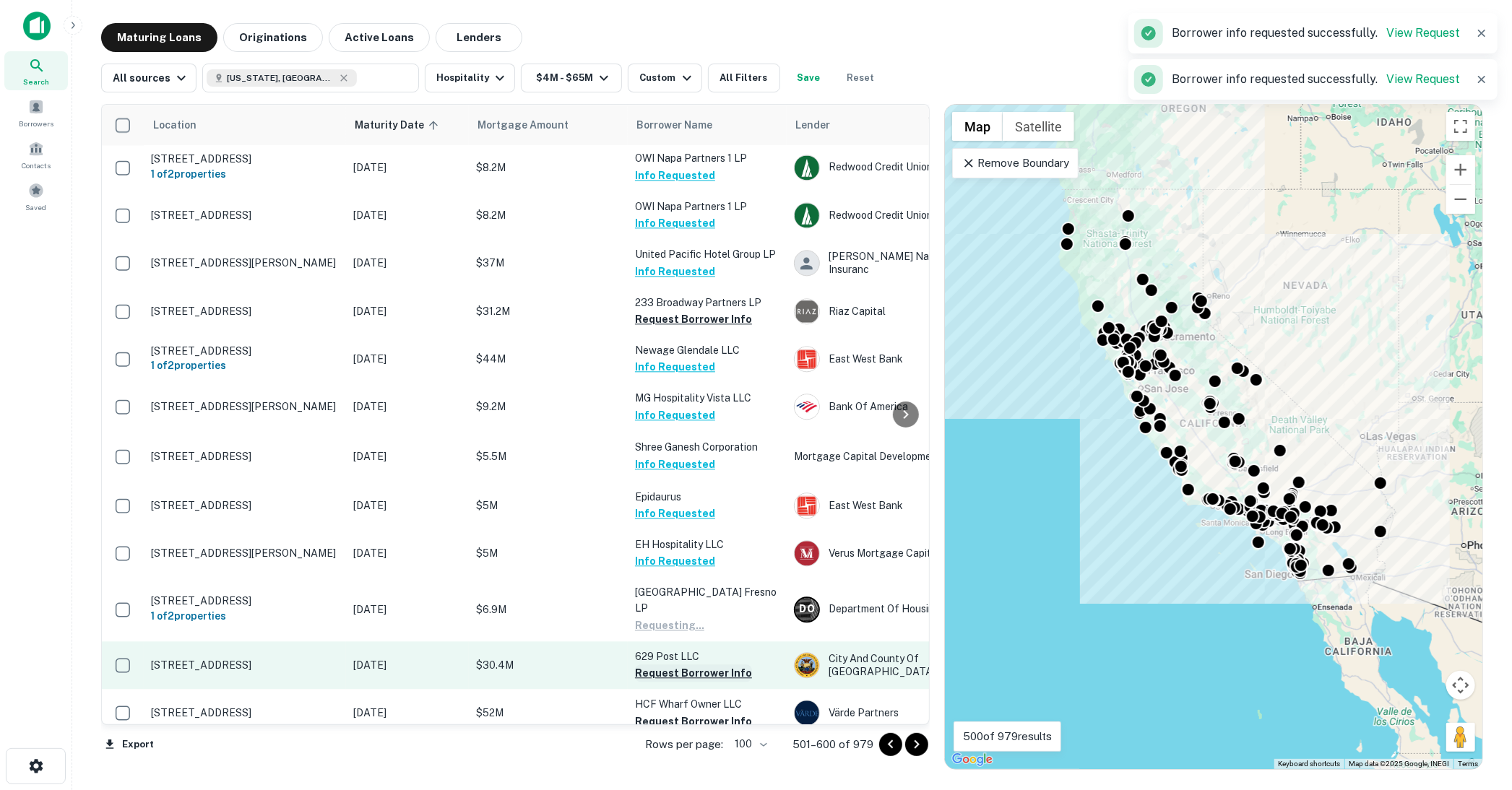
click at [689, 664] on button "Request Borrower Info" at bounding box center [694, 673] width 117 height 17
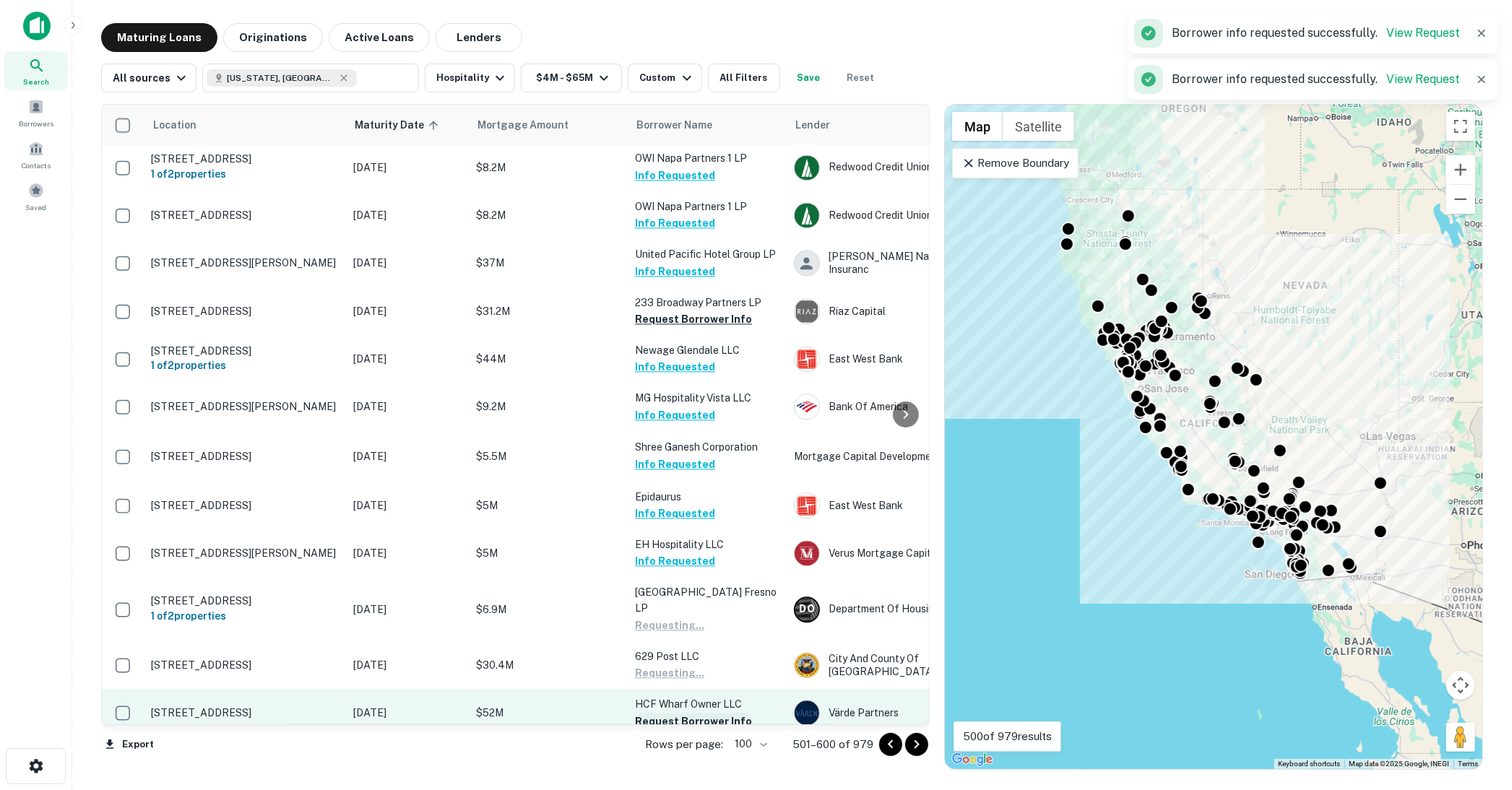
click at [687, 713] on button "Request Borrower Info" at bounding box center [694, 721] width 117 height 17
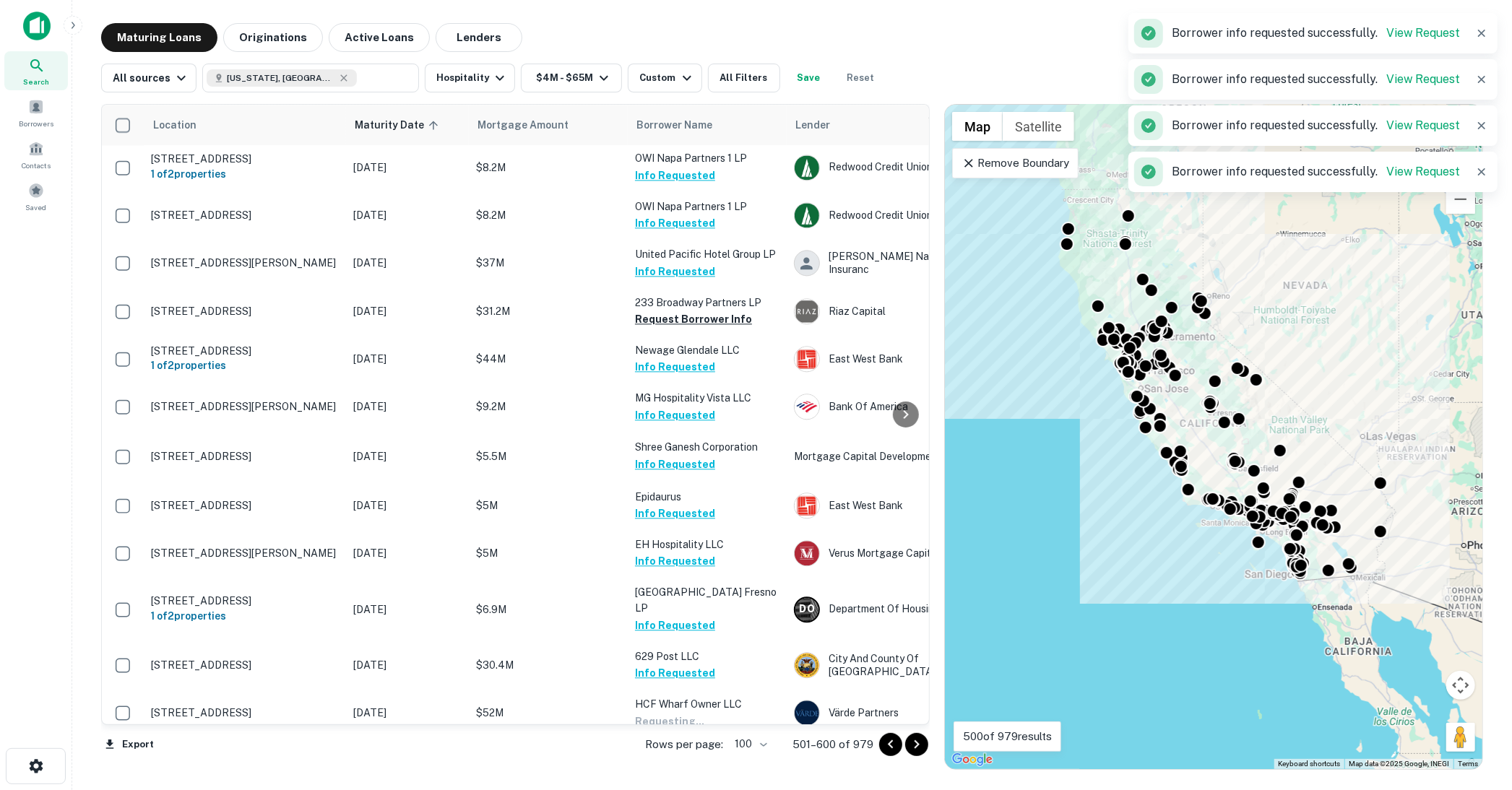
click at [685, 761] on button "Request Borrower Info" at bounding box center [694, 769] width 117 height 17
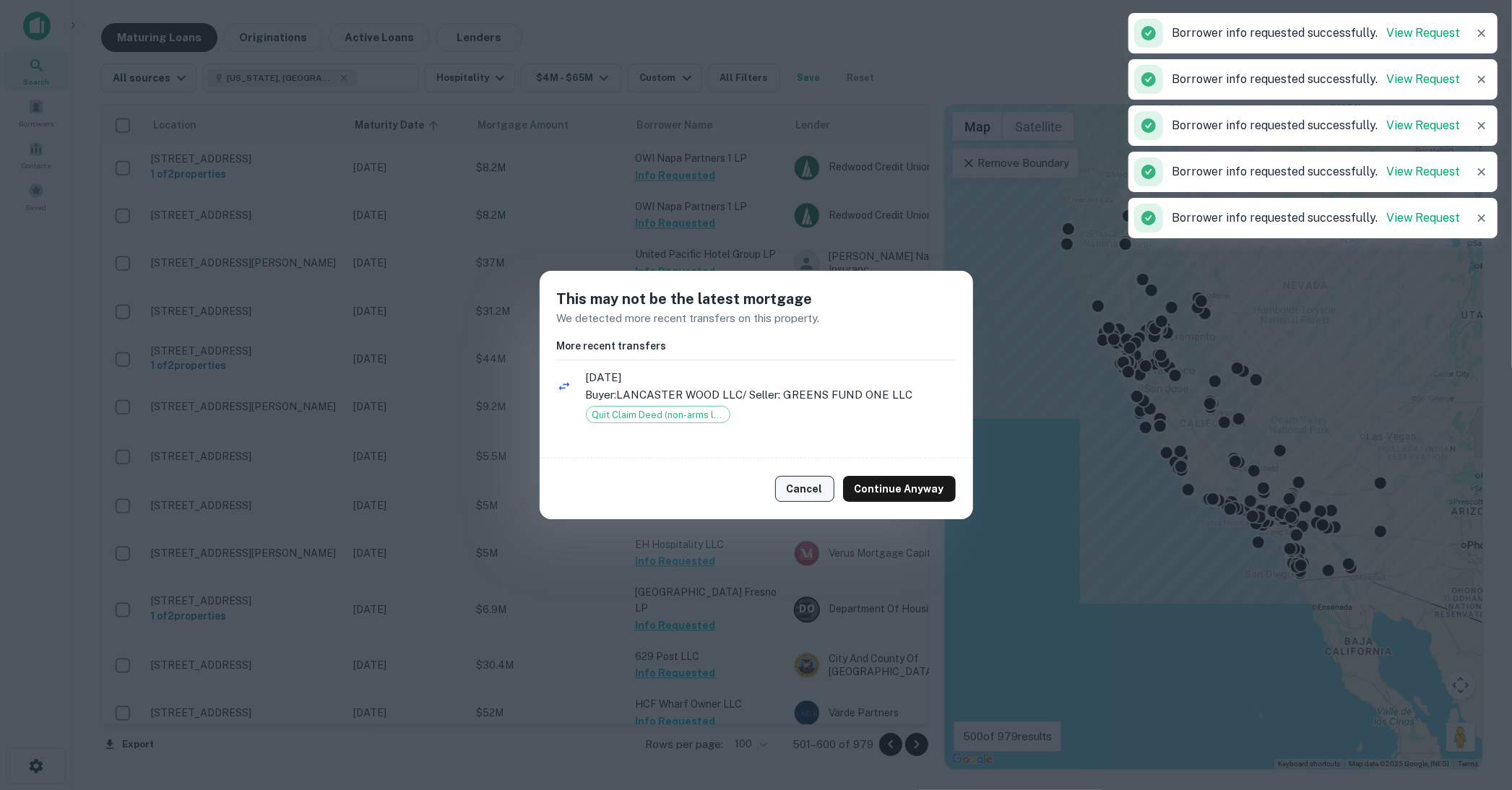
click at [801, 489] on button "Cancel" at bounding box center [805, 489] width 59 height 26
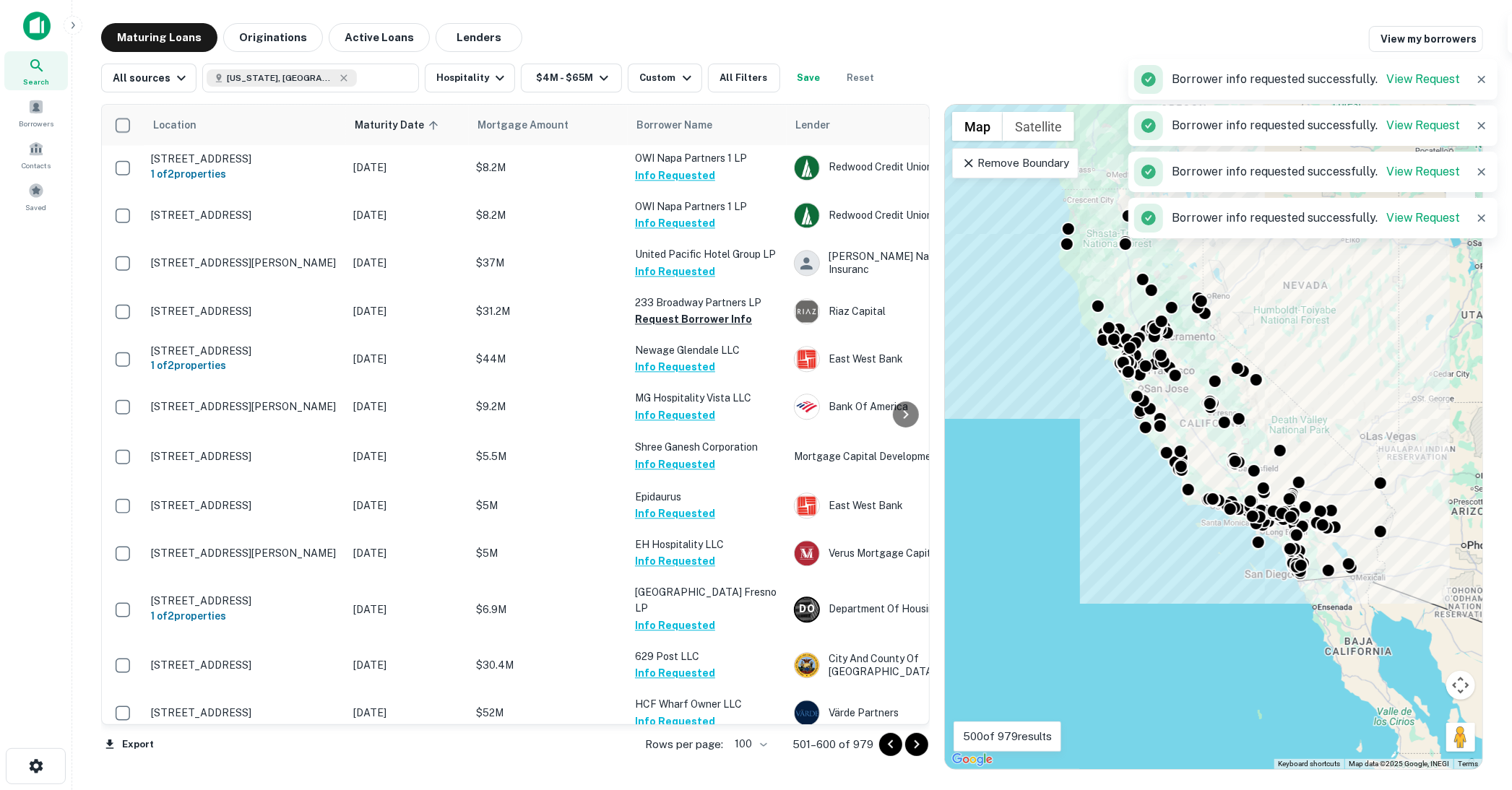
click at [699, 657] on div "This may not be the latest mortgage We detected more recent transfers on this p…" at bounding box center [756, 395] width 1512 height 790
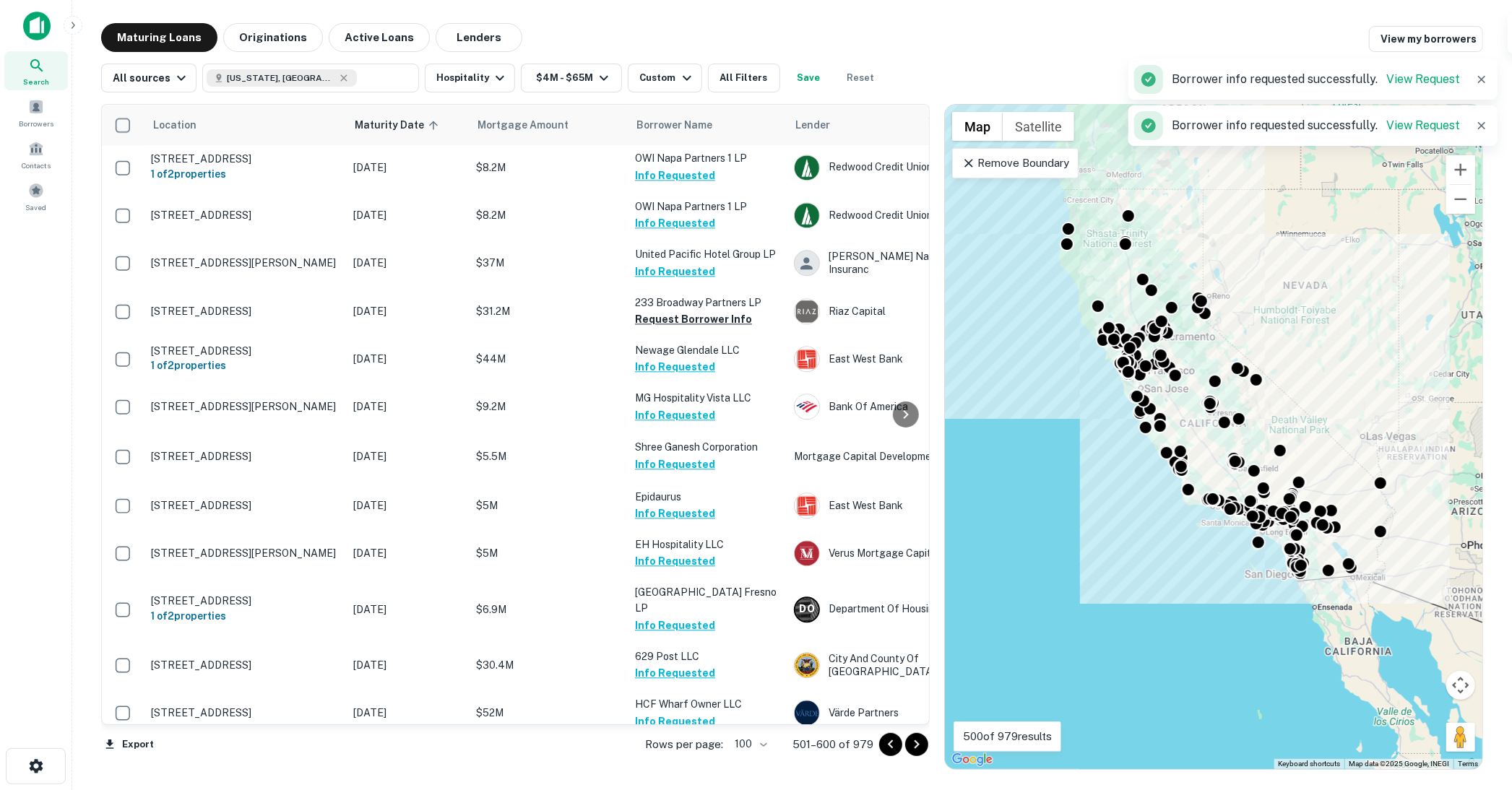
scroll to position [2969, 0]
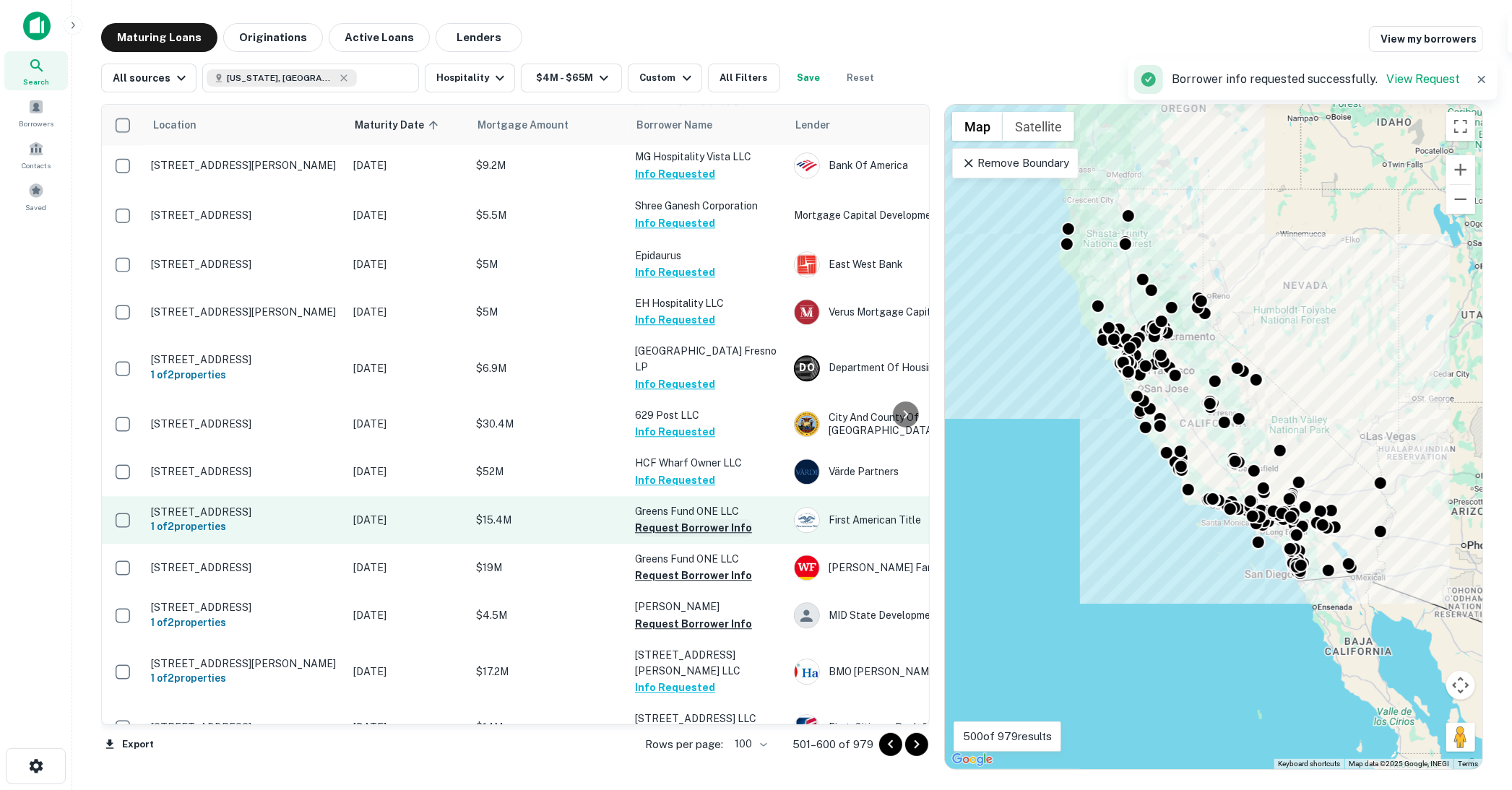
click at [695, 520] on button "Request Borrower Info" at bounding box center [694, 528] width 117 height 17
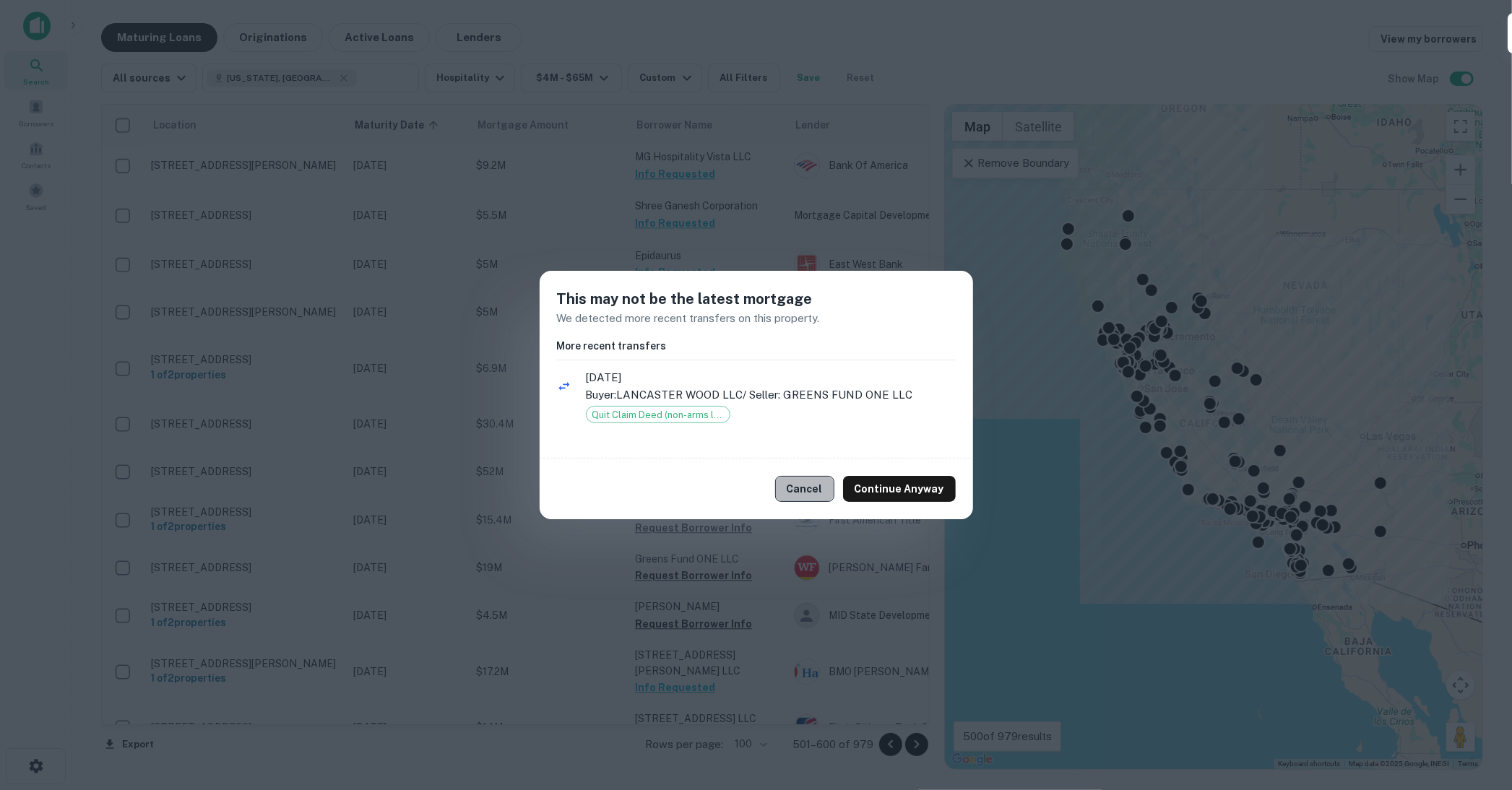
drag, startPoint x: 822, startPoint y: 487, endPoint x: 807, endPoint y: 482, distance: 15.8
click at [821, 487] on button "Cancel" at bounding box center [805, 489] width 59 height 26
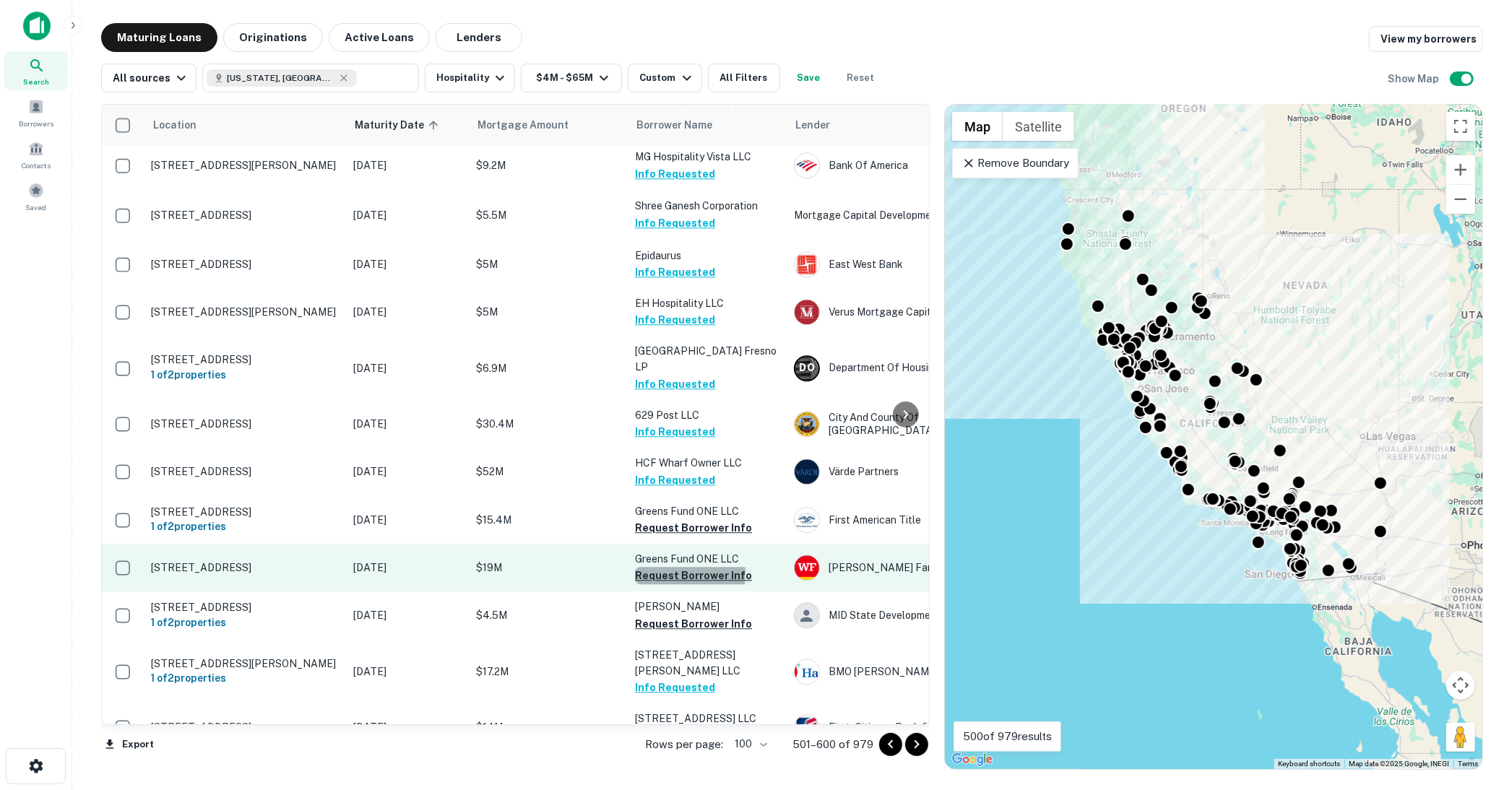
click at [680, 567] on button "Request Borrower Info" at bounding box center [694, 576] width 117 height 17
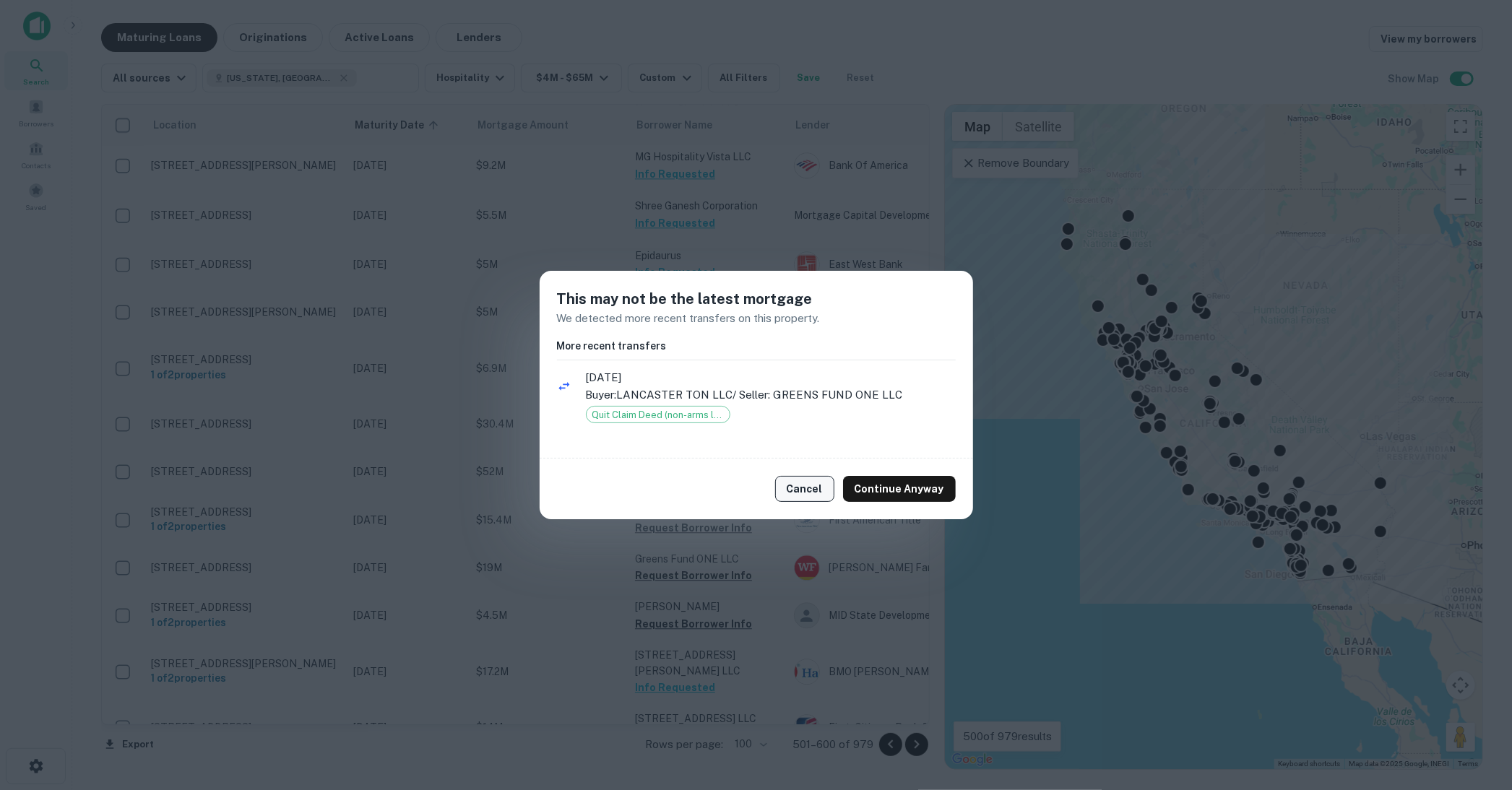
click at [802, 486] on button "Cancel" at bounding box center [805, 489] width 59 height 26
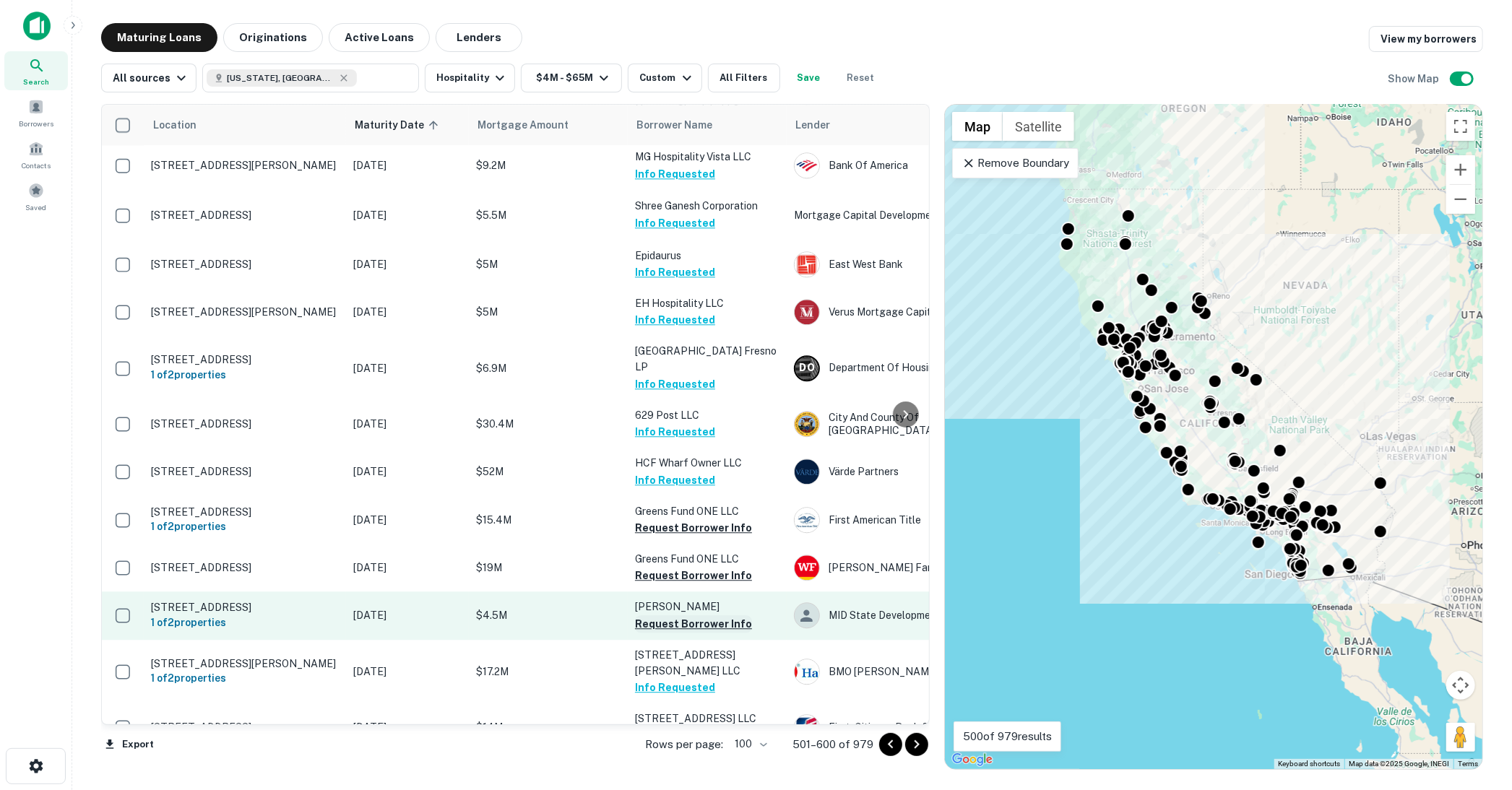
click at [704, 615] on button "Request Borrower Info" at bounding box center [694, 624] width 117 height 17
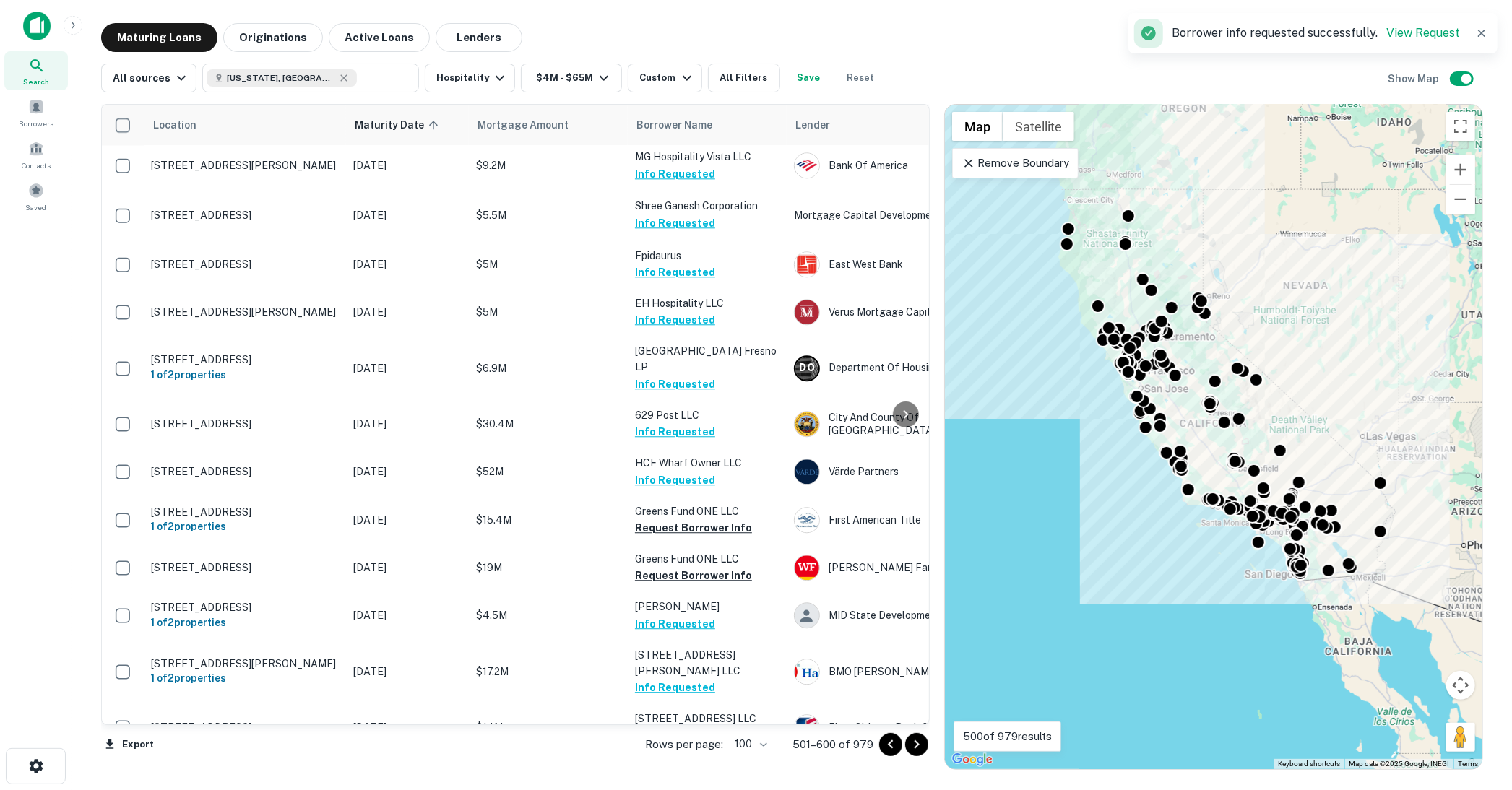
scroll to position [3210, 0]
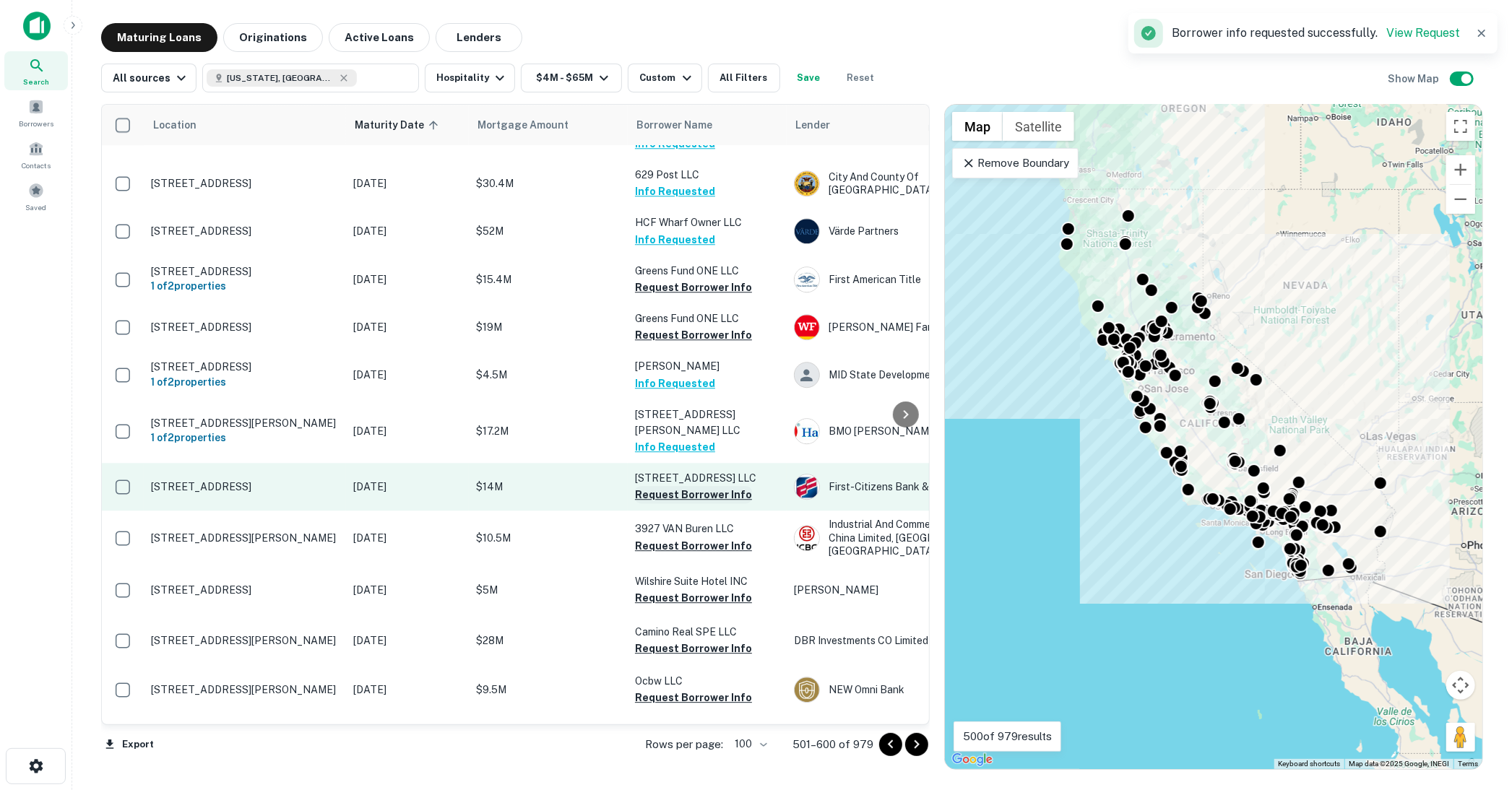
click at [689, 486] on button "Request Borrower Info" at bounding box center [694, 495] width 117 height 17
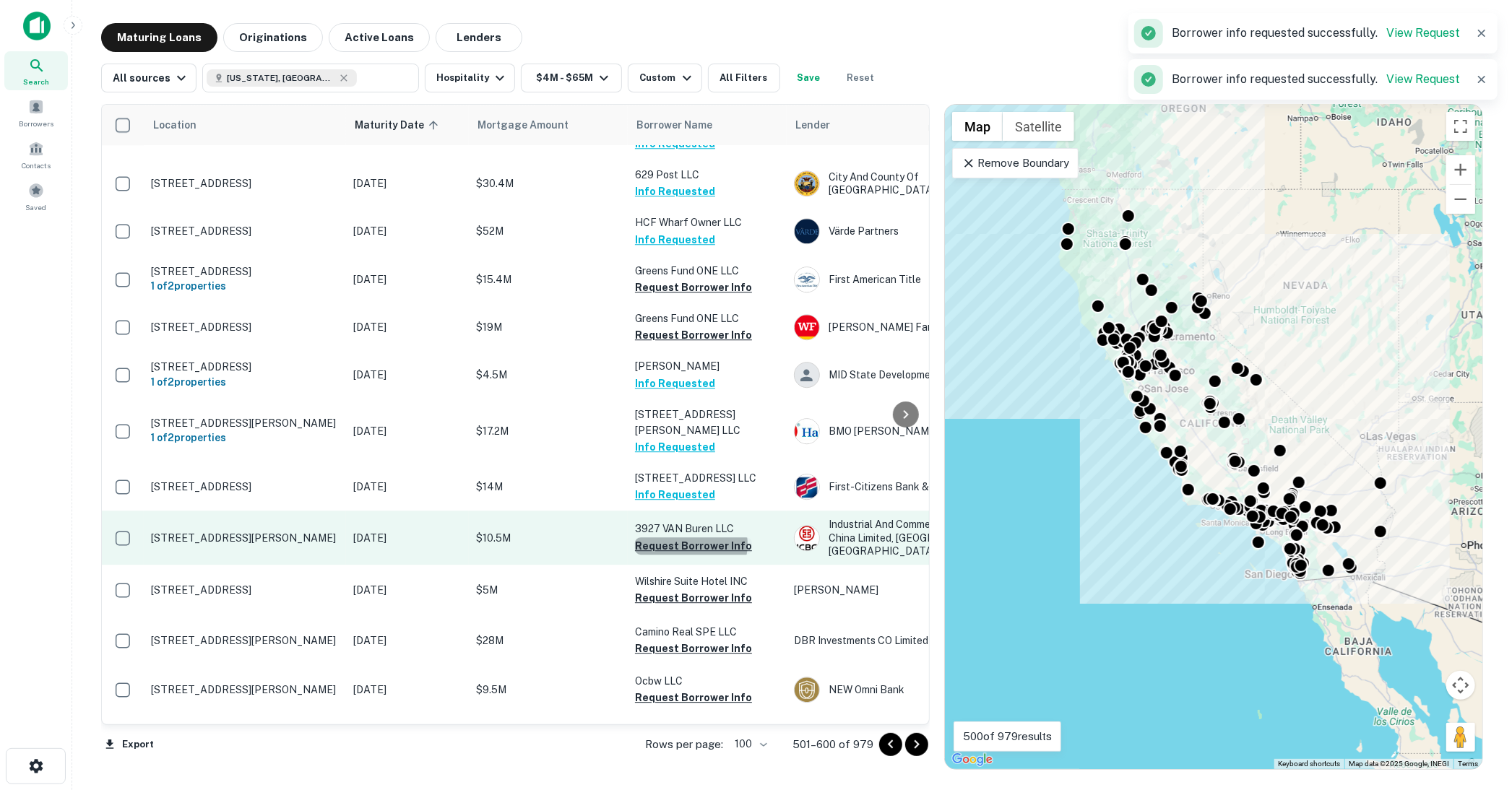
click at [691, 537] on button "Request Borrower Info" at bounding box center [694, 546] width 117 height 17
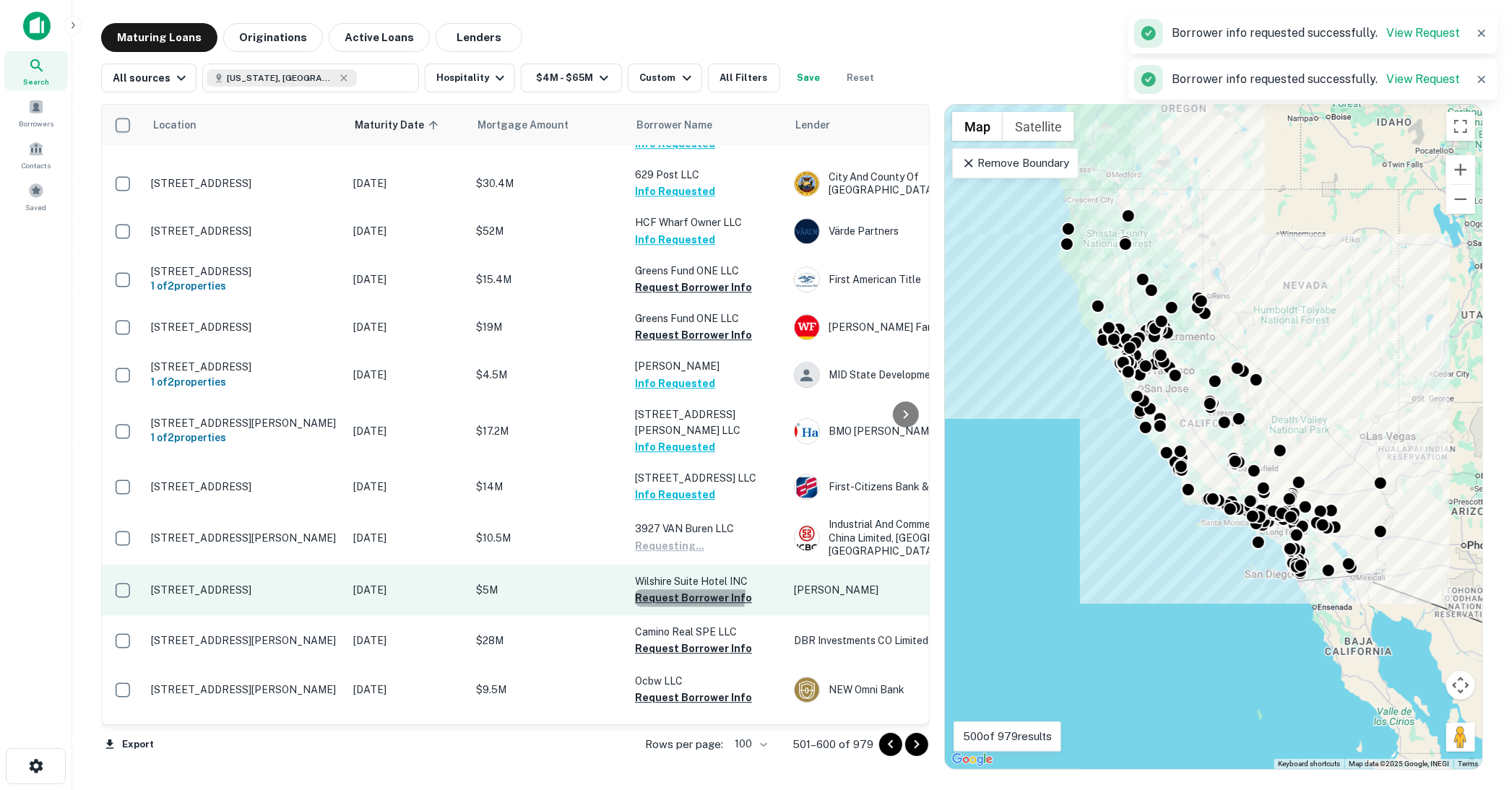
click at [688, 589] on button "Request Borrower Info" at bounding box center [694, 598] width 117 height 17
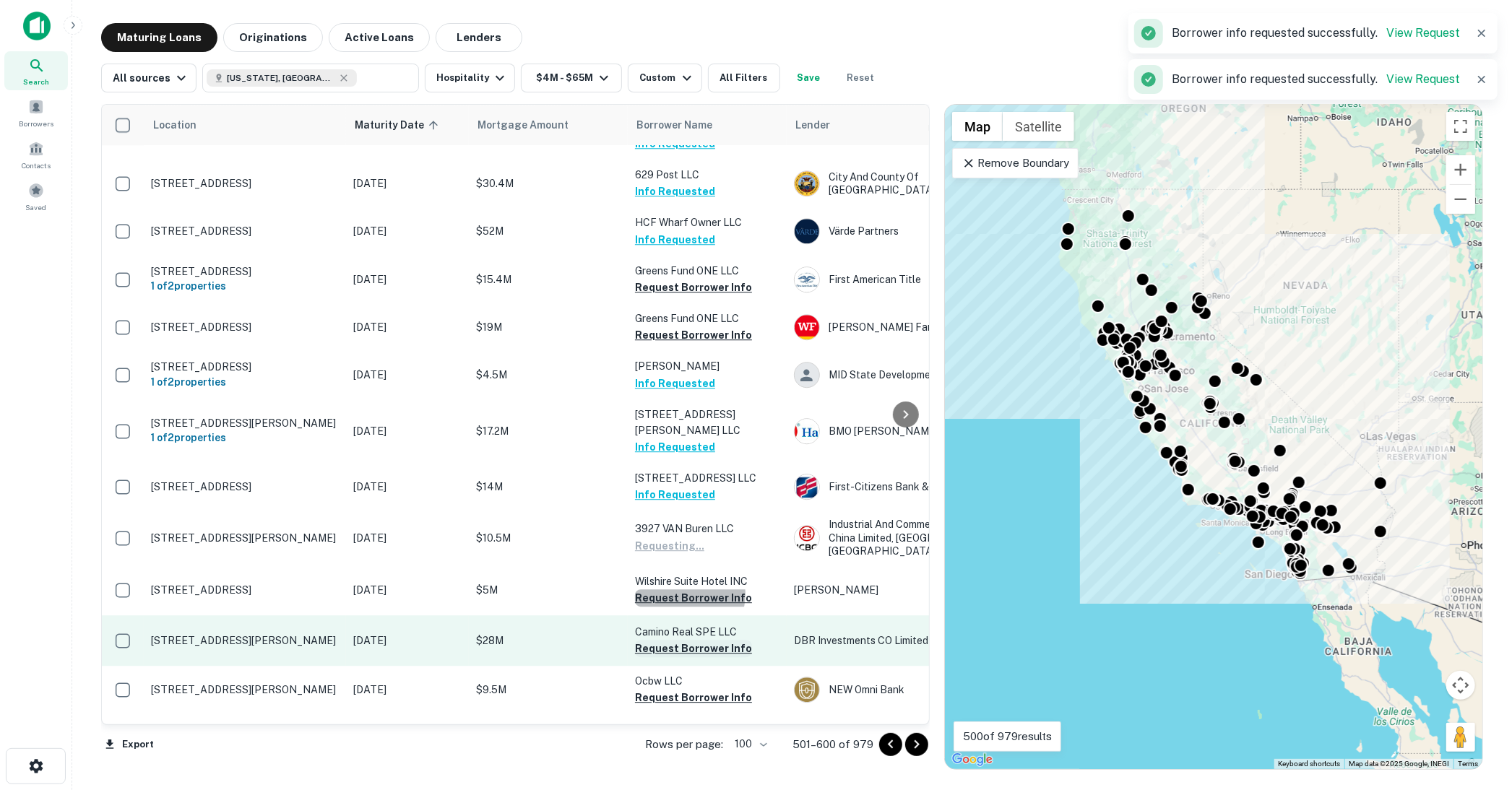
click at [688, 640] on button "Request Borrower Info" at bounding box center [694, 648] width 117 height 17
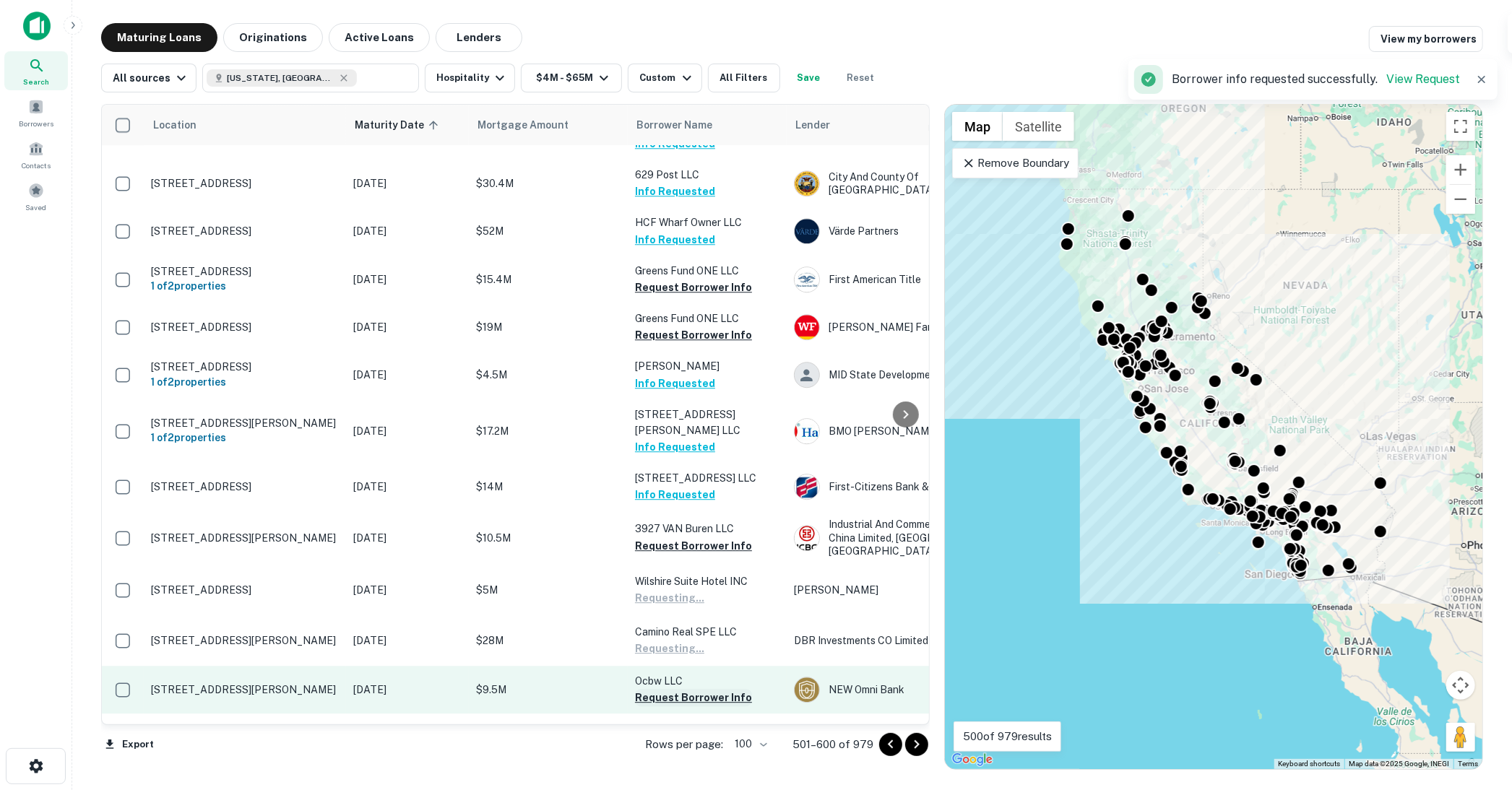
click at [682, 689] on button "Request Borrower Info" at bounding box center [694, 697] width 117 height 17
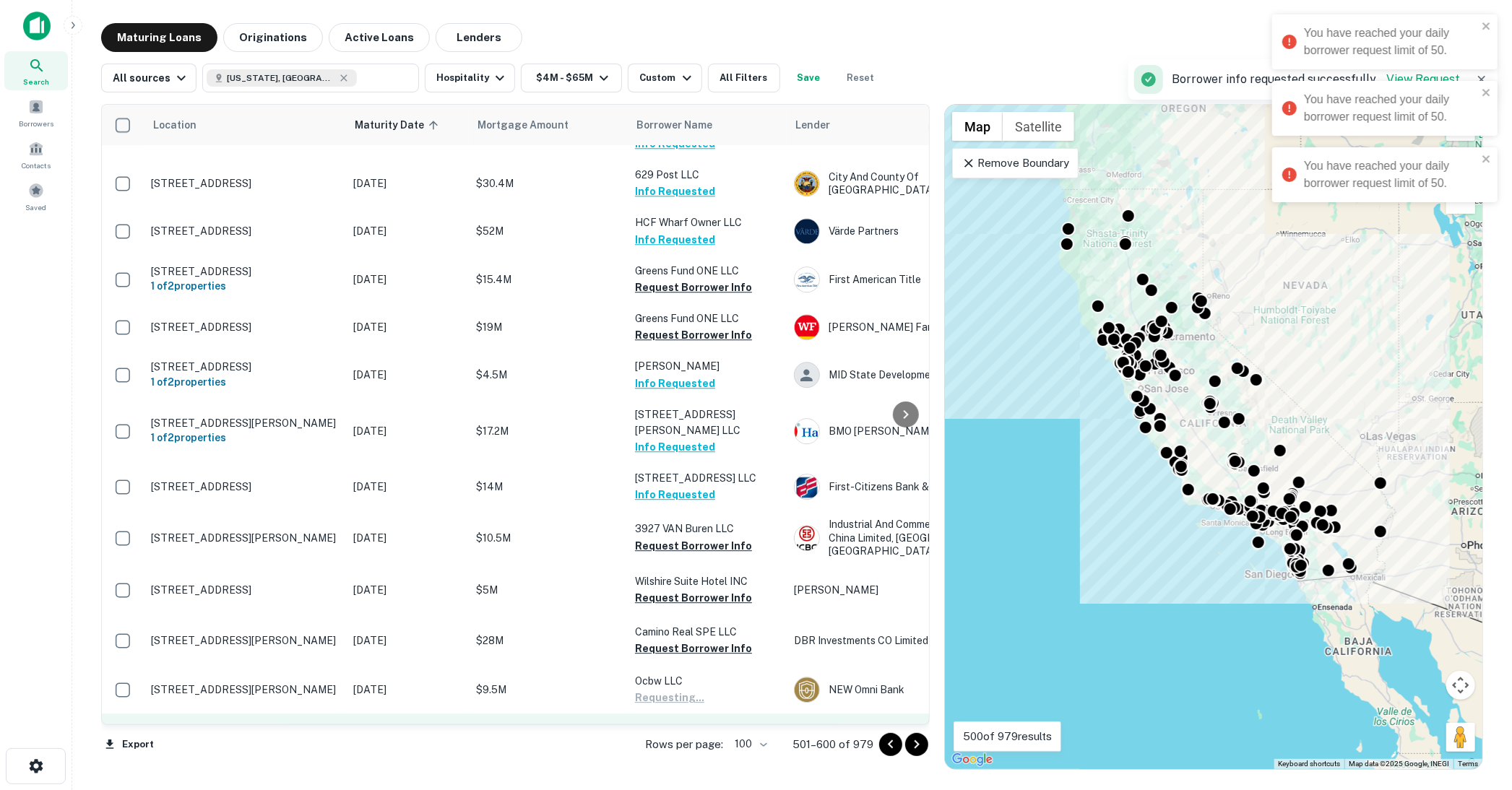
click at [685, 754] on button "Request Borrower Info" at bounding box center [694, 762] width 117 height 17
